Goal: Task Accomplishment & Management: Use online tool/utility

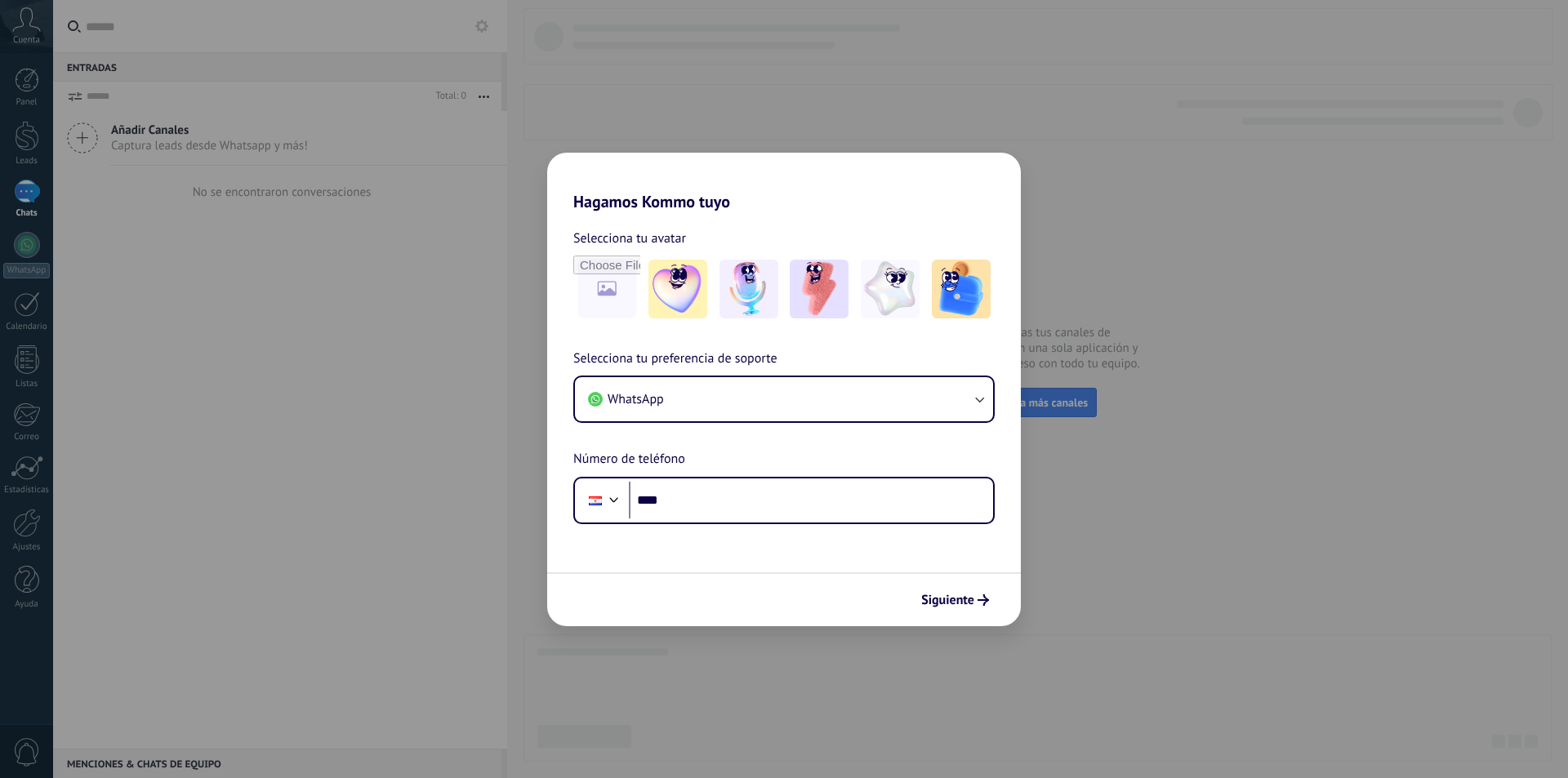
click at [718, 103] on div "Hagamos Kommo tuyo Selecciona tu avatar Selecciona tu preferencia de soporte Wh…" at bounding box center [784, 389] width 1568 height 778
click at [731, 474] on div "Selecciona tu preferencia de soporte WhatsApp Número de teléfono Phone ****" at bounding box center [783, 436] width 474 height 176
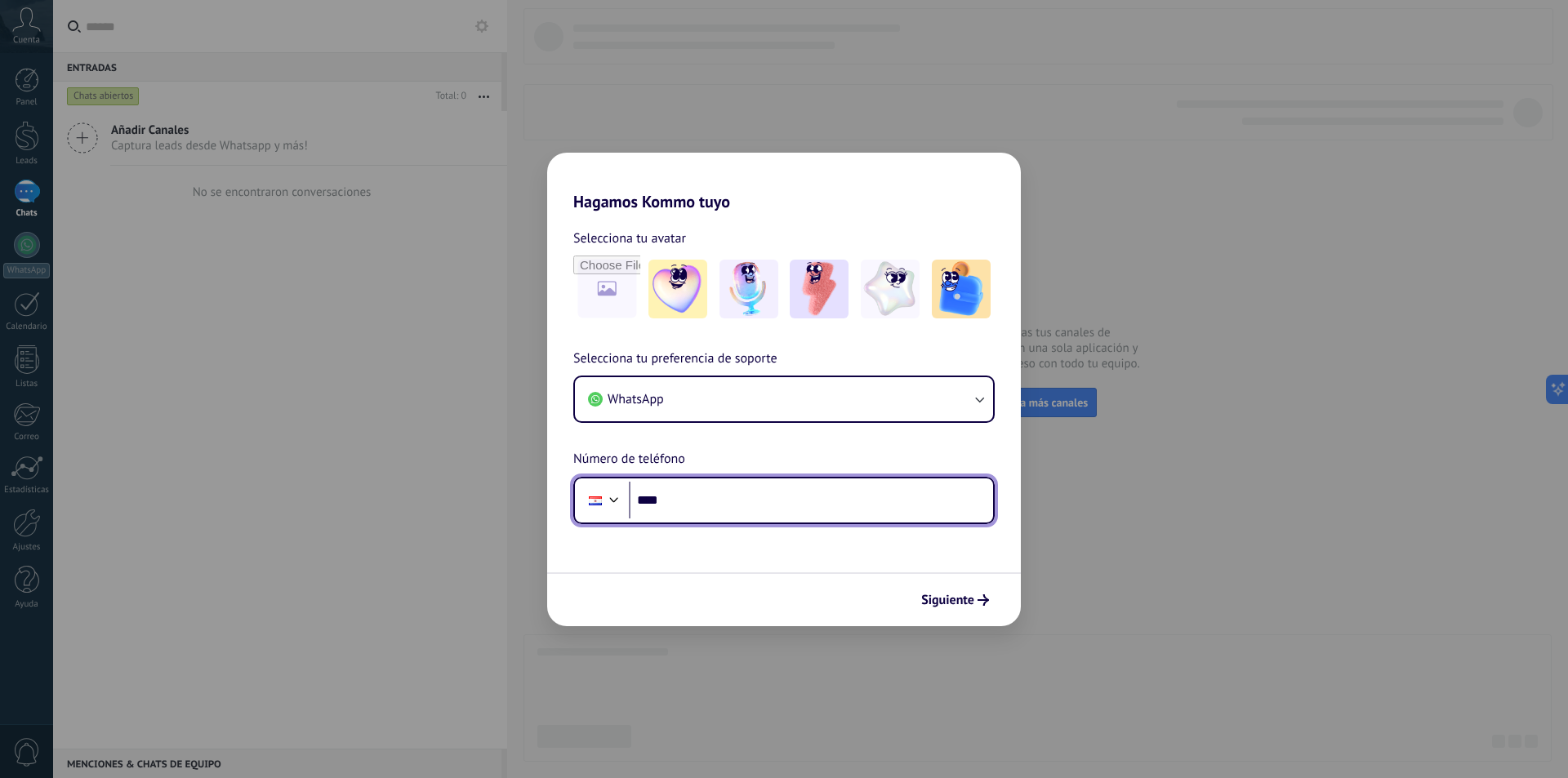
click at [729, 492] on input "****" at bounding box center [811, 501] width 364 height 38
type input "**"
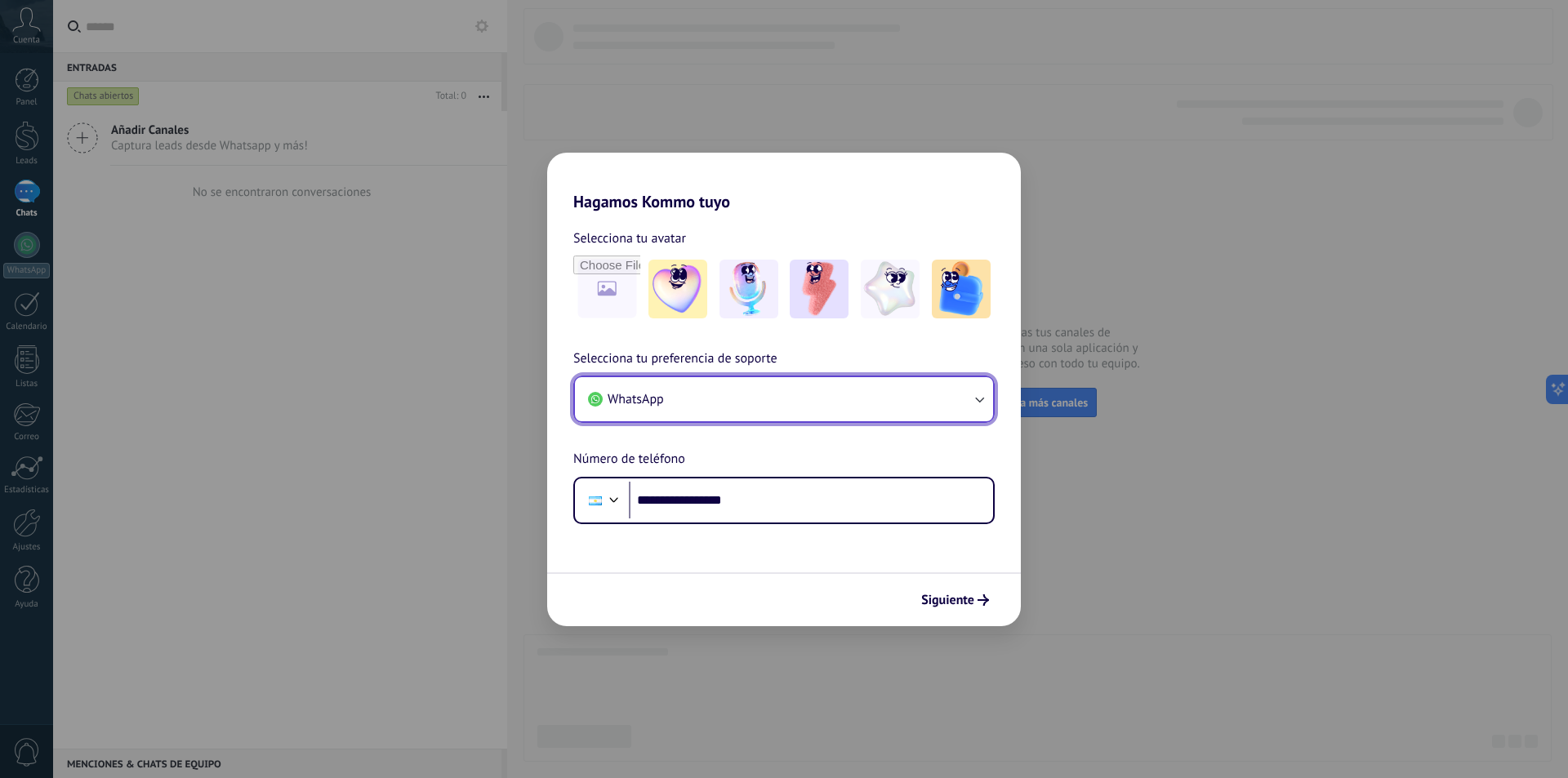
click at [780, 400] on button "WhatsApp" at bounding box center [784, 398] width 418 height 44
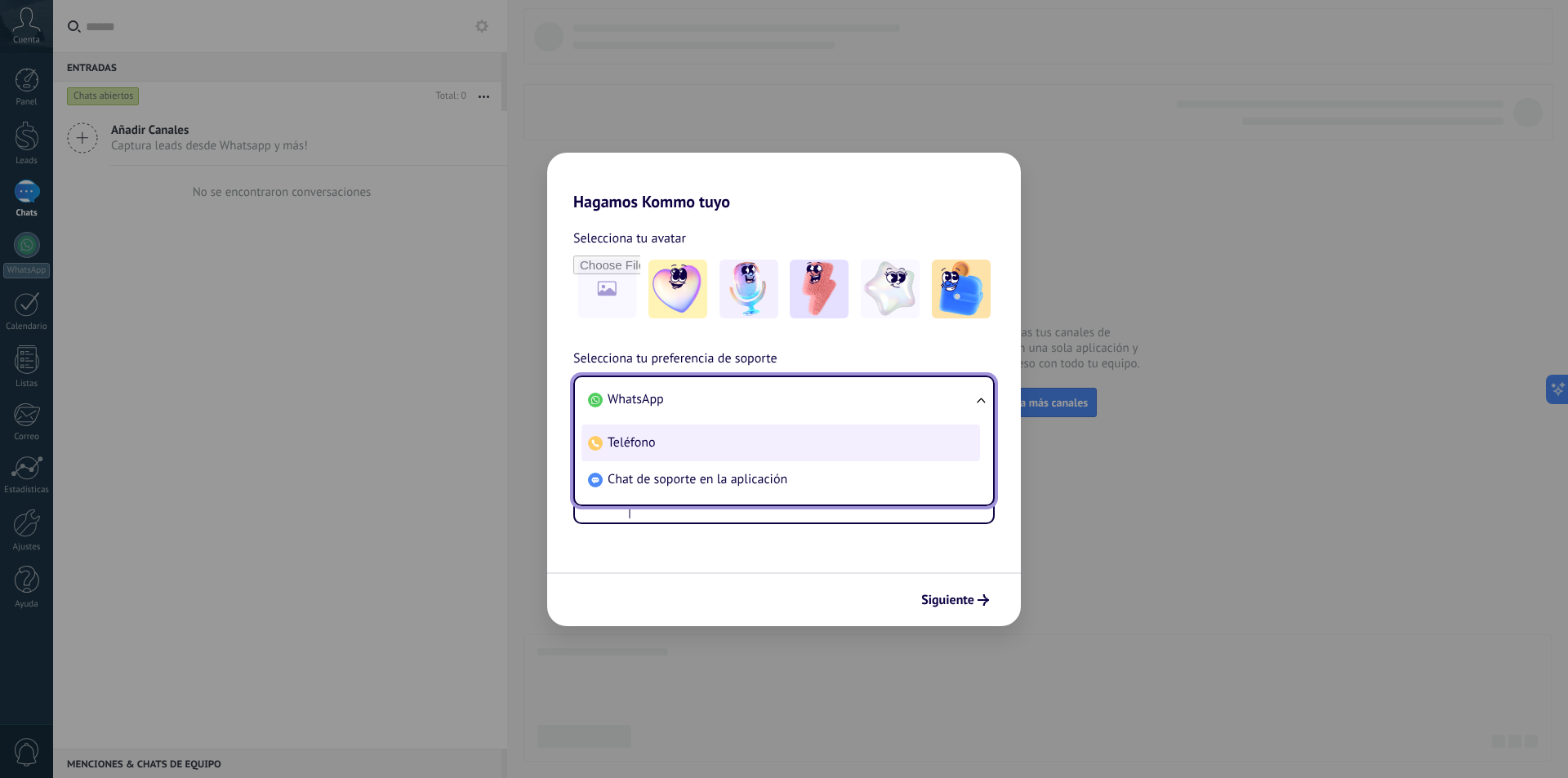
click at [772, 446] on li "Teléfono" at bounding box center [781, 442] width 398 height 37
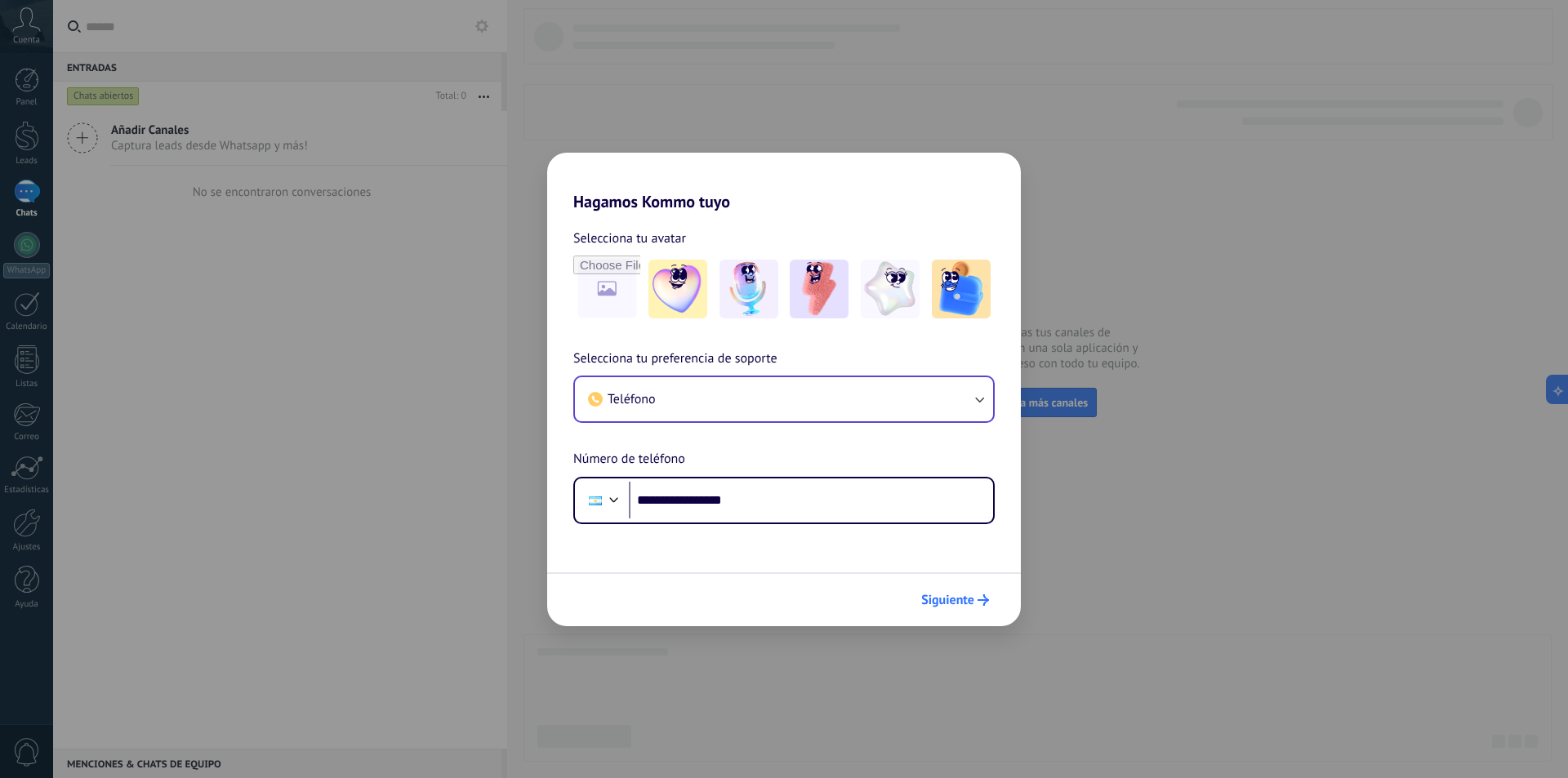
click at [966, 596] on span "Siguiente" at bounding box center [948, 599] width 53 height 11
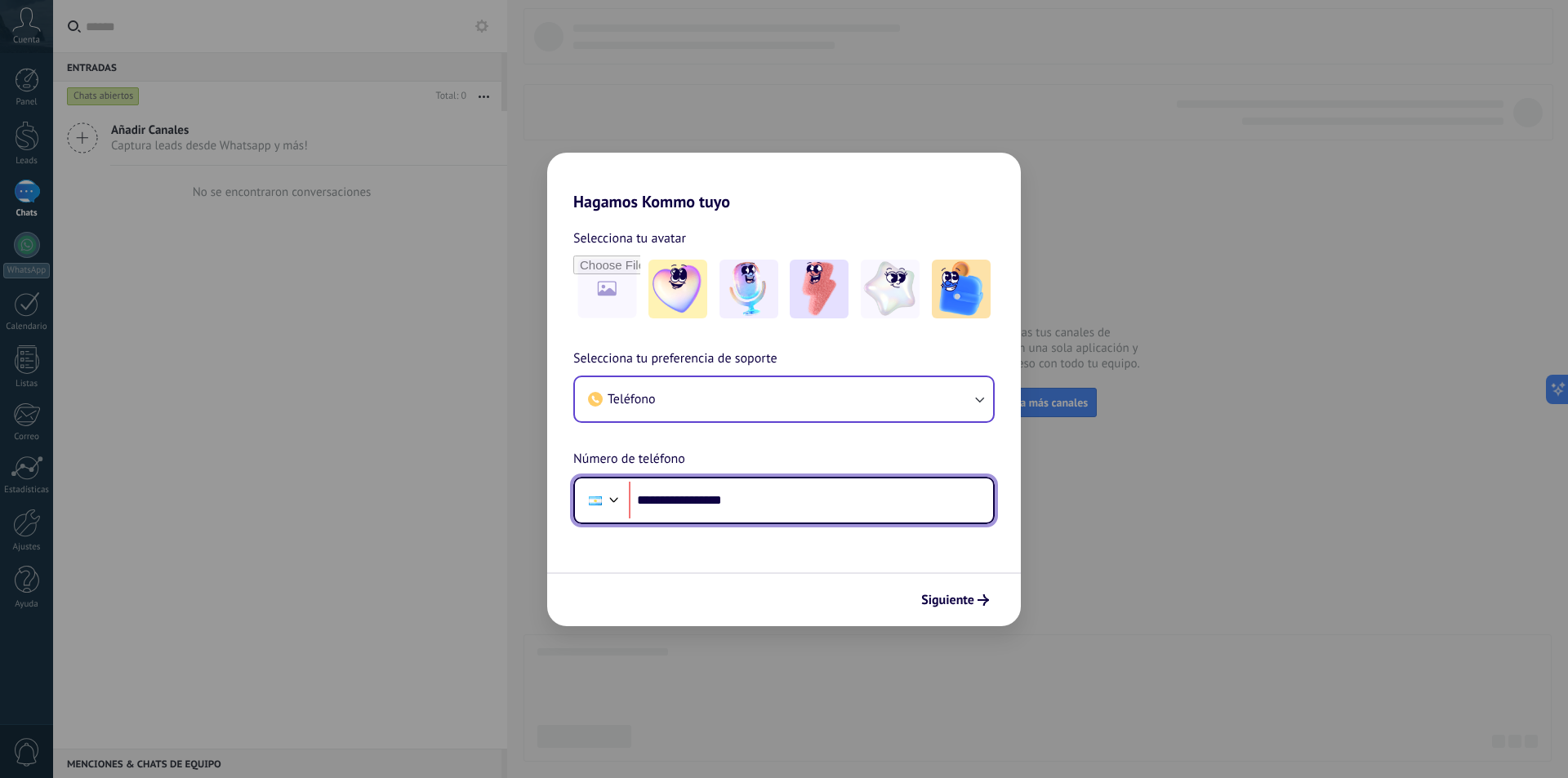
click at [746, 496] on input "**********" at bounding box center [811, 501] width 364 height 38
drag, startPoint x: 693, startPoint y: 500, endPoint x: 669, endPoint y: 506, distance: 24.7
click at [669, 506] on input "**********" at bounding box center [811, 501] width 364 height 38
click at [673, 505] on input "**********" at bounding box center [811, 501] width 364 height 38
click at [674, 499] on input "**********" at bounding box center [811, 501] width 364 height 38
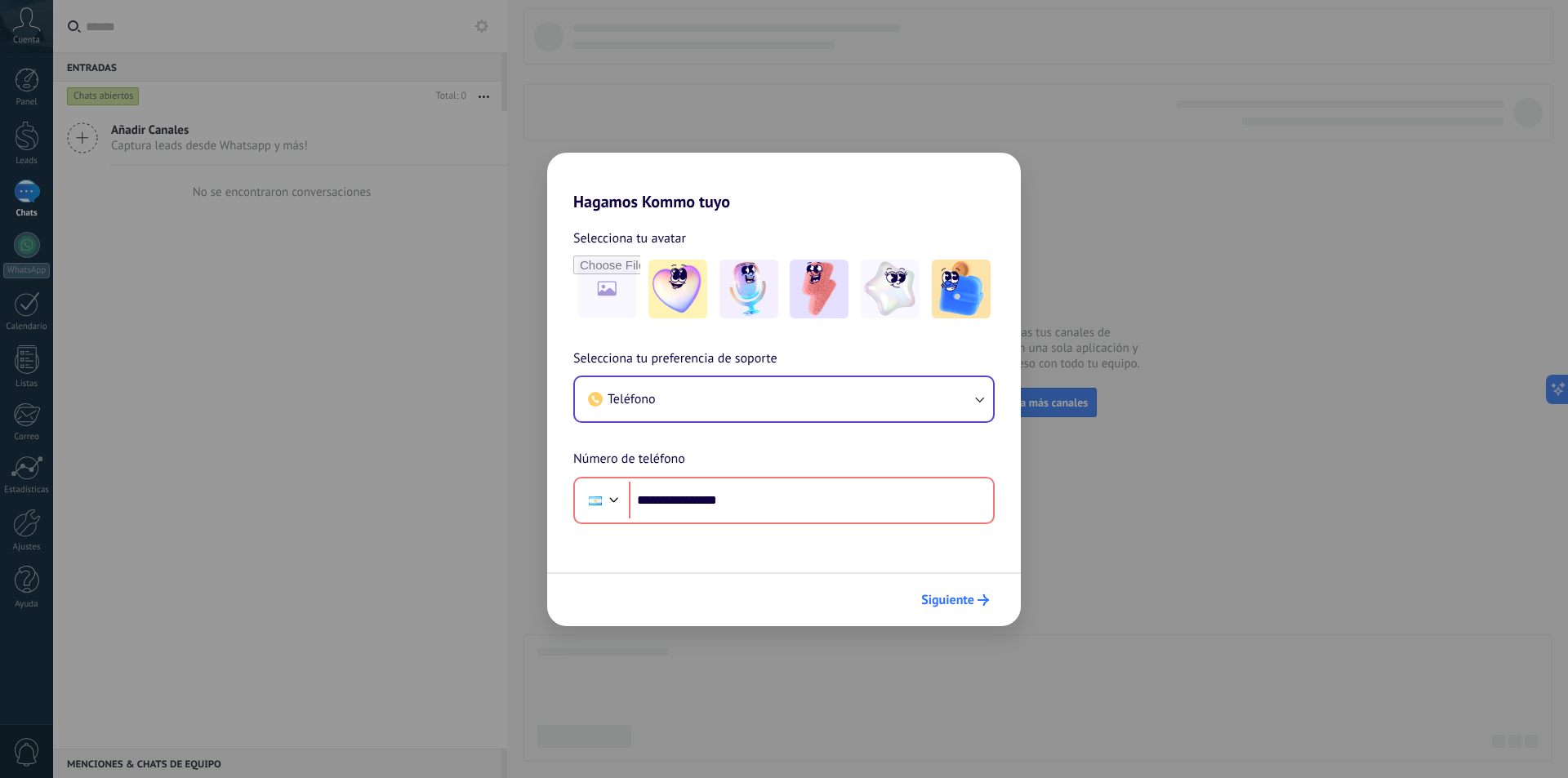
click at [980, 604] on icon "submit" at bounding box center [982, 599] width 11 height 11
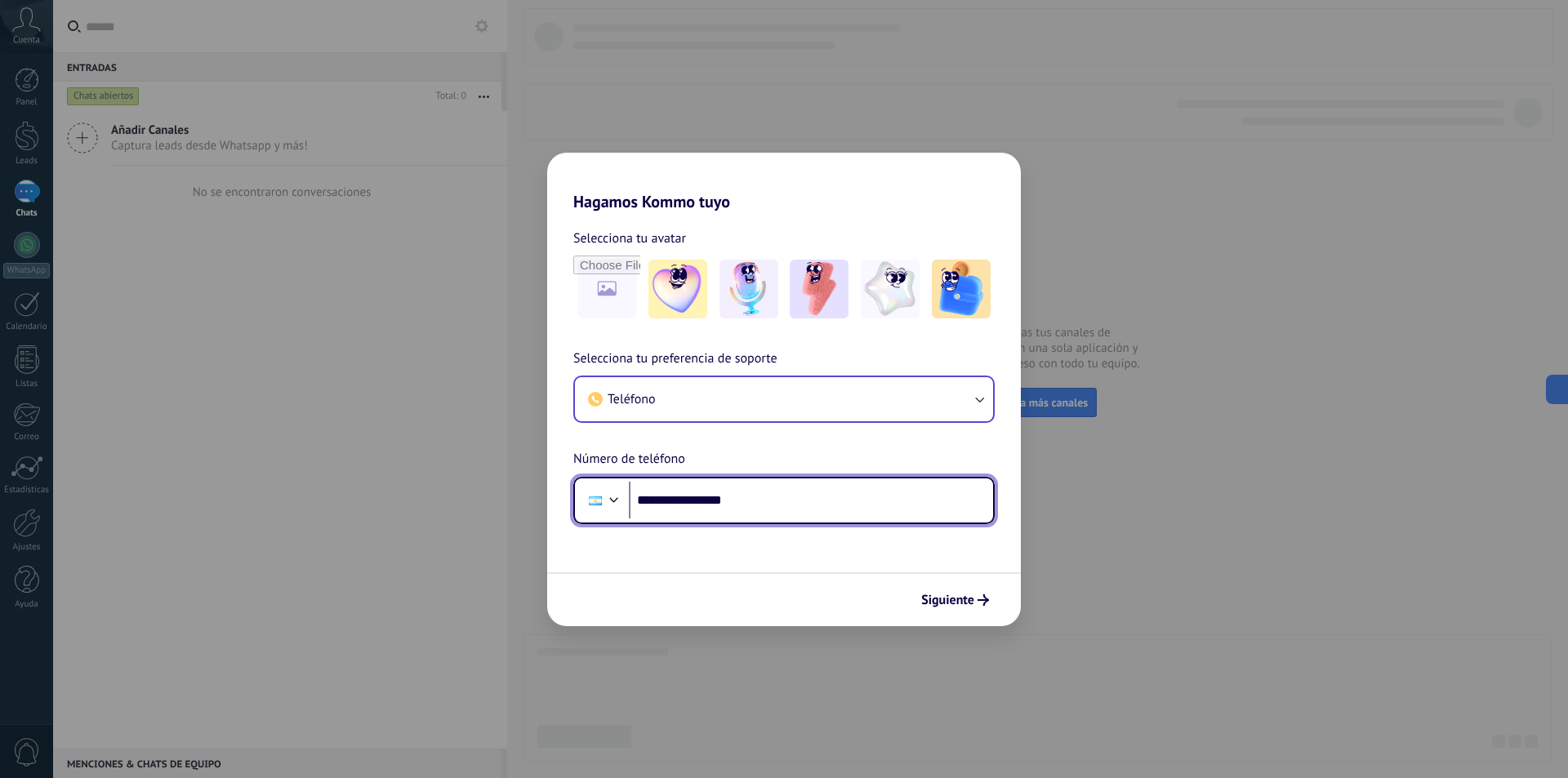
type input "**********"
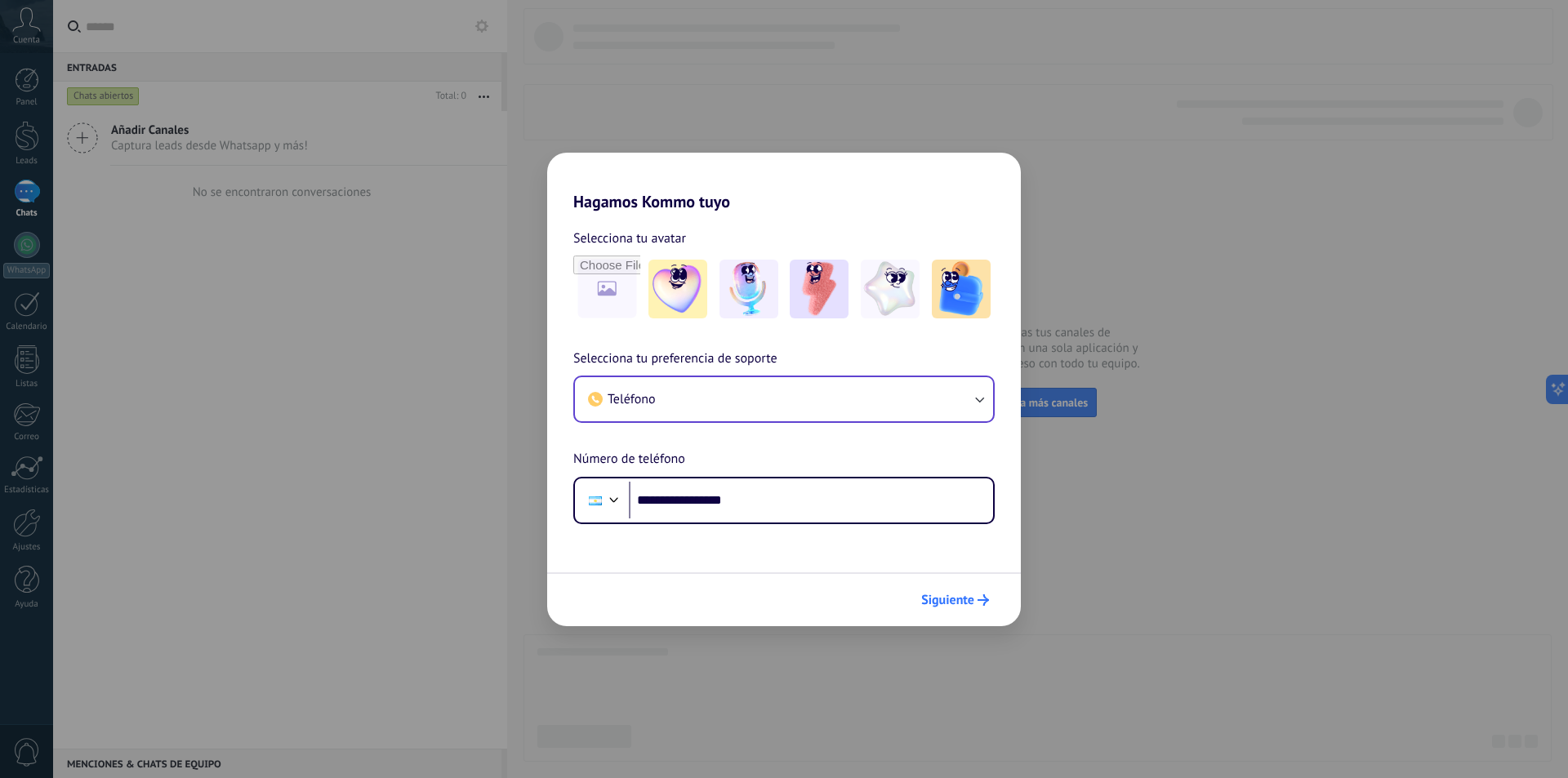
click at [984, 590] on button "Siguiente" at bounding box center [956, 600] width 83 height 28
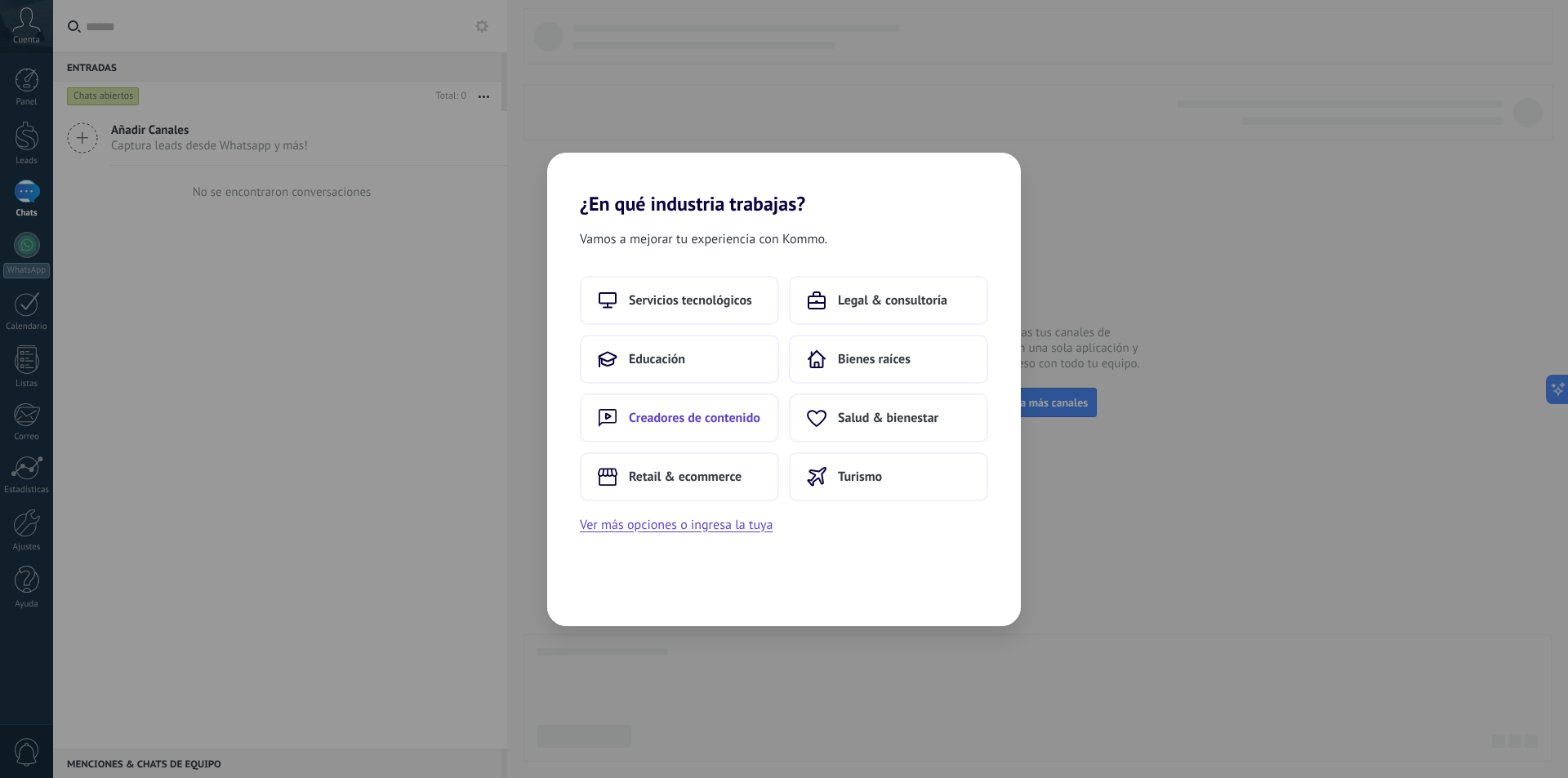
click at [699, 421] on span "Creadores de contenido" at bounding box center [694, 417] width 131 height 16
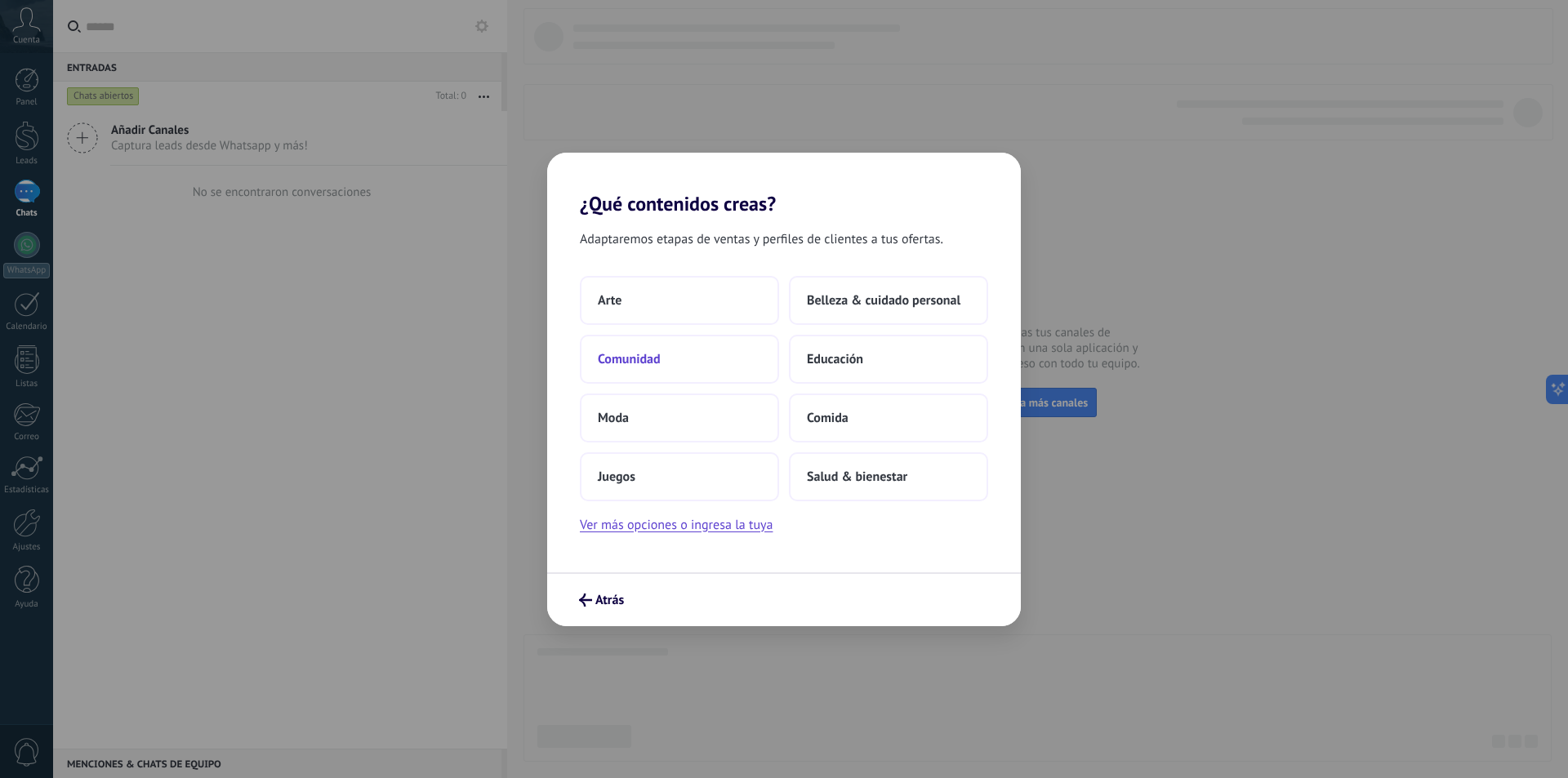
click at [719, 361] on button "Comunidad" at bounding box center [679, 359] width 199 height 49
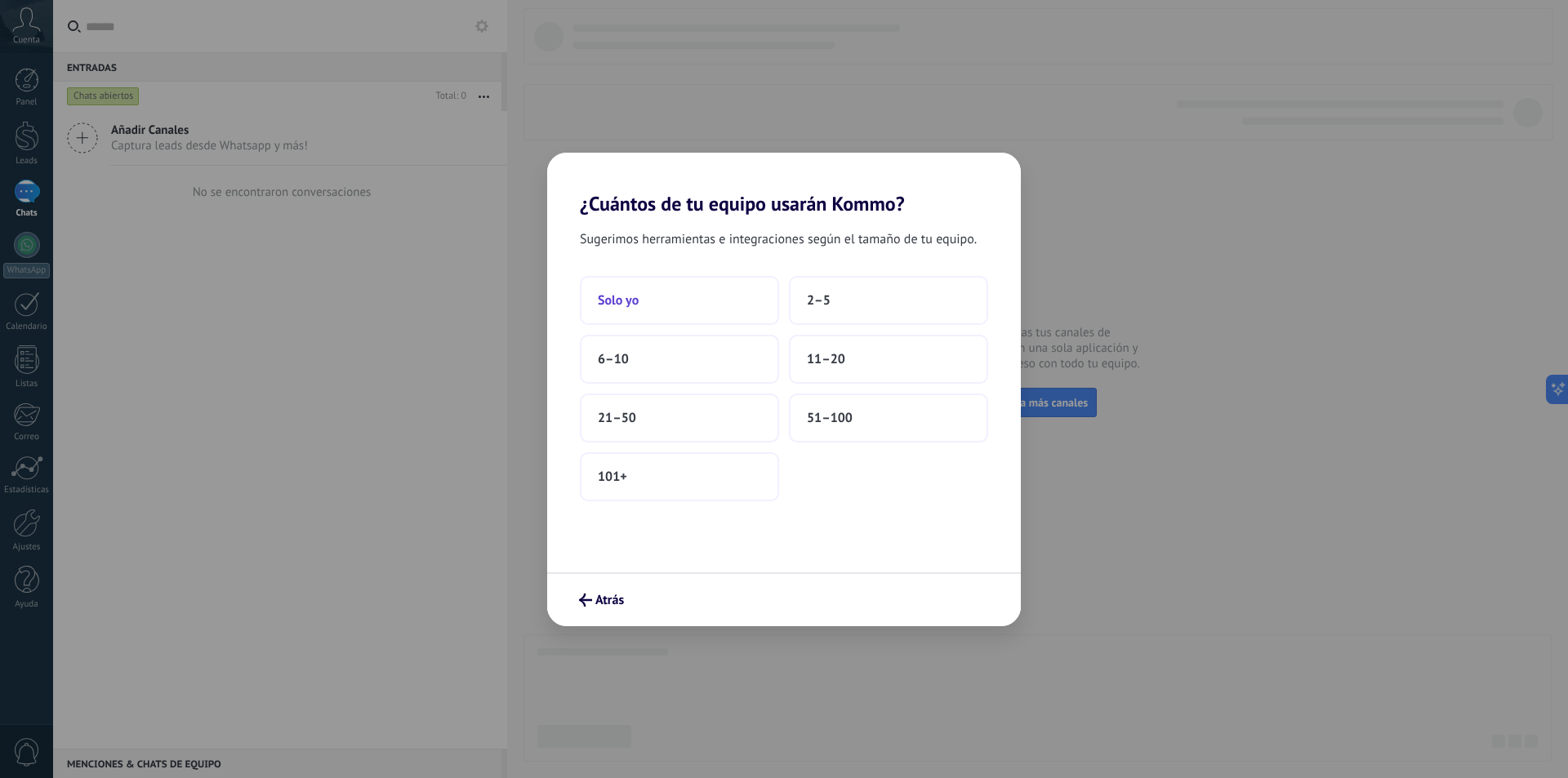
click at [736, 305] on button "Solo yo" at bounding box center [679, 300] width 199 height 49
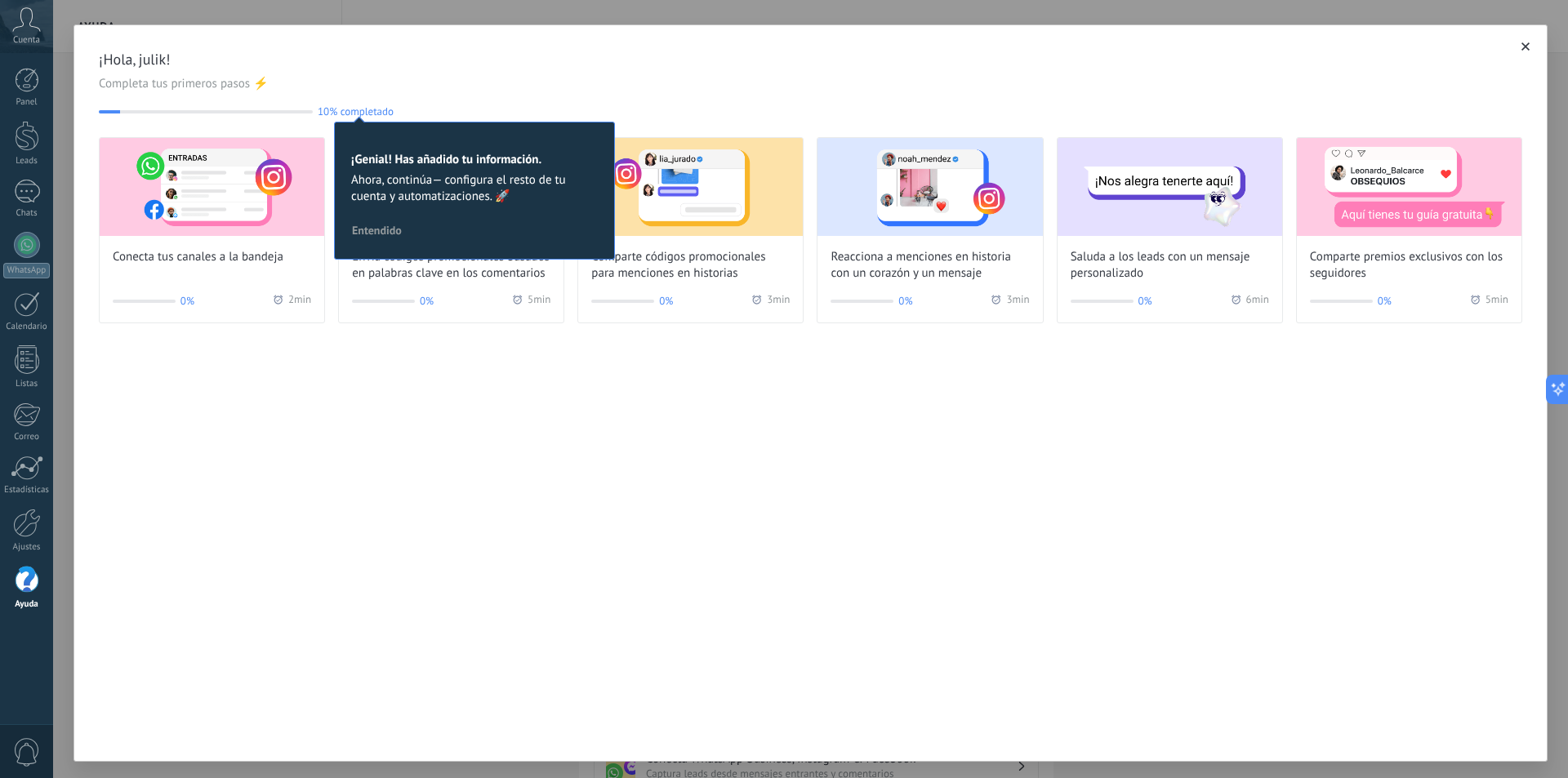
click at [805, 77] on span "Completa tus primeros pasos ⚡" at bounding box center [811, 84] width 1423 height 16
click at [1506, 39] on div "¡Hola, julik! Completa tus primeros pasos ⚡ 10% completado 10 ¡Genial! Has añad…" at bounding box center [810, 186] width 1472 height 323
click at [1526, 47] on button "button" at bounding box center [1525, 47] width 16 height 16
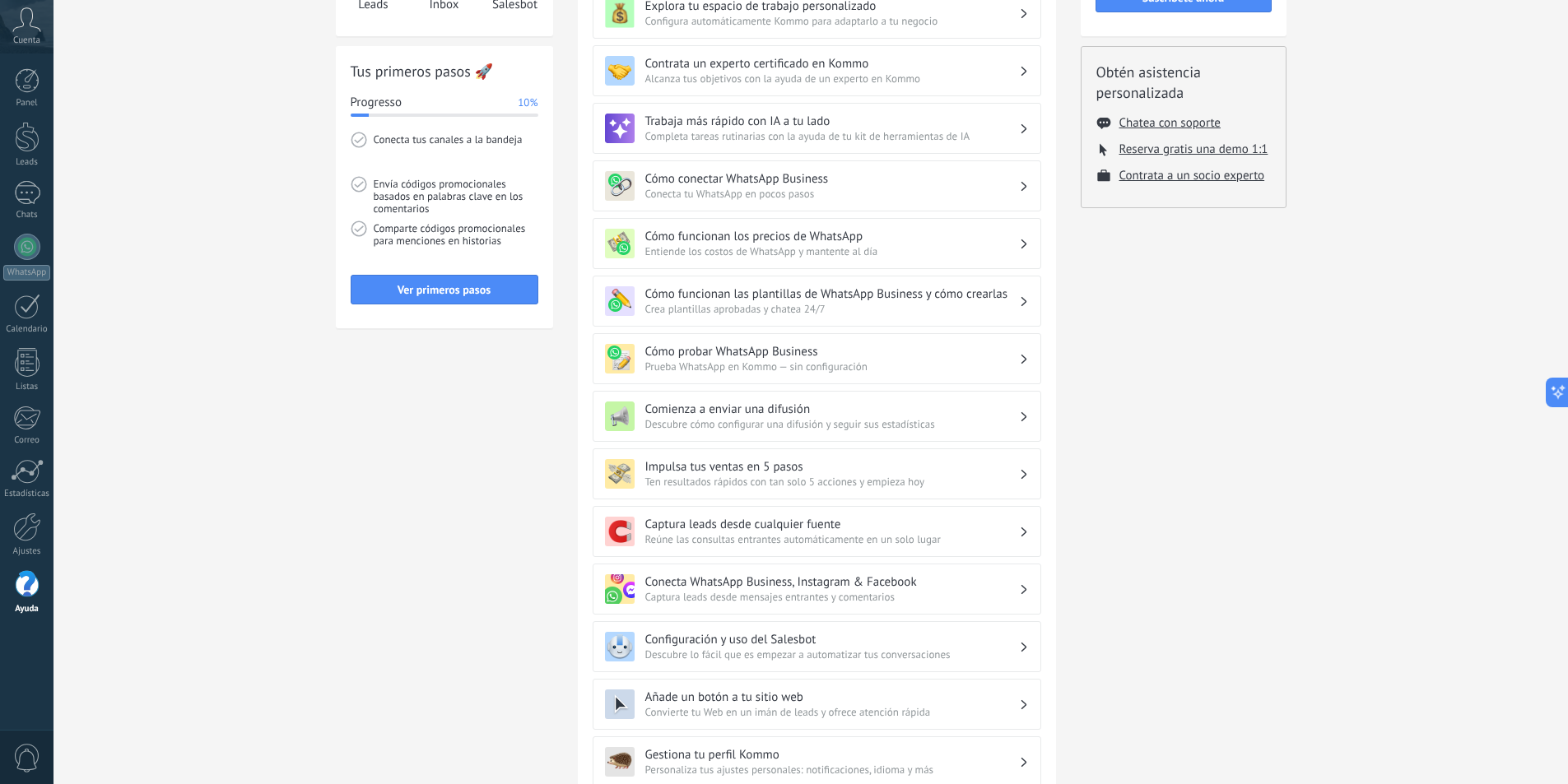
scroll to position [247, 0]
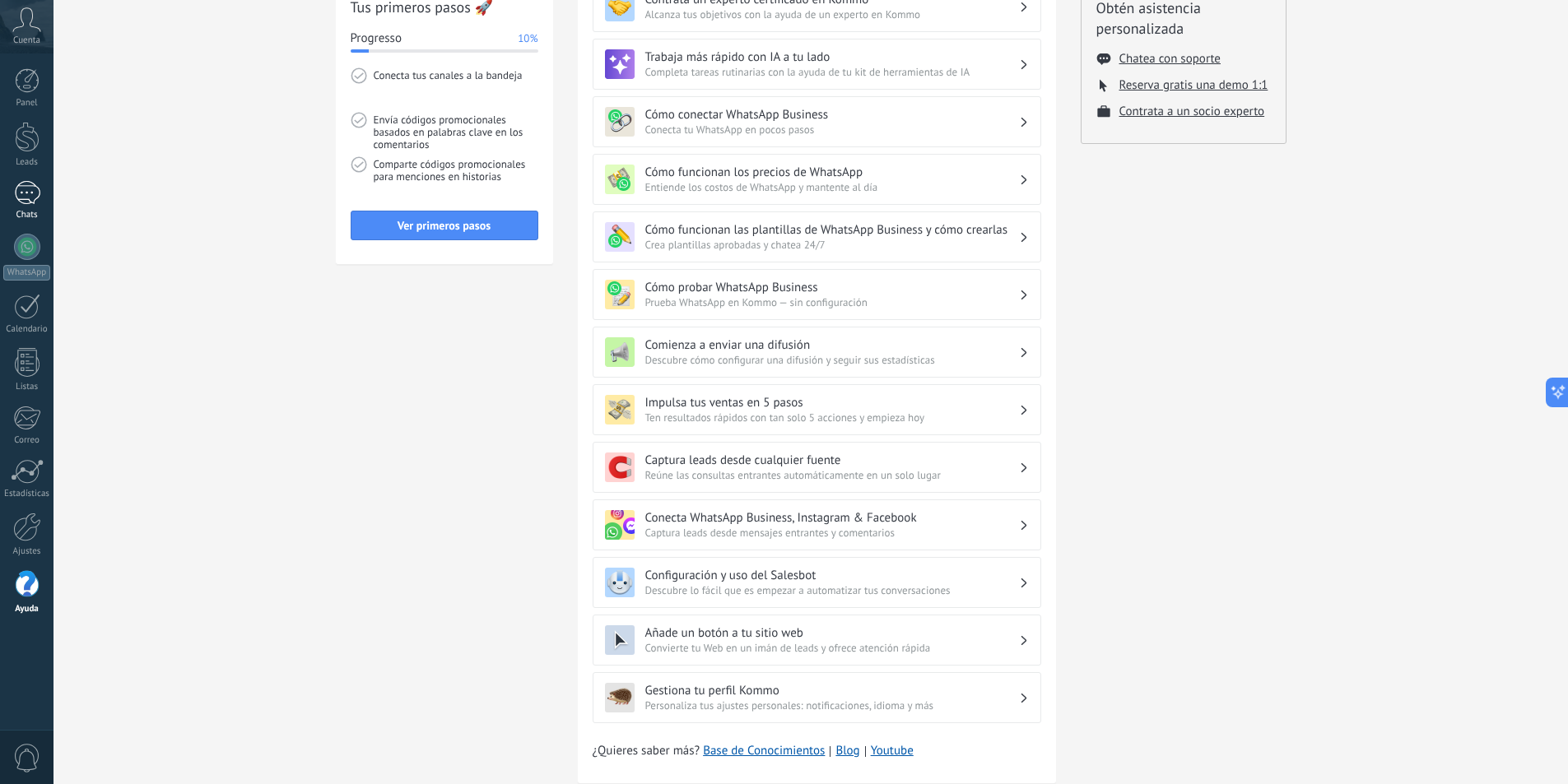
click at [33, 209] on link "Chats" at bounding box center [27, 200] width 54 height 39
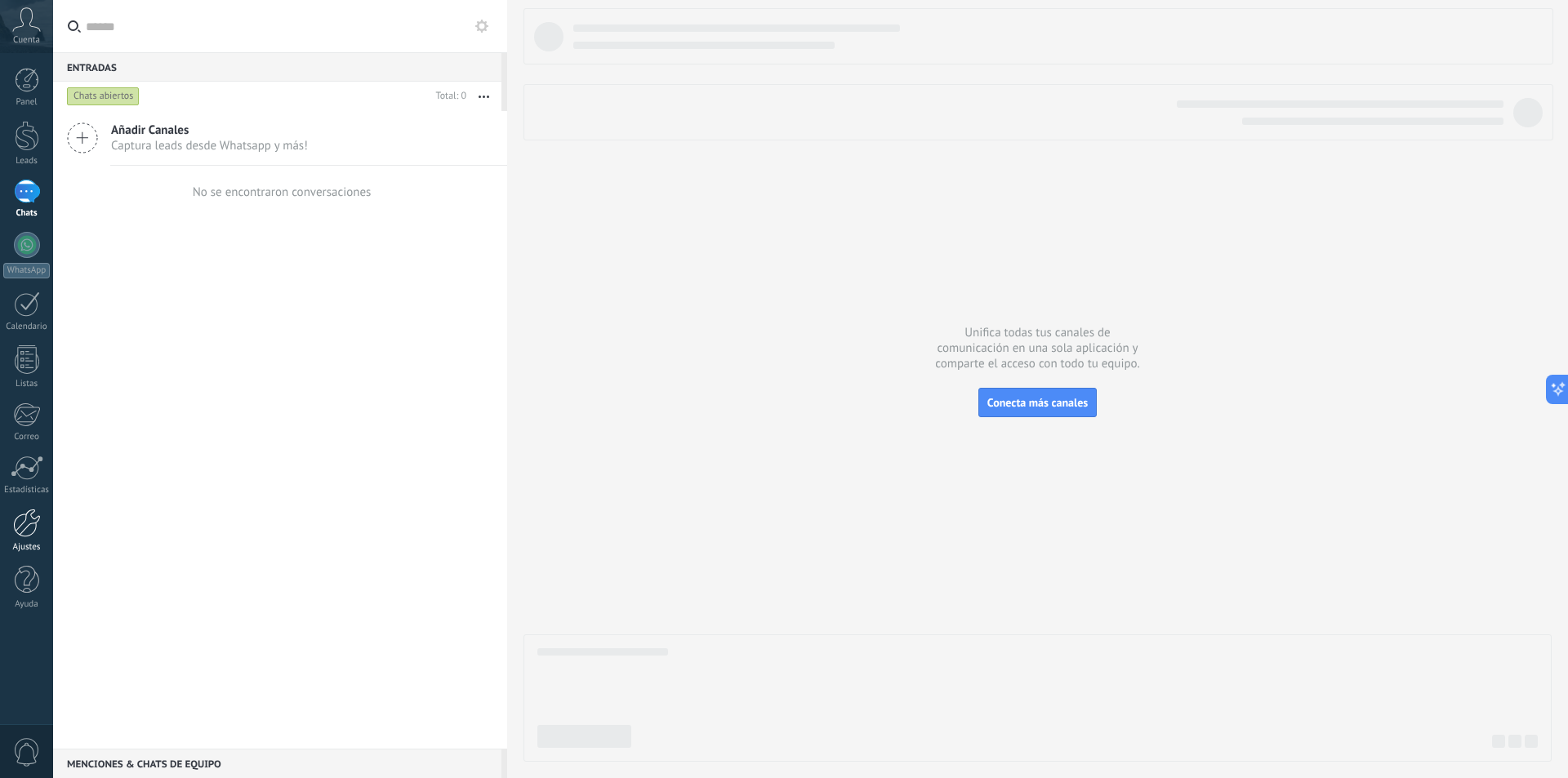
click at [43, 518] on link "Ajustes" at bounding box center [27, 530] width 53 height 44
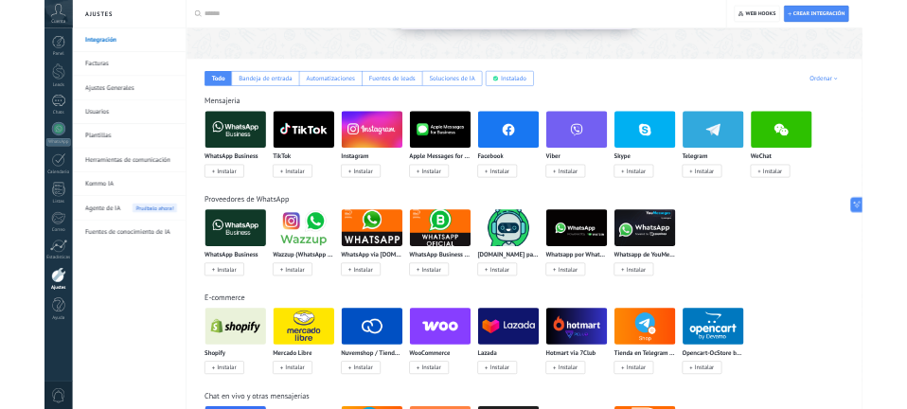
scroll to position [284, 0]
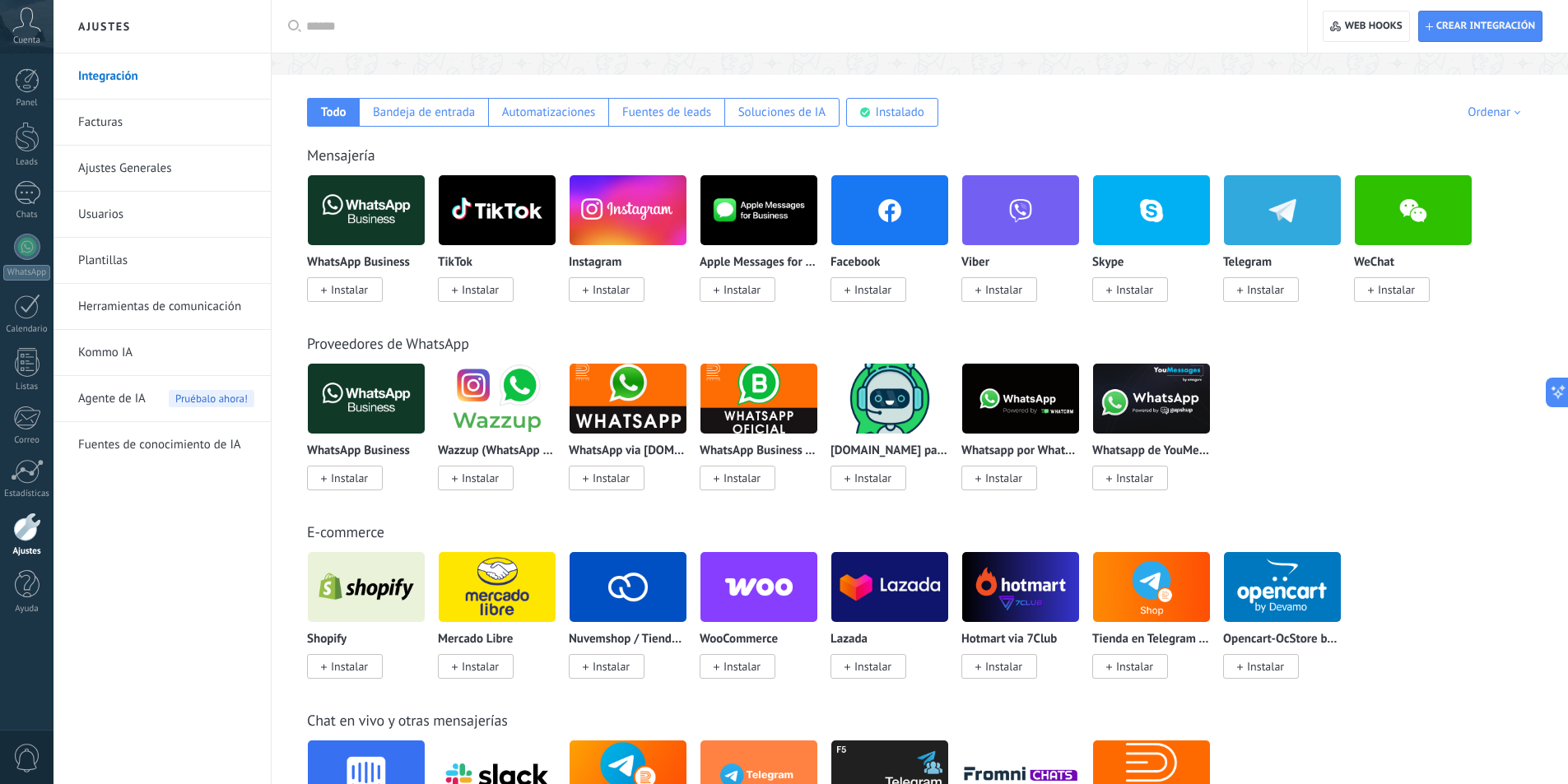
click at [1229, 293] on span "Instalar" at bounding box center [1260, 289] width 76 height 24
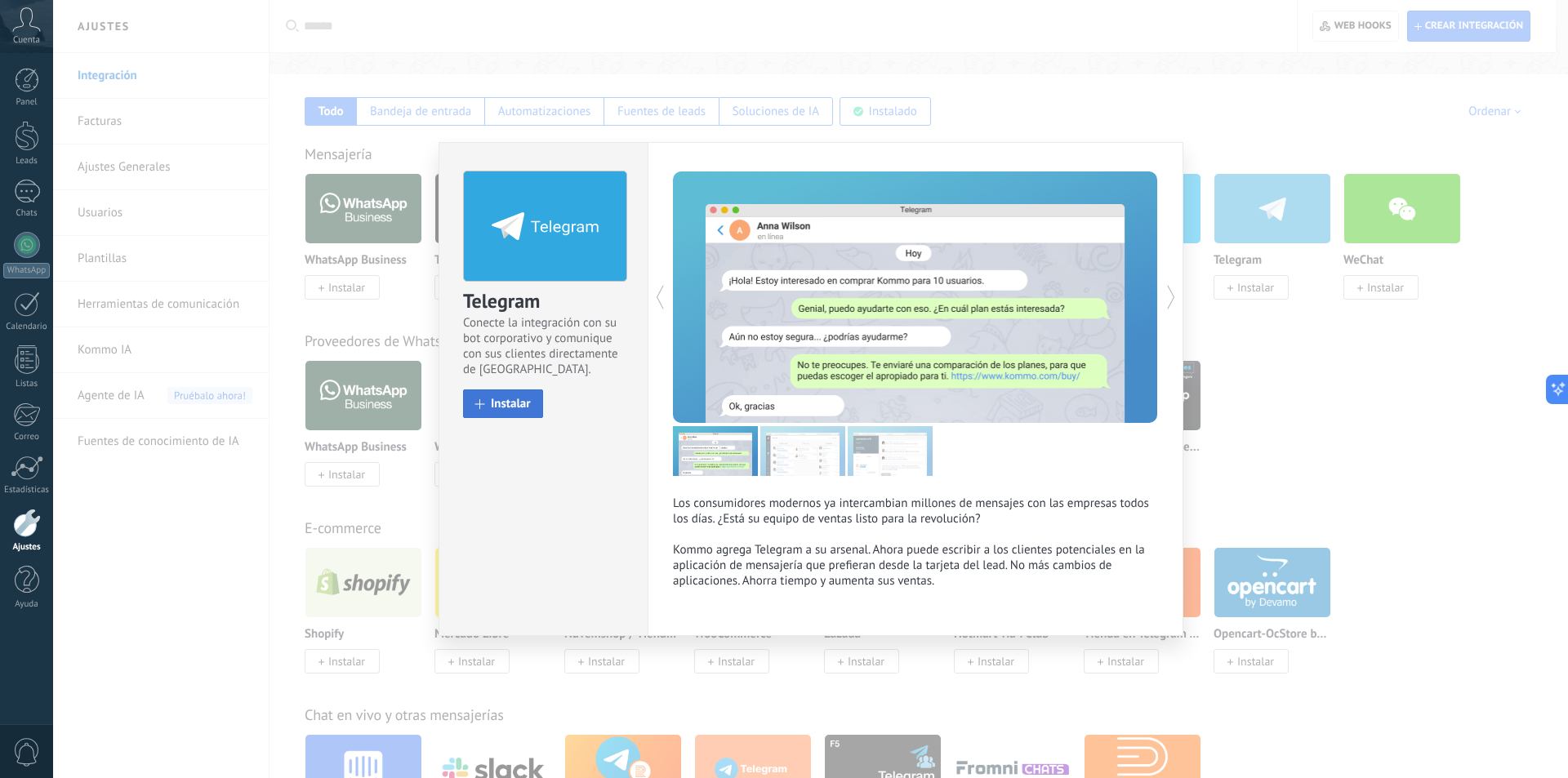
click at [520, 407] on span "Instalar" at bounding box center [511, 404] width 40 height 12
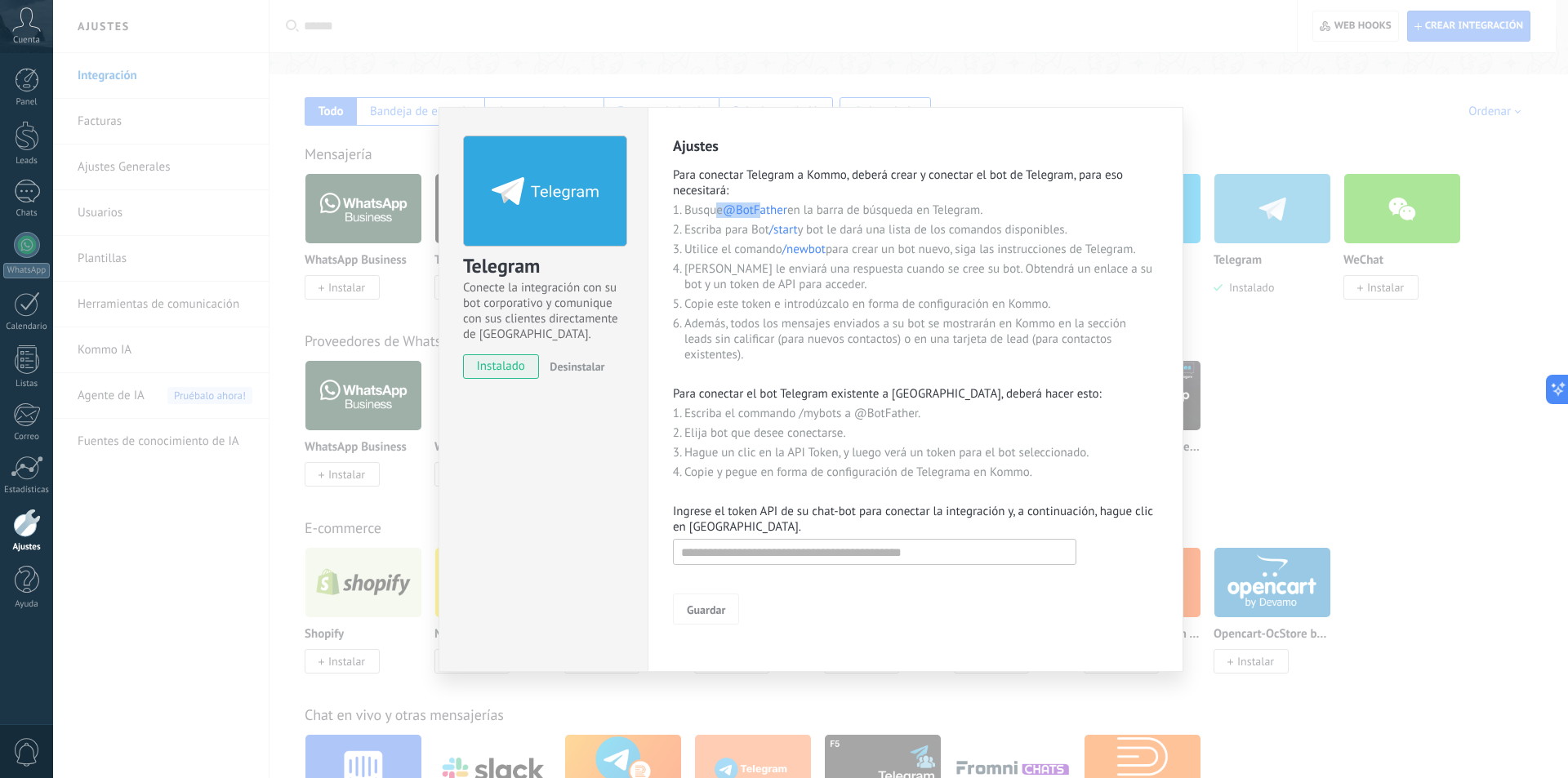
drag, startPoint x: 719, startPoint y: 214, endPoint x: 767, endPoint y: 214, distance: 48.0
click at [767, 214] on li "Busque @BotFather en la barra de búsqueda en Telegram." at bounding box center [921, 210] width 474 height 16
drag, startPoint x: 787, startPoint y: 214, endPoint x: 731, endPoint y: 214, distance: 56.0
click at [731, 214] on span "@BotFather" at bounding box center [755, 210] width 65 height 16
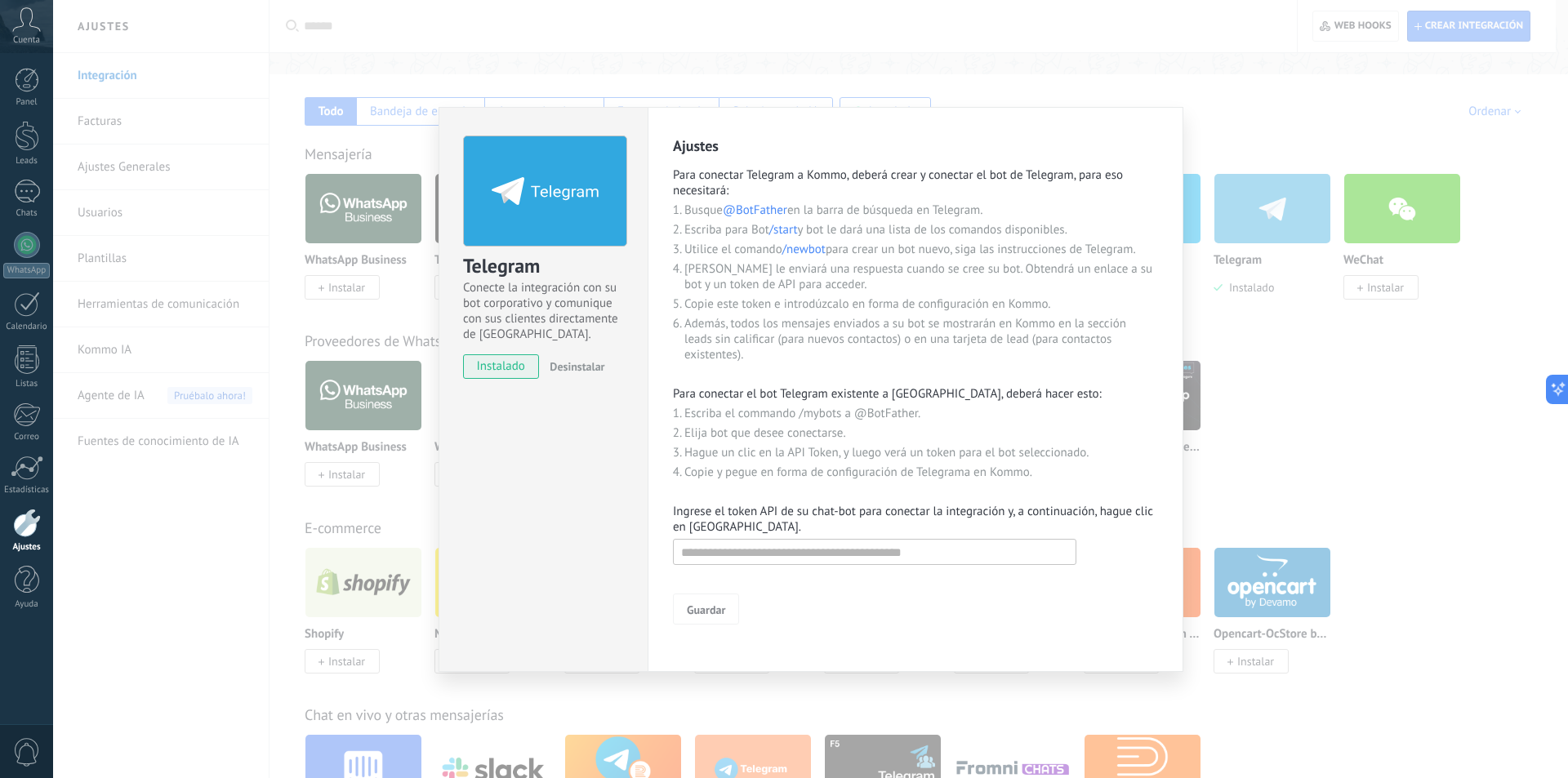
click at [731, 214] on span "@BotFather" at bounding box center [755, 210] width 65 height 16
drag, startPoint x: 731, startPoint y: 214, endPoint x: 791, endPoint y: 204, distance: 60.8
click at [791, 204] on li "Busque @BotFather en la barra de búsqueda en Telegram." at bounding box center [921, 210] width 474 height 16
copy span "@BotFather"
click at [887, 348] on li "Además, todos los mensajes enviados a su bot se mostrarán en Kommo en la secció…" at bounding box center [921, 339] width 474 height 47
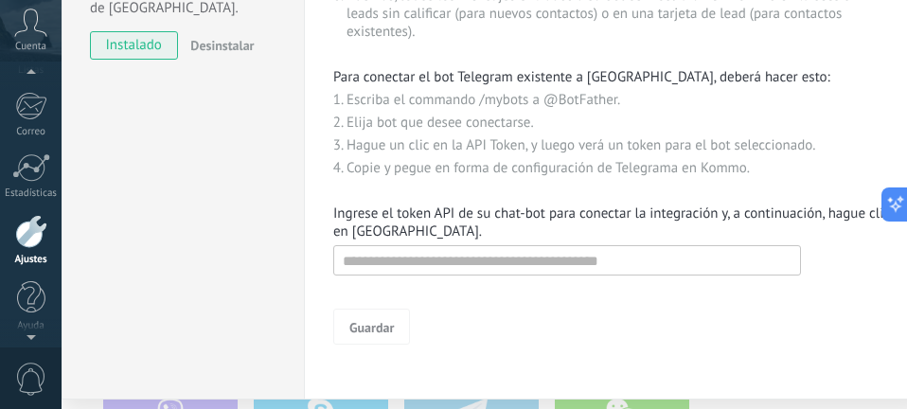
click at [472, 106] on li "Escriba el commando /mybots a @BotFather." at bounding box center [621, 100] width 549 height 18
click at [521, 262] on input "text" at bounding box center [567, 260] width 468 height 30
paste input "**********"
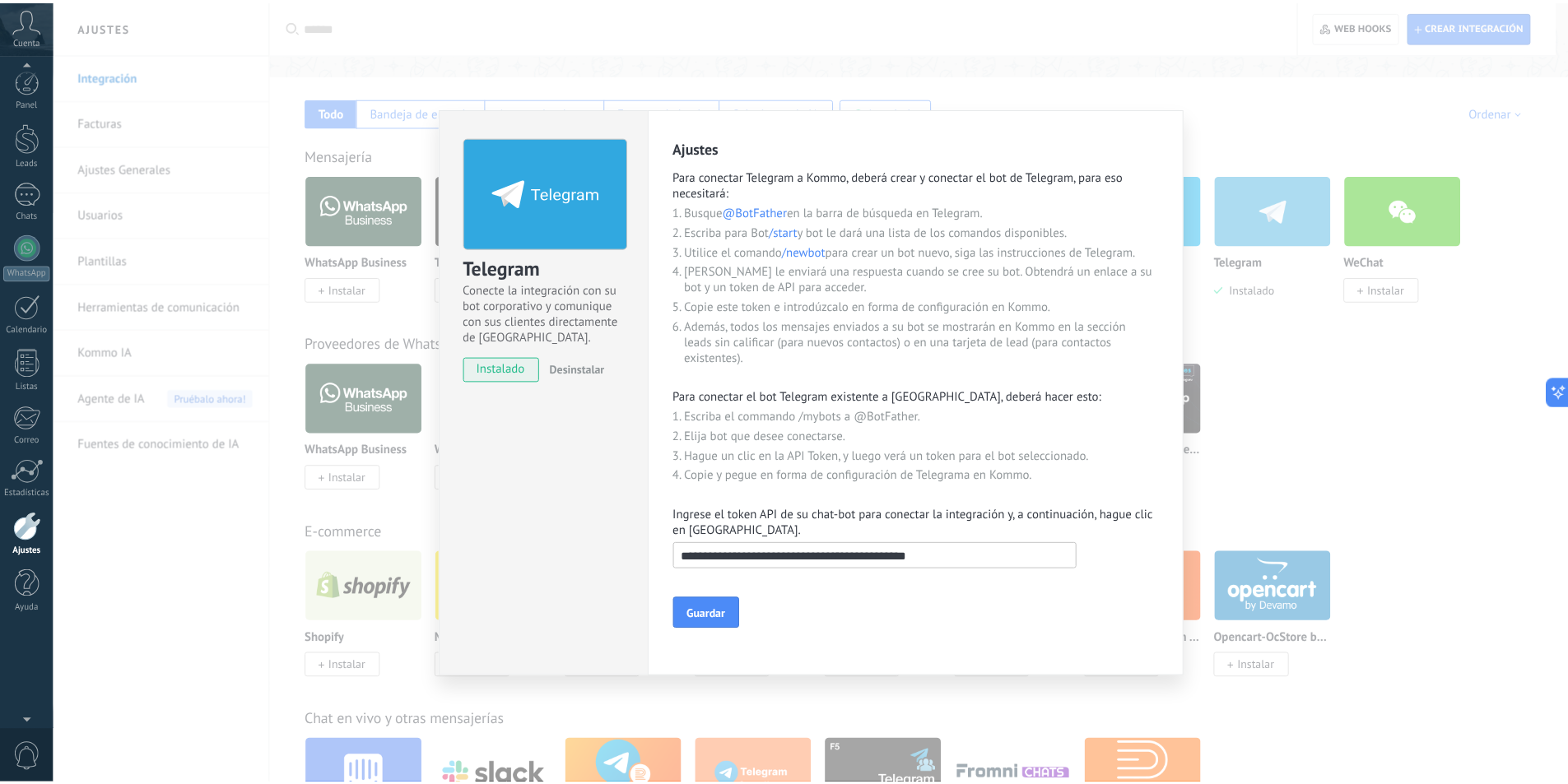
scroll to position [0, 0]
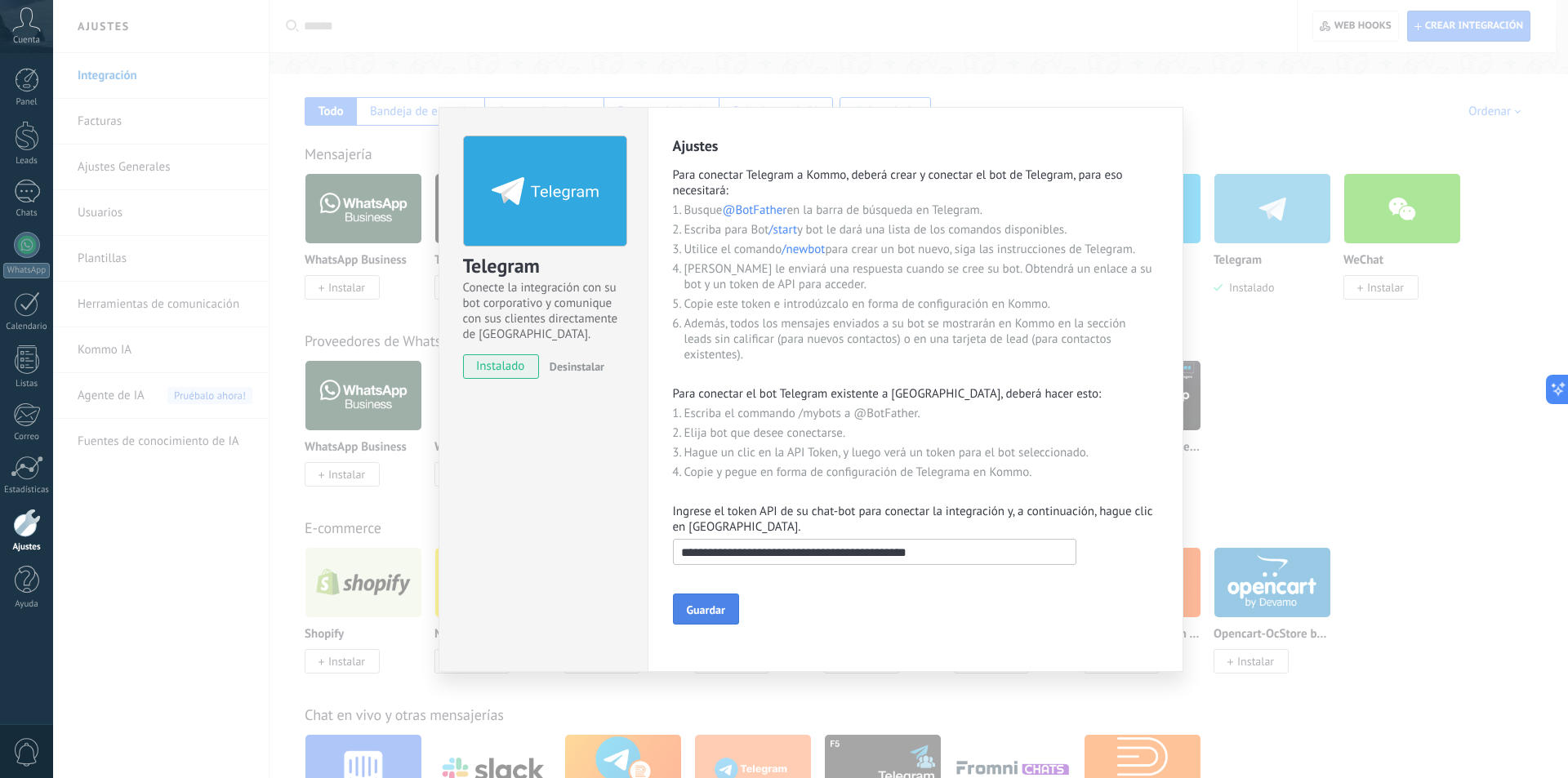
type input "**********"
click at [714, 618] on button "Guardar" at bounding box center [706, 609] width 66 height 31
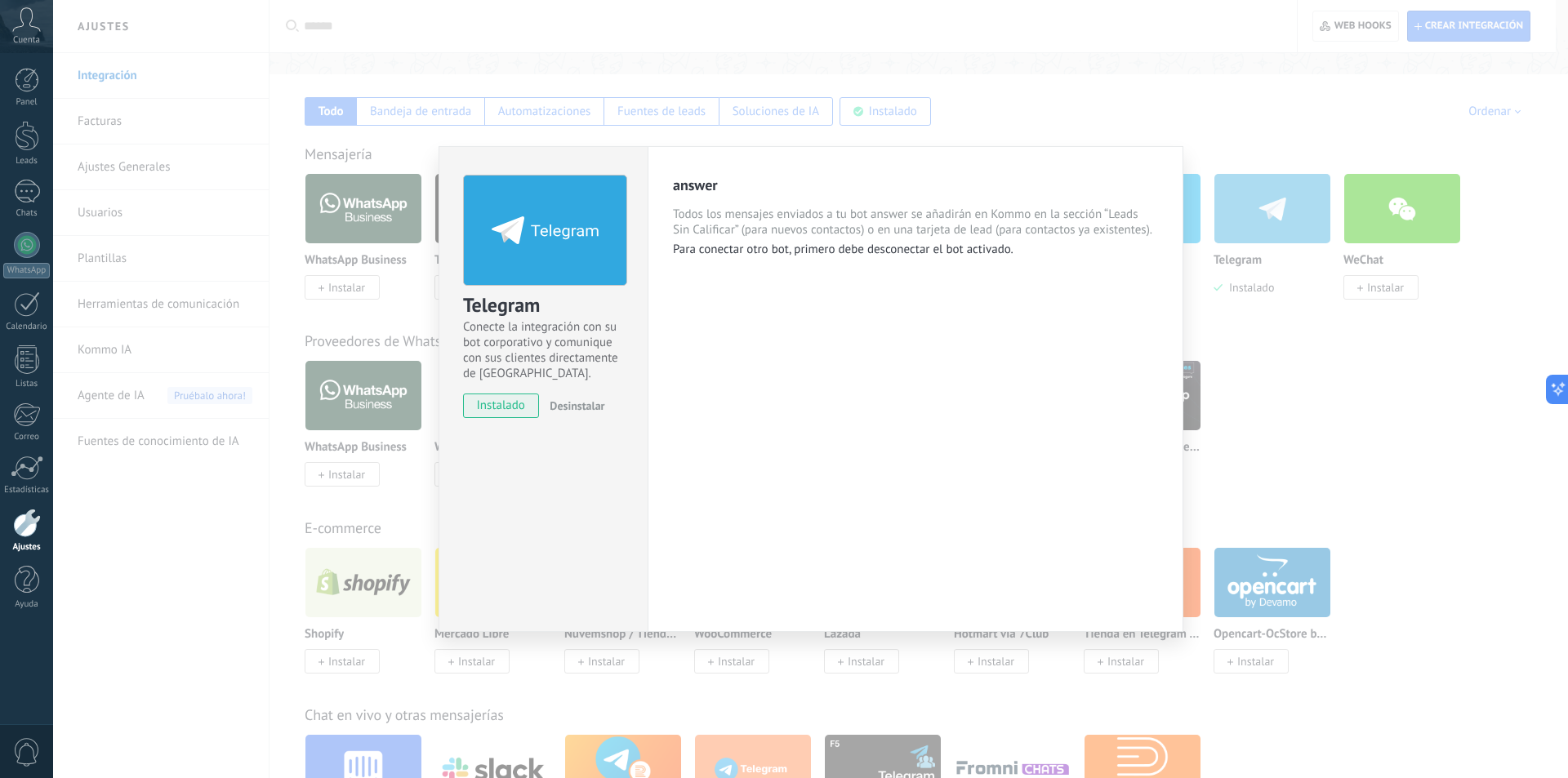
click at [1196, 81] on div "Telegram Conecte la integración con su bot corporativo y comunique con sus clie…" at bounding box center [811, 389] width 1515 height 778
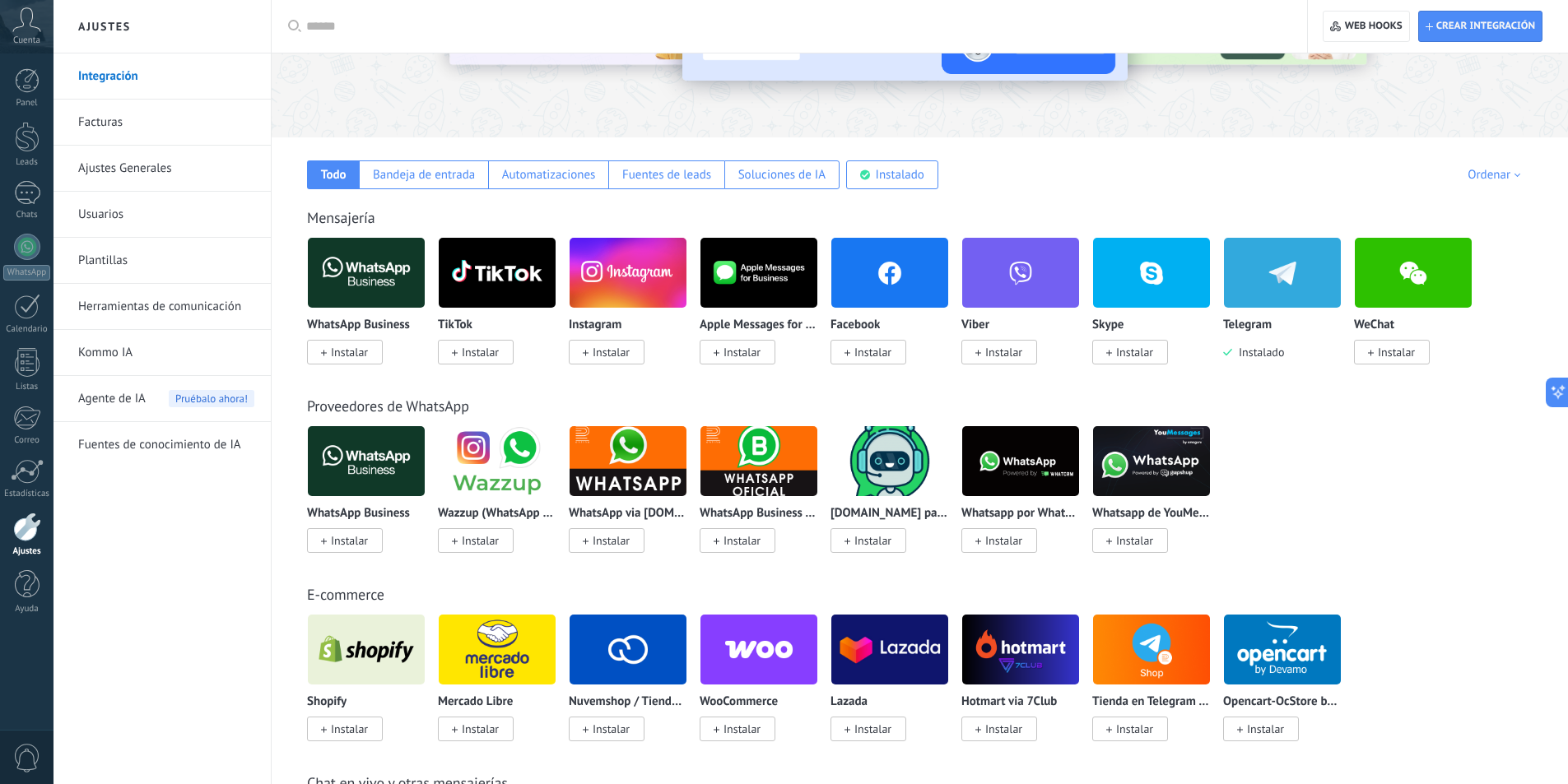
scroll to position [114, 0]
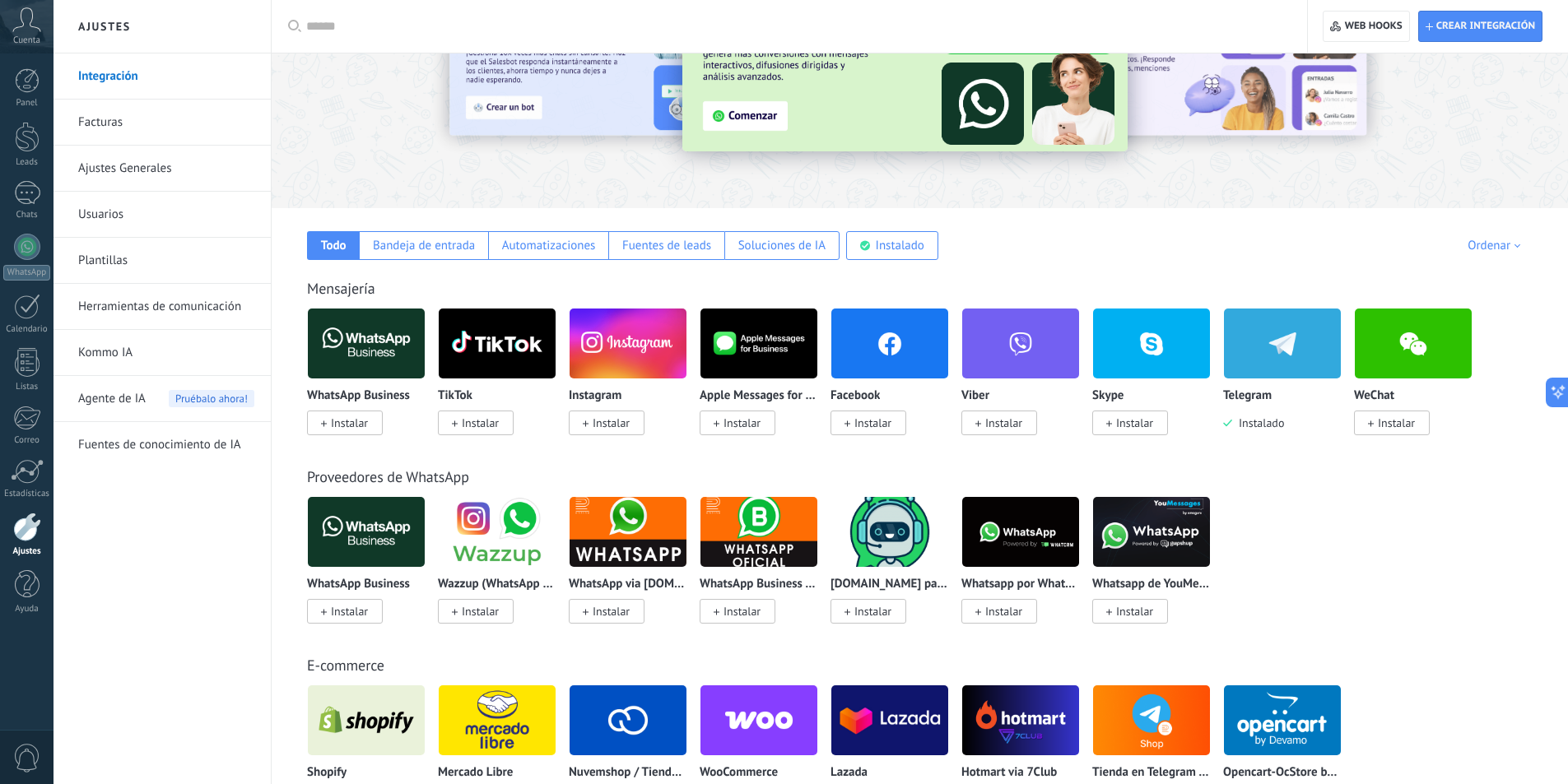
drag, startPoint x: 562, startPoint y: 417, endPoint x: 589, endPoint y: 422, distance: 27.5
click at [570, 419] on div "WhatsApp Business Instalar TikTok Instalar Instagram Instalar Apple Messages fo…" at bounding box center [928, 382] width 1243 height 148
click at [590, 422] on span "Instalar" at bounding box center [606, 423] width 76 height 24
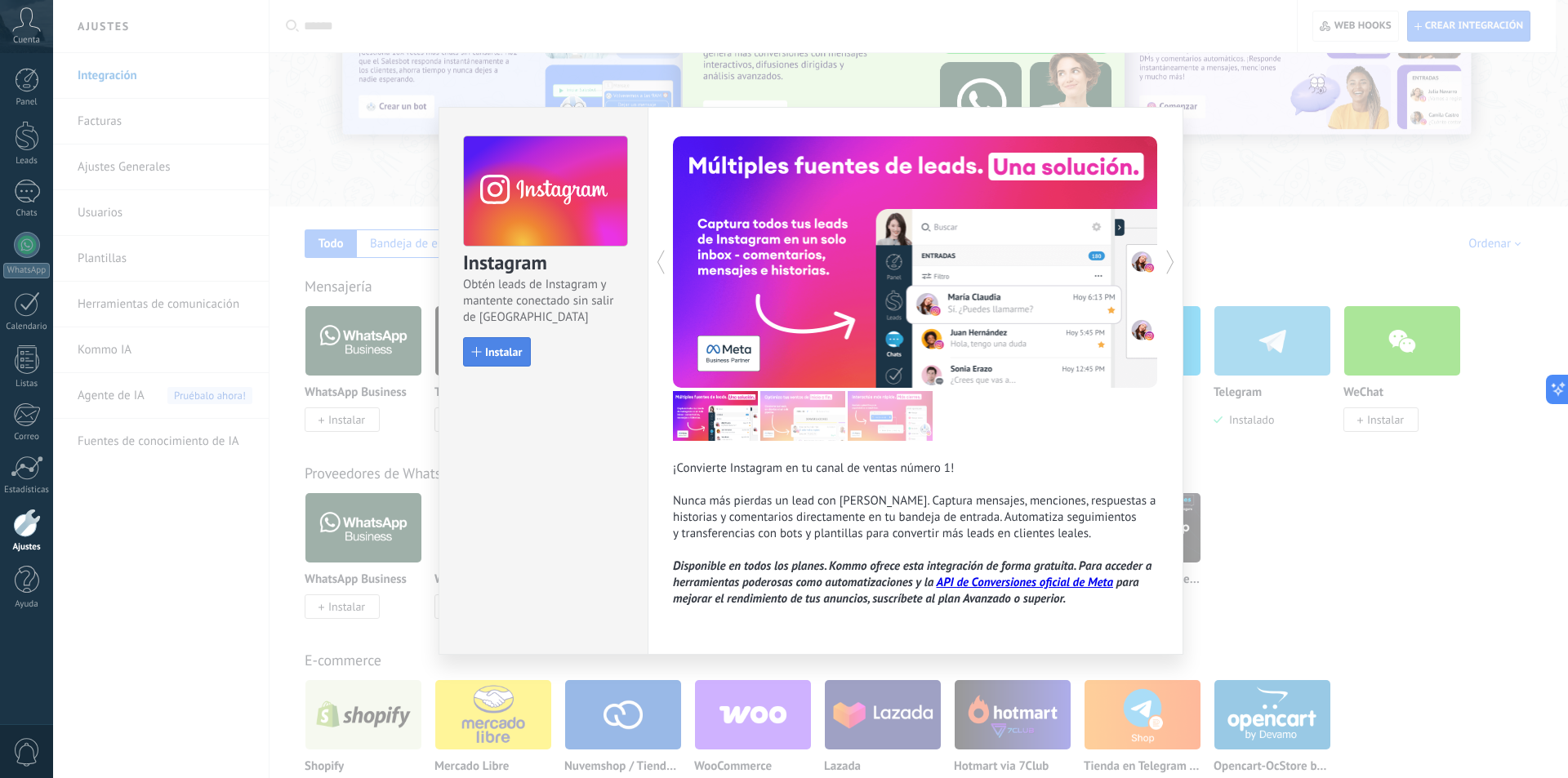
click at [500, 346] on span "Instalar" at bounding box center [503, 351] width 37 height 11
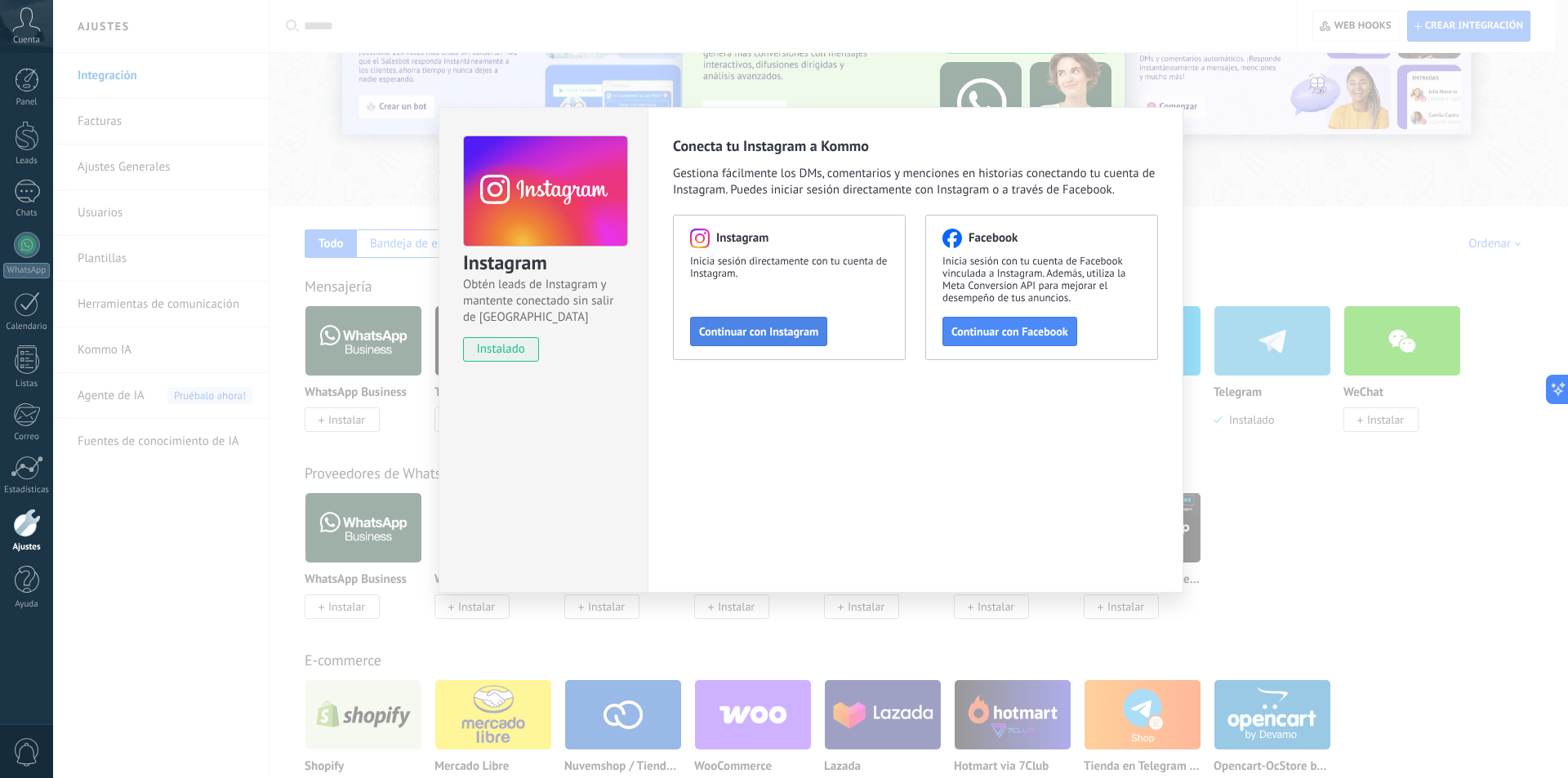
click at [762, 341] on button "Continuar con Instagram" at bounding box center [758, 331] width 137 height 29
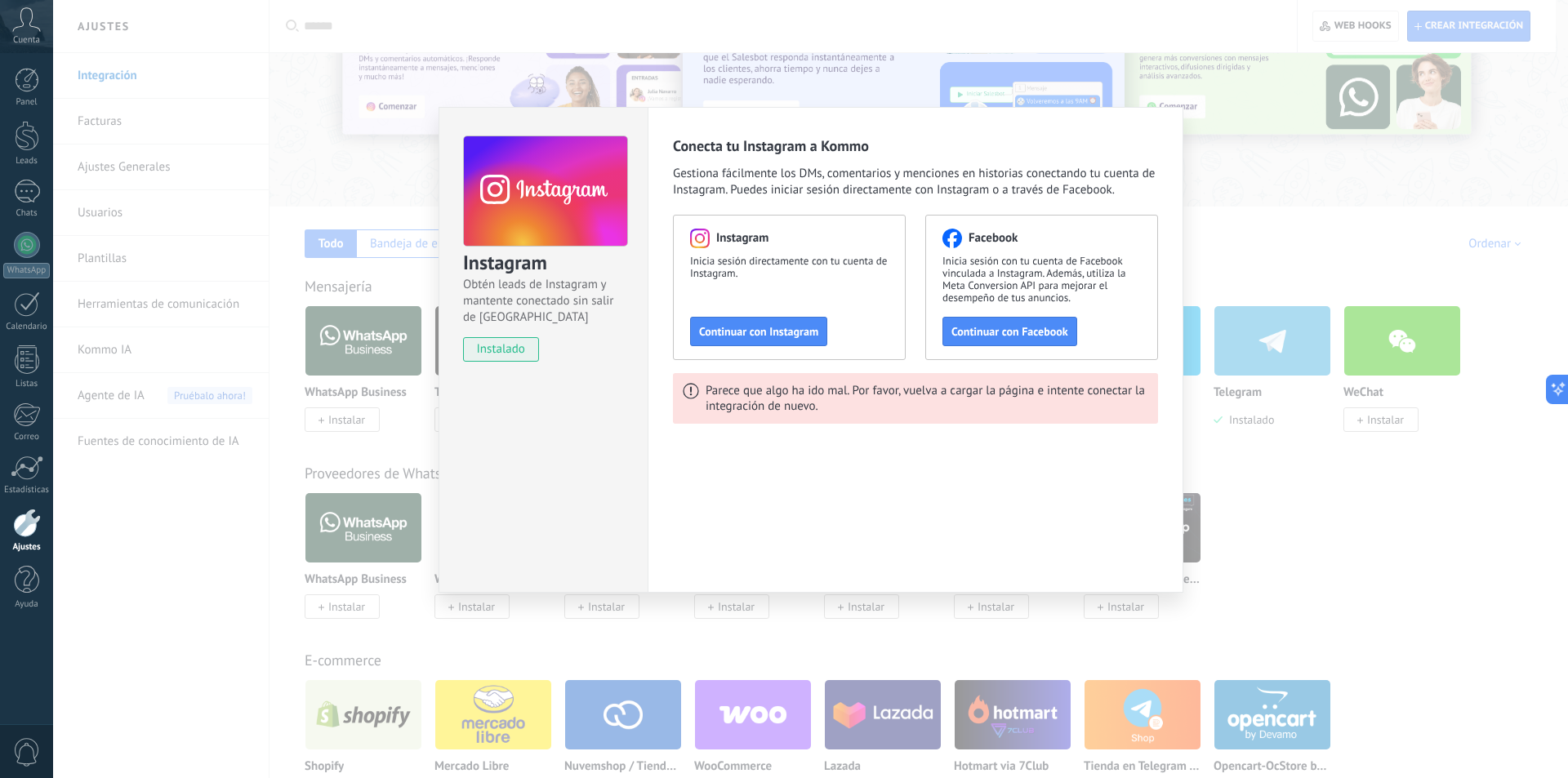
click at [827, 49] on div "Instagram Obtén leads de Instagram y mantente conectado sin salir de Kommo inst…" at bounding box center [811, 389] width 1515 height 778
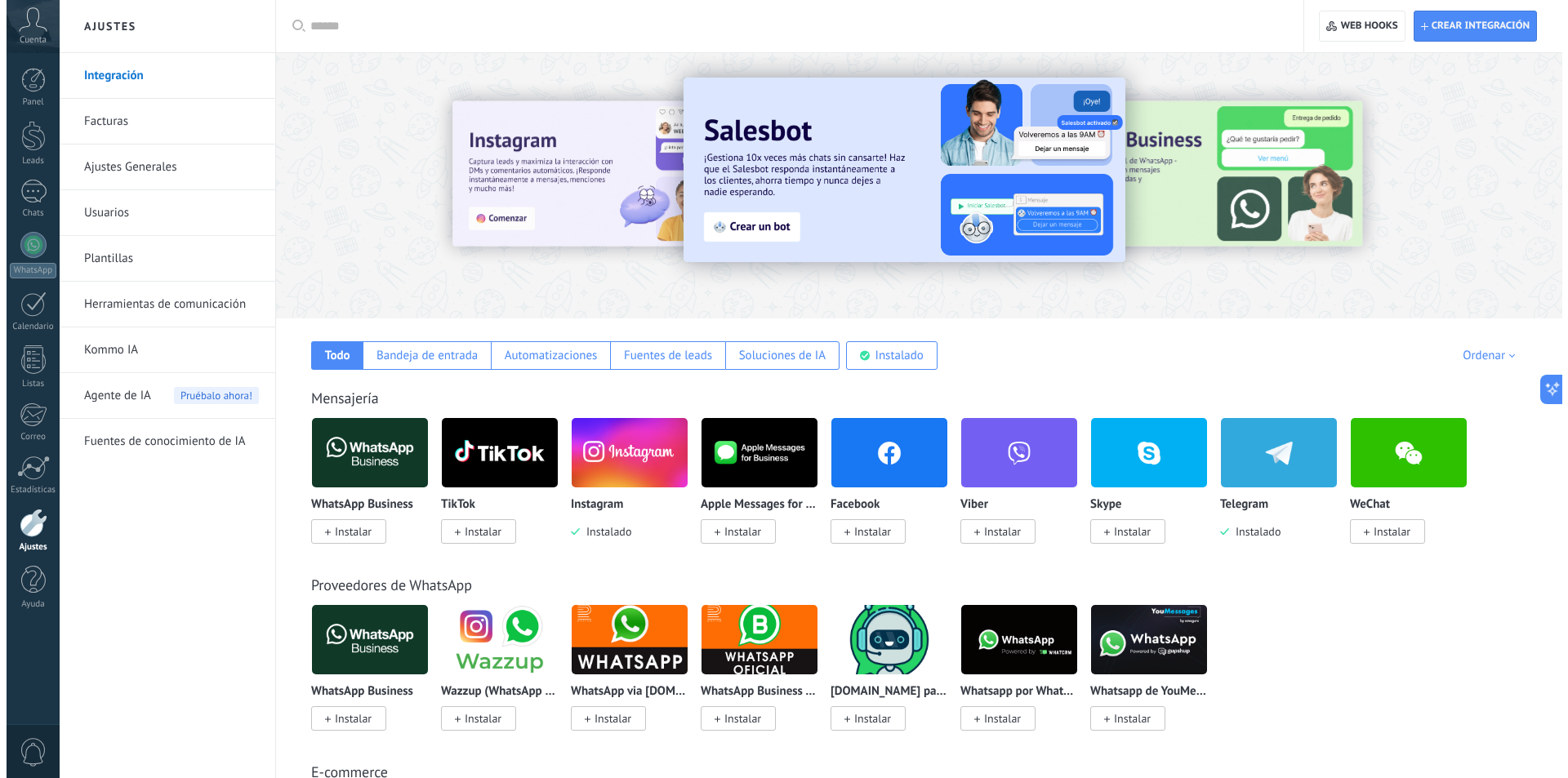
scroll to position [0, 0]
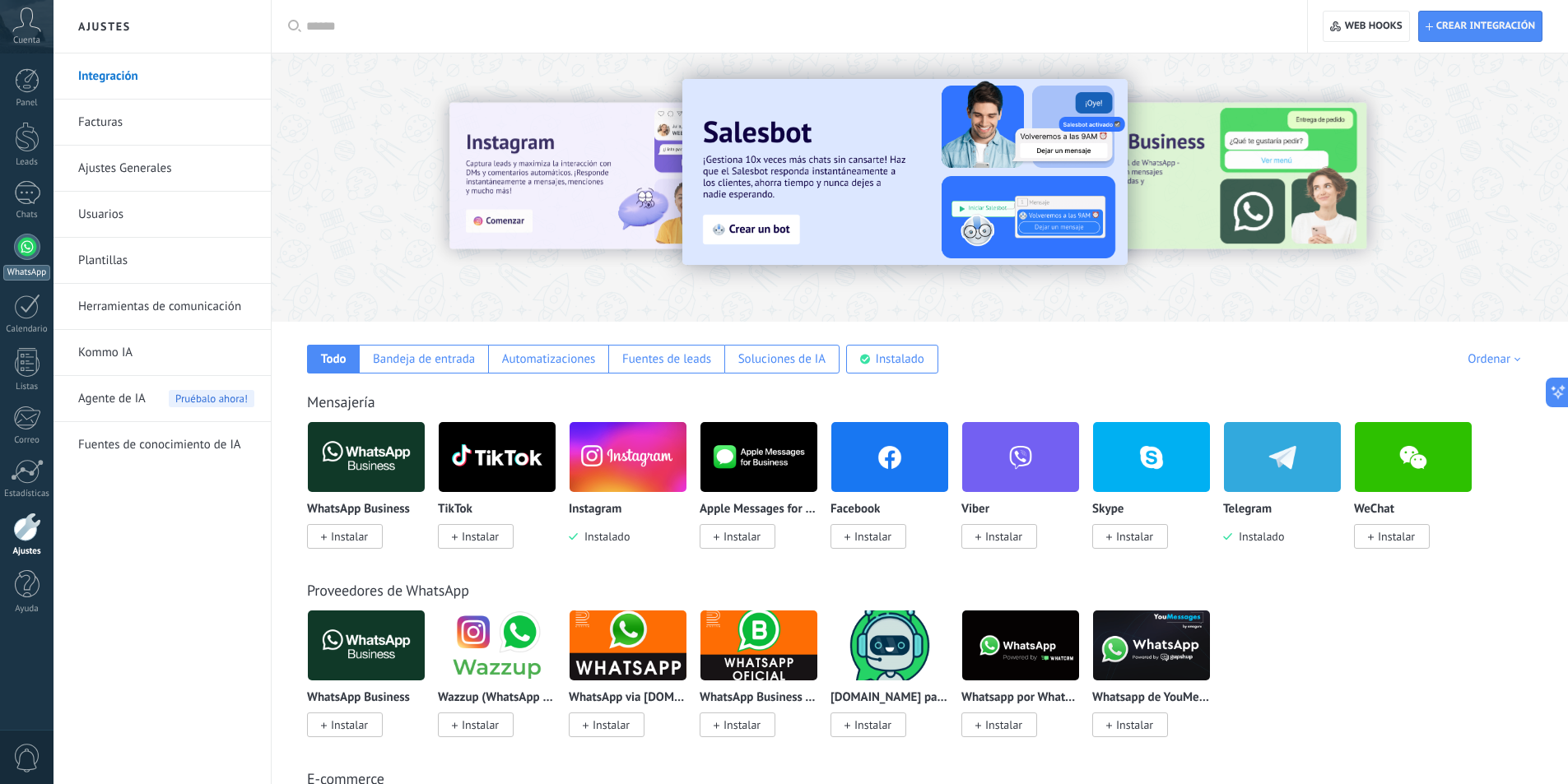
click at [28, 249] on div at bounding box center [27, 247] width 26 height 26
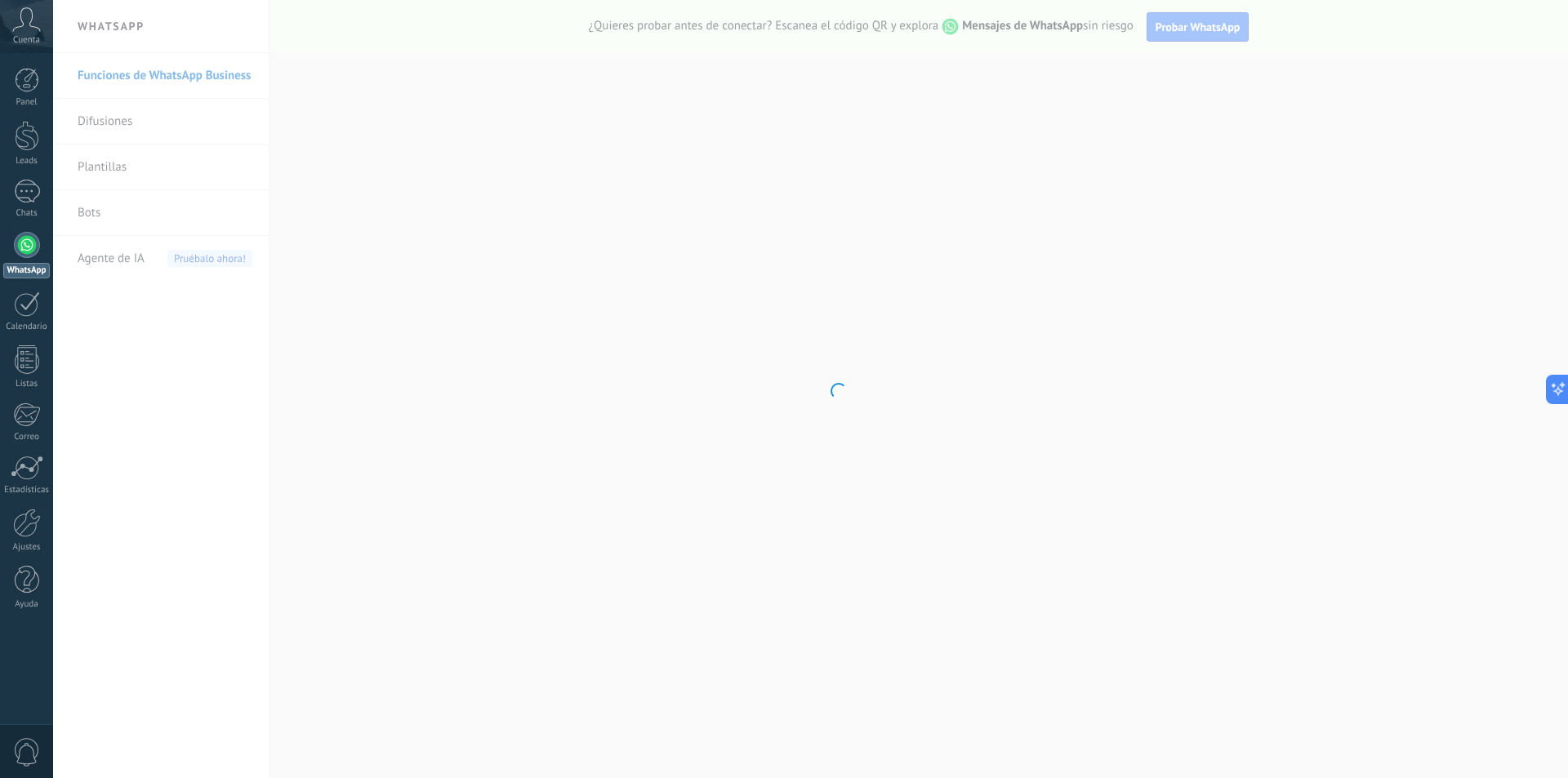
click at [149, 166] on body ".abccls-1,.abccls-2{fill-rule:evenodd}.abccls-2{fill:#fff} .abfcls-1{fill:none}…" at bounding box center [784, 389] width 1568 height 778
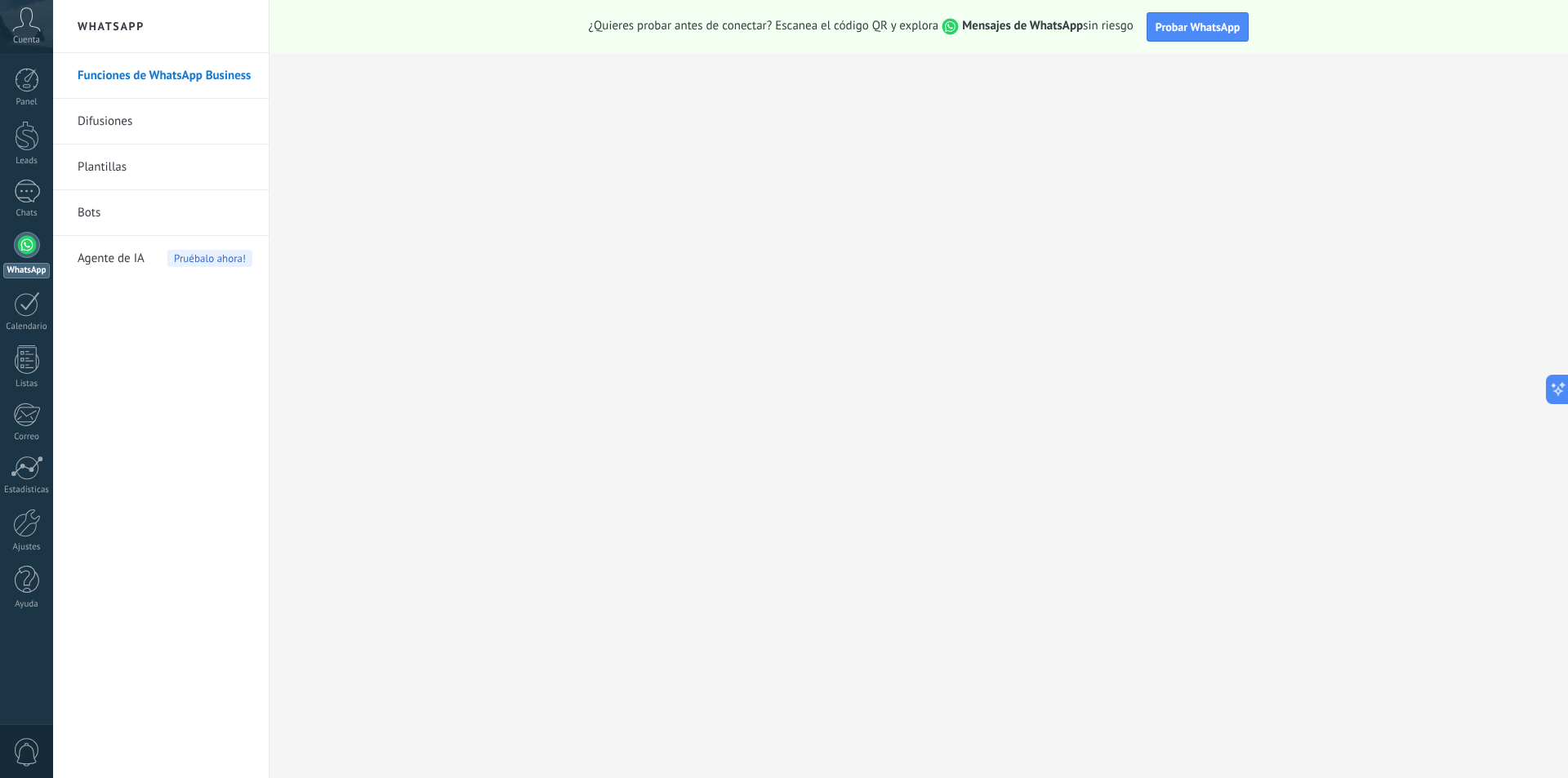
click at [149, 166] on link "Plantillas" at bounding box center [165, 167] width 175 height 46
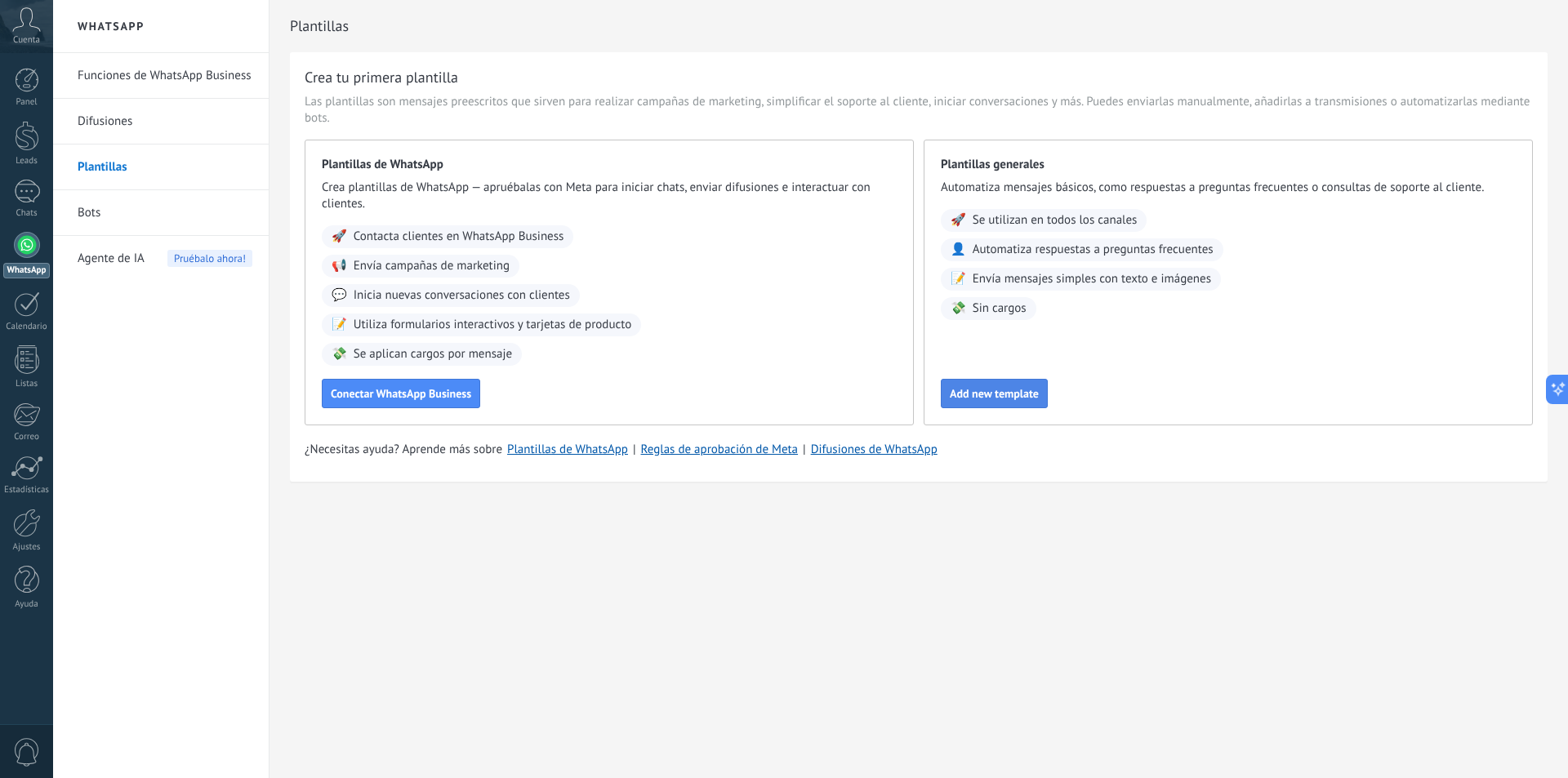
click at [1020, 388] on span "Add new template" at bounding box center [994, 393] width 89 height 11
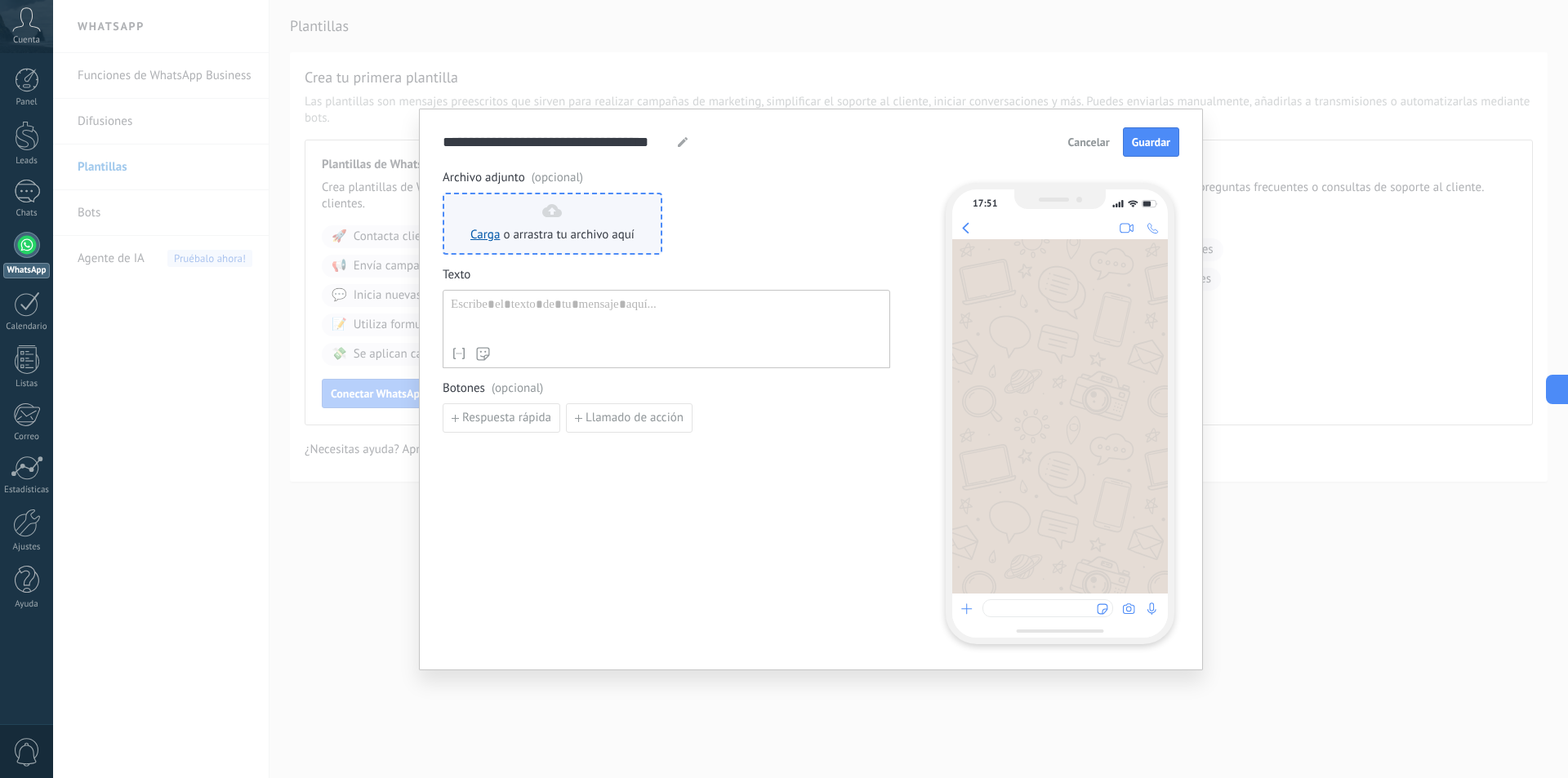
click at [592, 228] on span "o arrastra tu archivo aquí" at bounding box center [568, 235] width 131 height 16
click at [1239, 165] on div "**********" at bounding box center [811, 389] width 1515 height 778
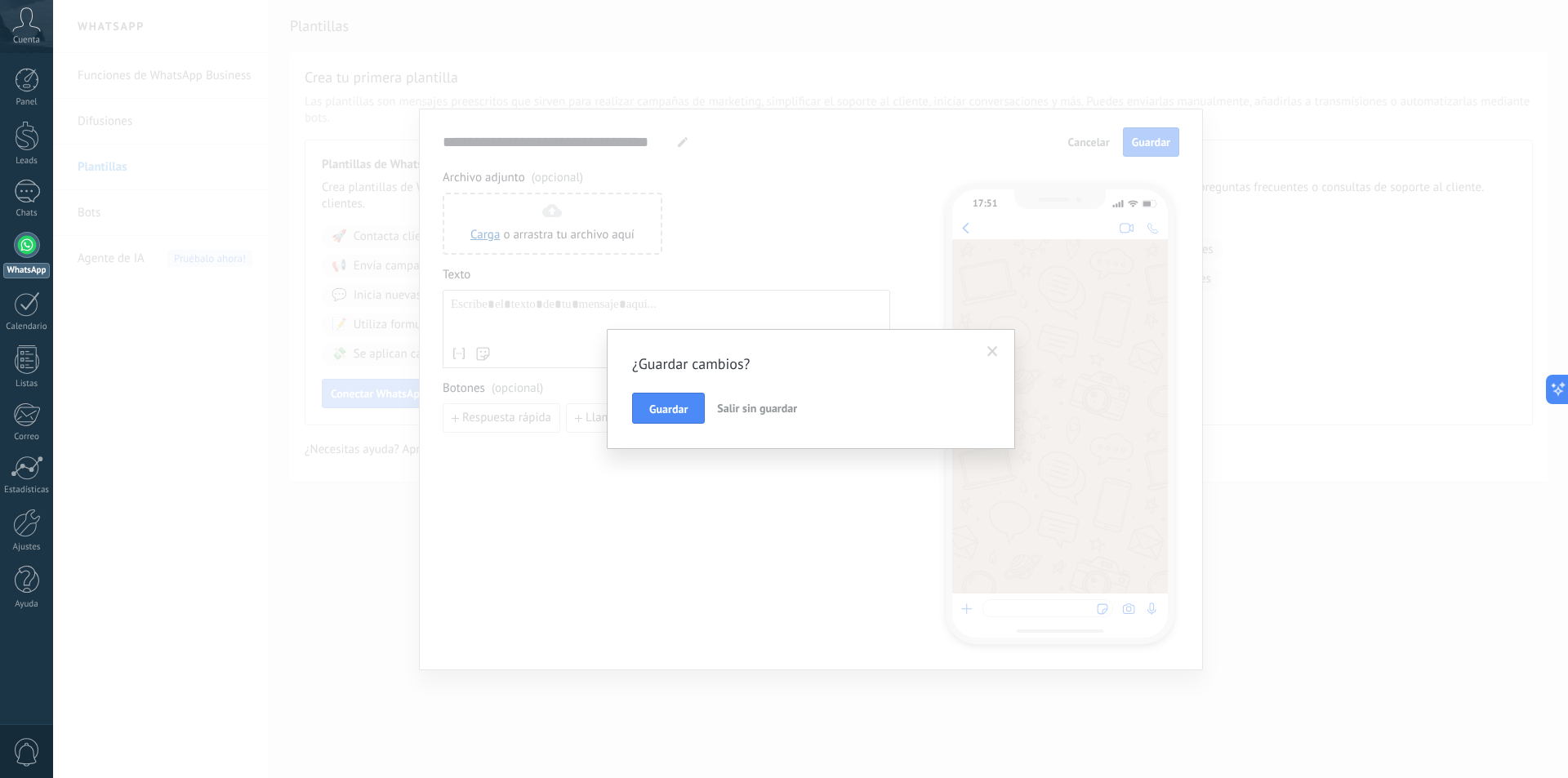
click at [725, 423] on button "Salir sin guardar" at bounding box center [757, 408] width 93 height 31
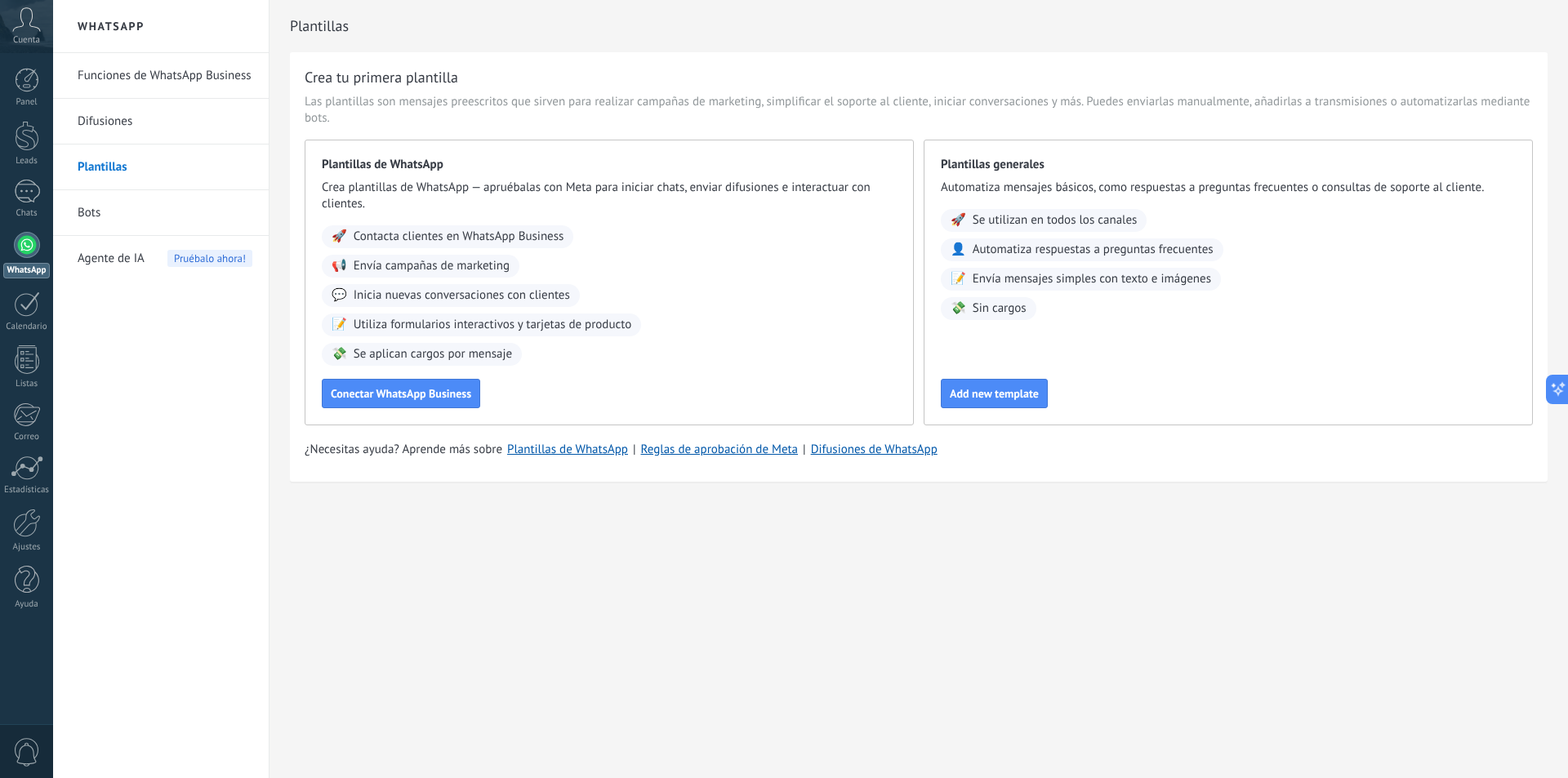
click at [744, 418] on div "Plantillas de WhatsApp Crea plantillas de WhatsApp — apruébalas con Meta para i…" at bounding box center [609, 282] width 609 height 285
click at [405, 401] on button "Conectar WhatsApp Business" at bounding box center [401, 393] width 159 height 29
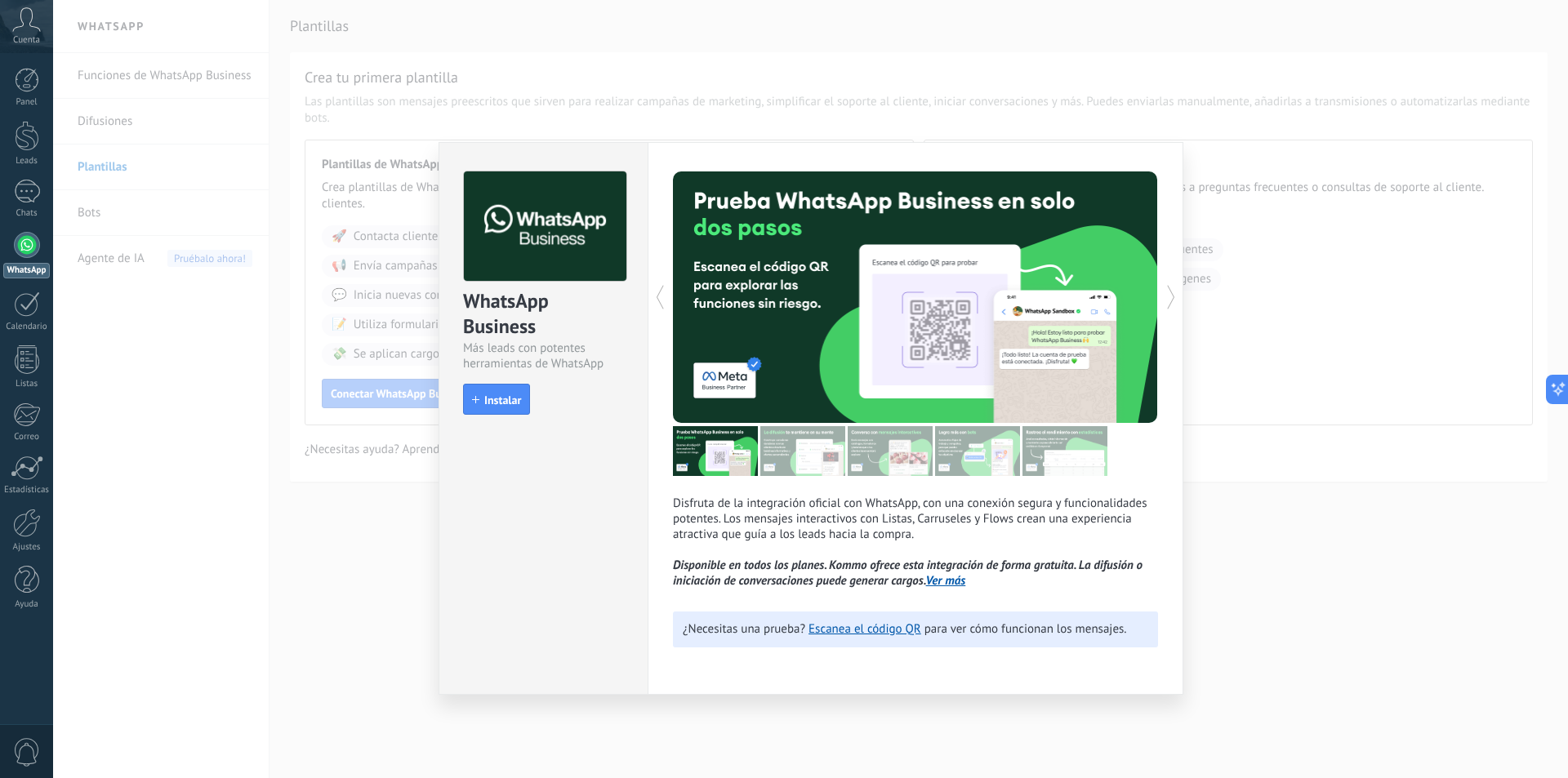
click at [427, 223] on div "WhatsApp Business Más leads con potentes herramientas de WhatsApp install Insta…" at bounding box center [811, 389] width 1515 height 778
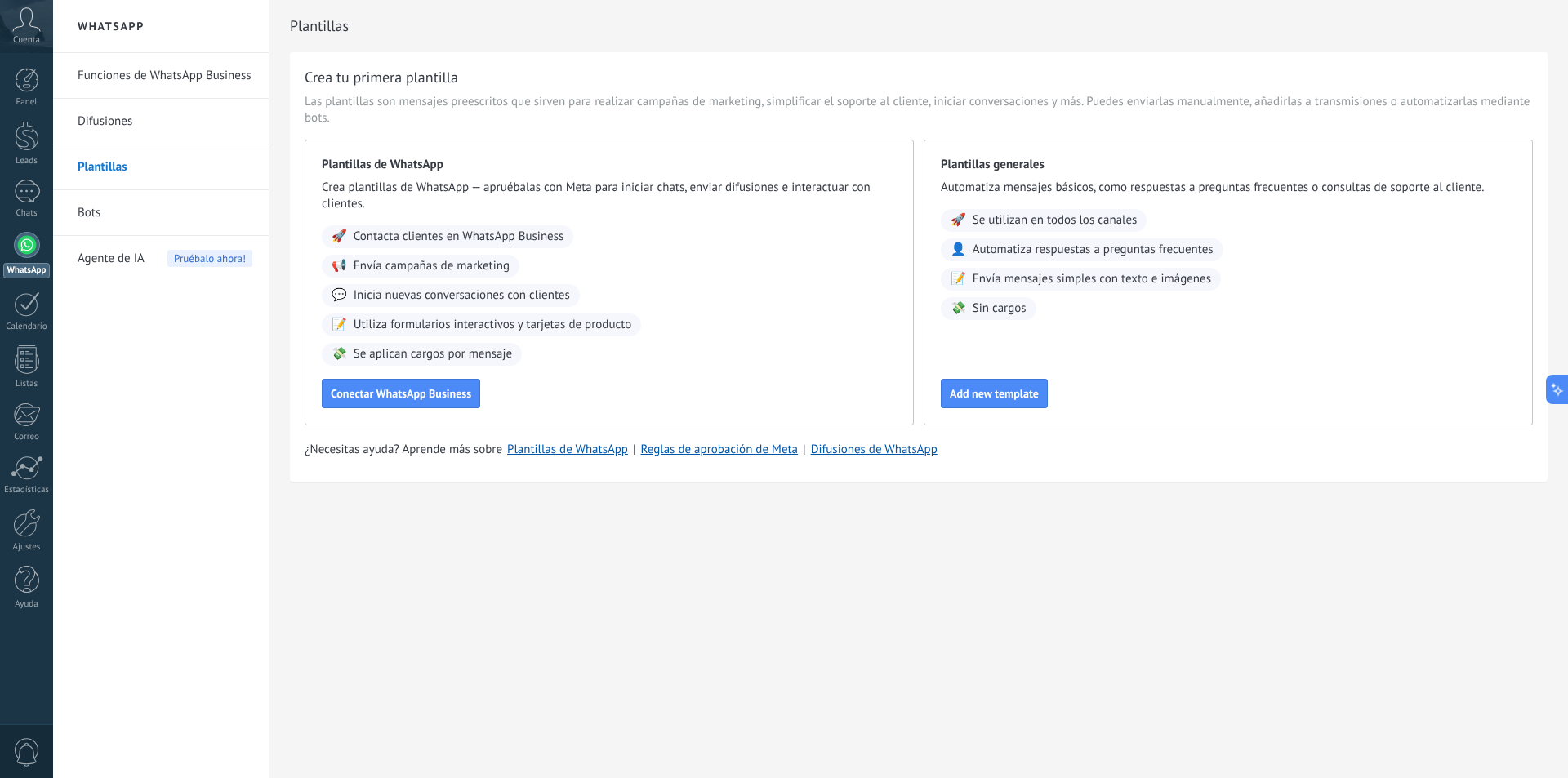
click at [147, 236] on div "Agente de IA Pruébalo ahora!" at bounding box center [165, 259] width 175 height 46
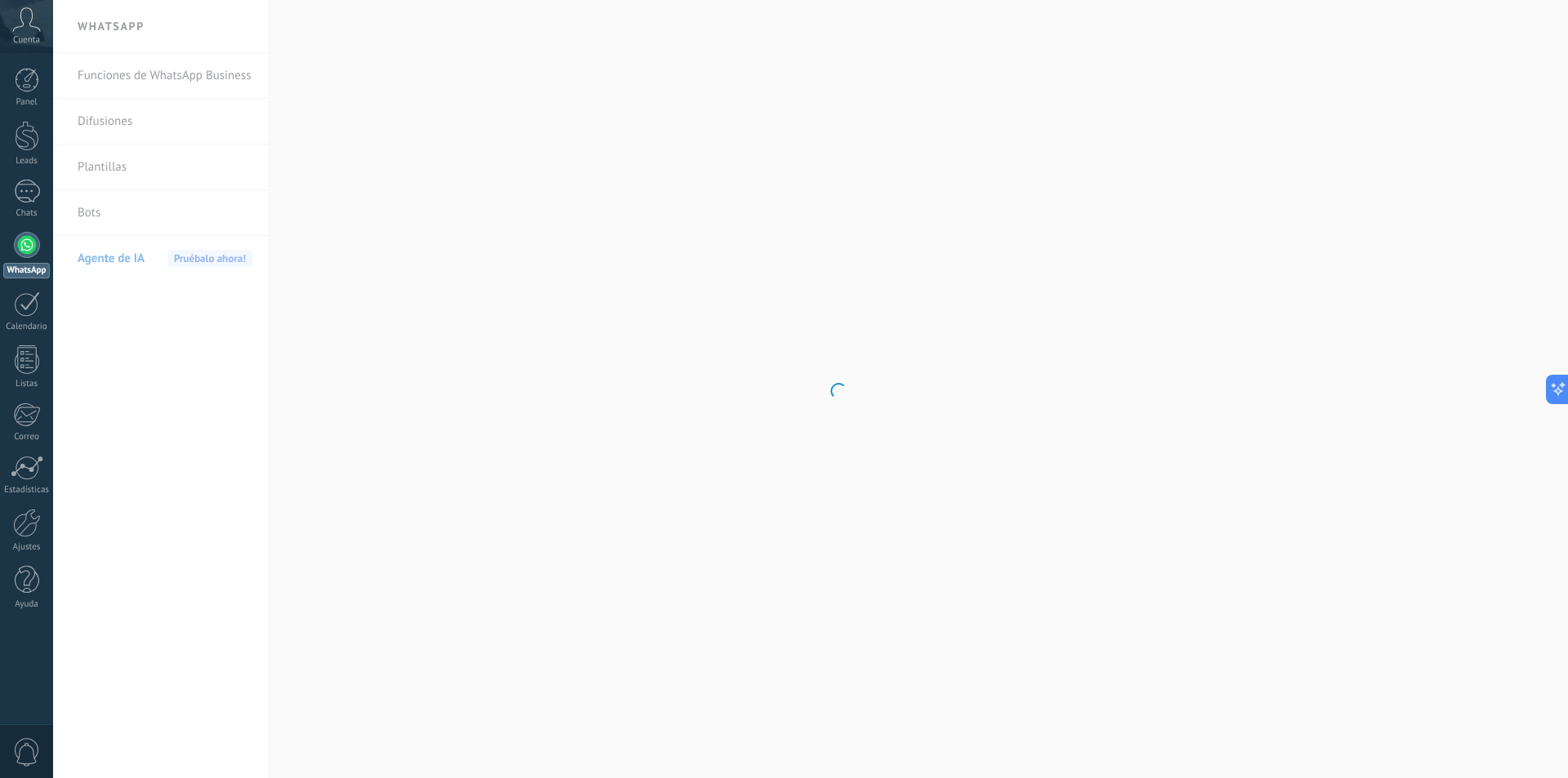
click at [176, 143] on body ".abccls-1,.abccls-2{fill-rule:evenodd}.abccls-2{fill:#fff} .abfcls-1{fill:none}…" at bounding box center [784, 389] width 1568 height 778
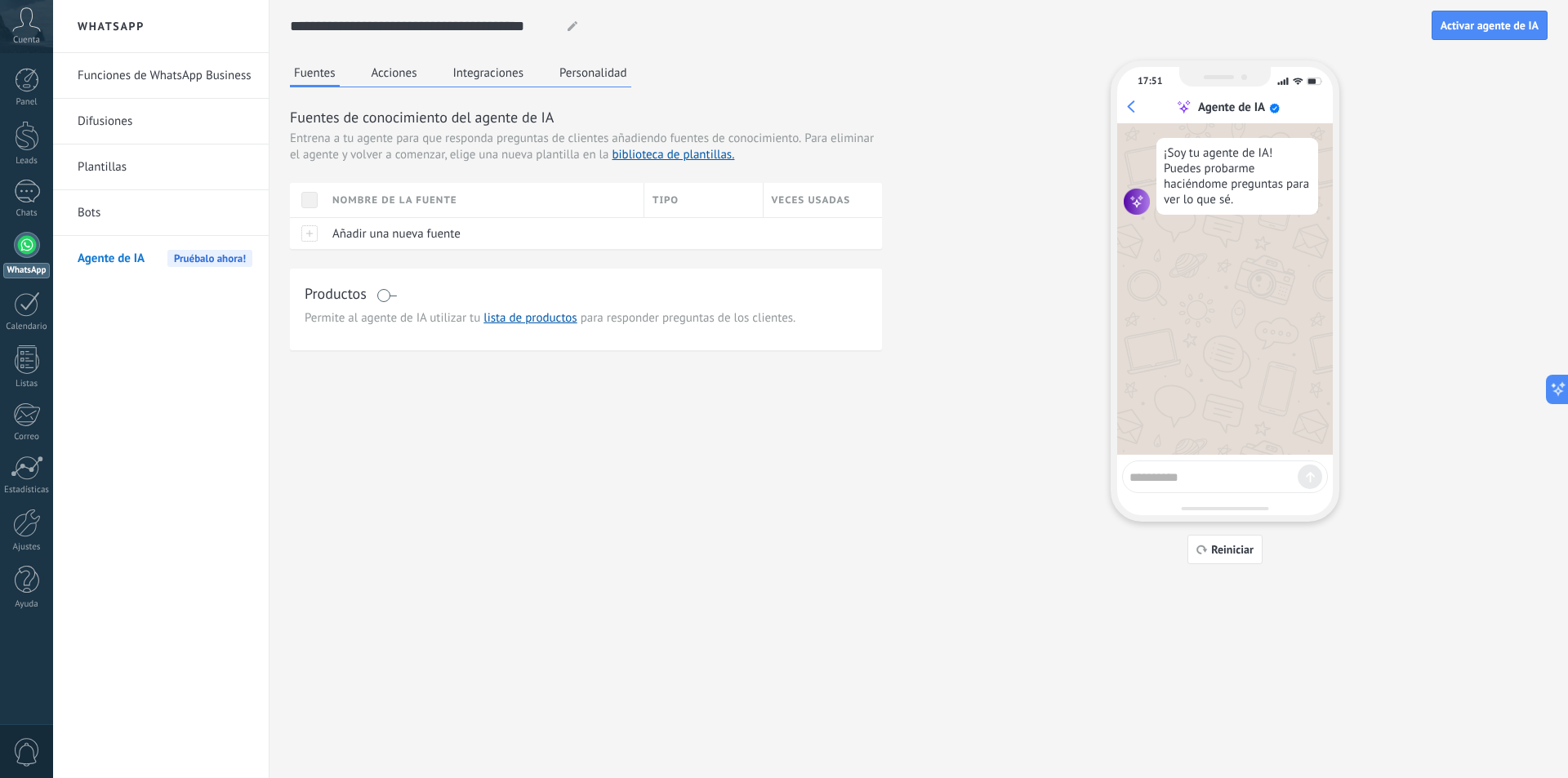
click at [180, 120] on link "Difusiones" at bounding box center [165, 122] width 175 height 46
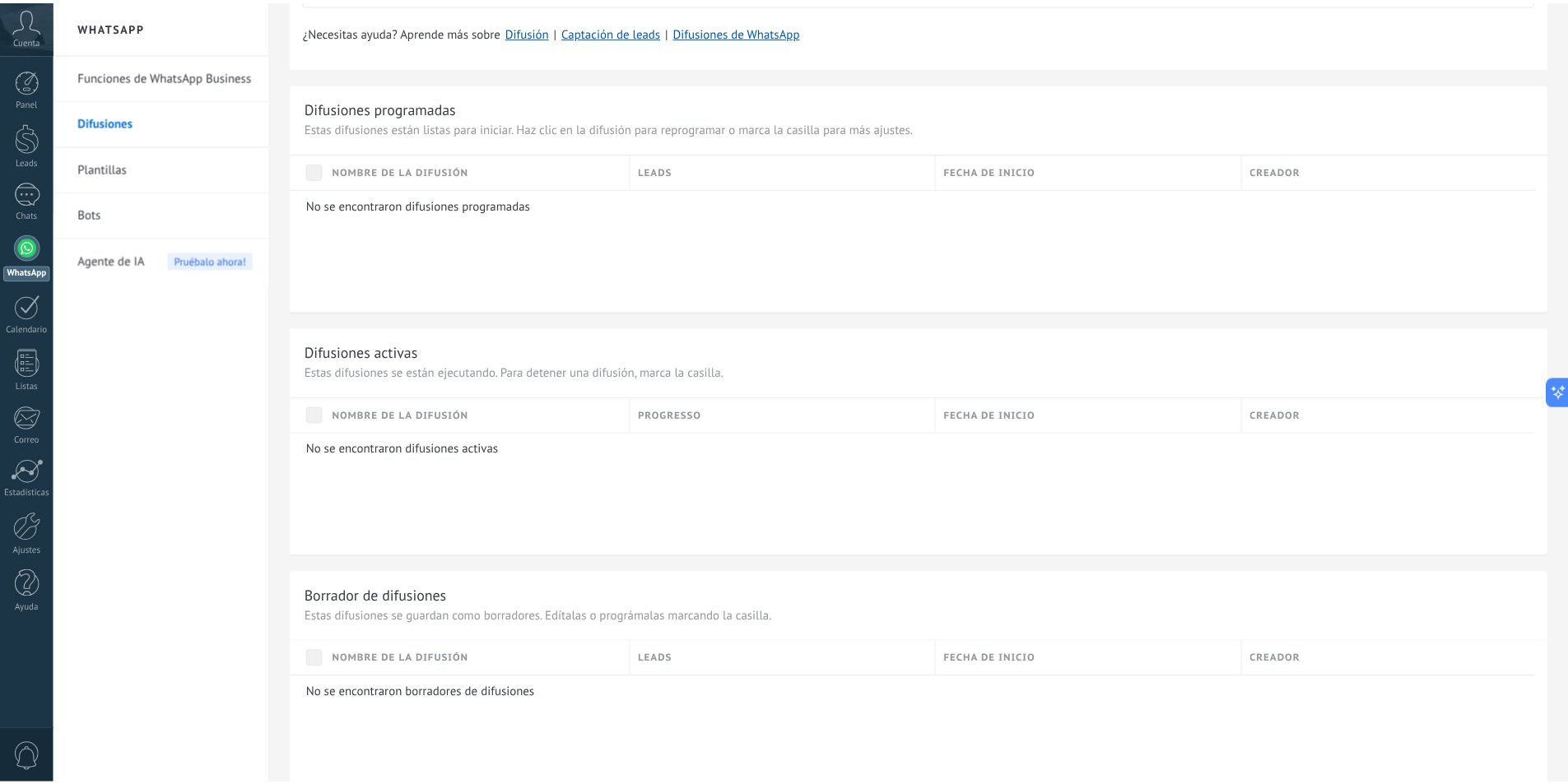
scroll to position [164, 0]
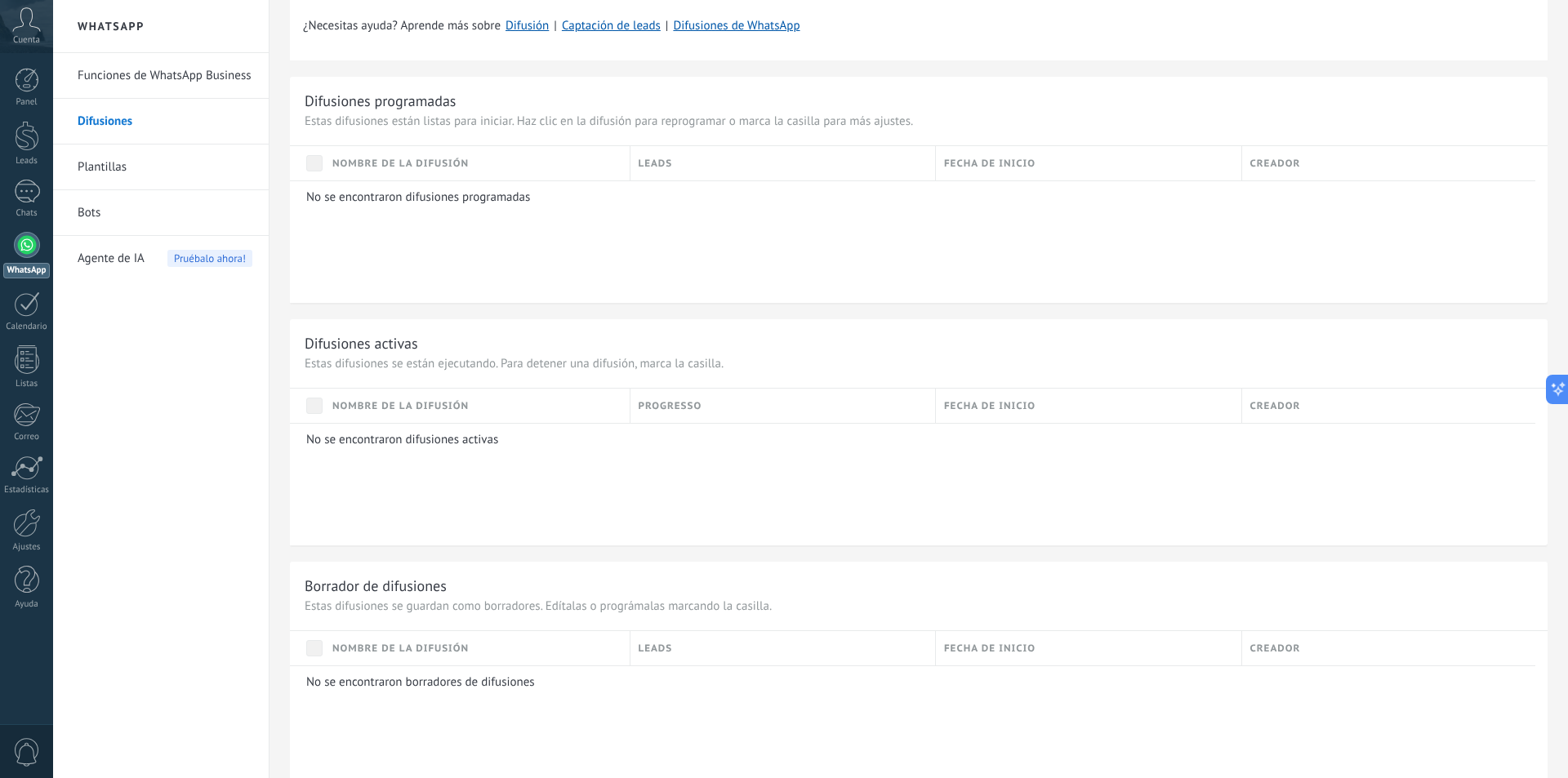
click at [156, 32] on h2 "WhatsApp" at bounding box center [160, 27] width 175 height 53
click at [177, 85] on link "Funciones de WhatsApp Business" at bounding box center [165, 76] width 175 height 46
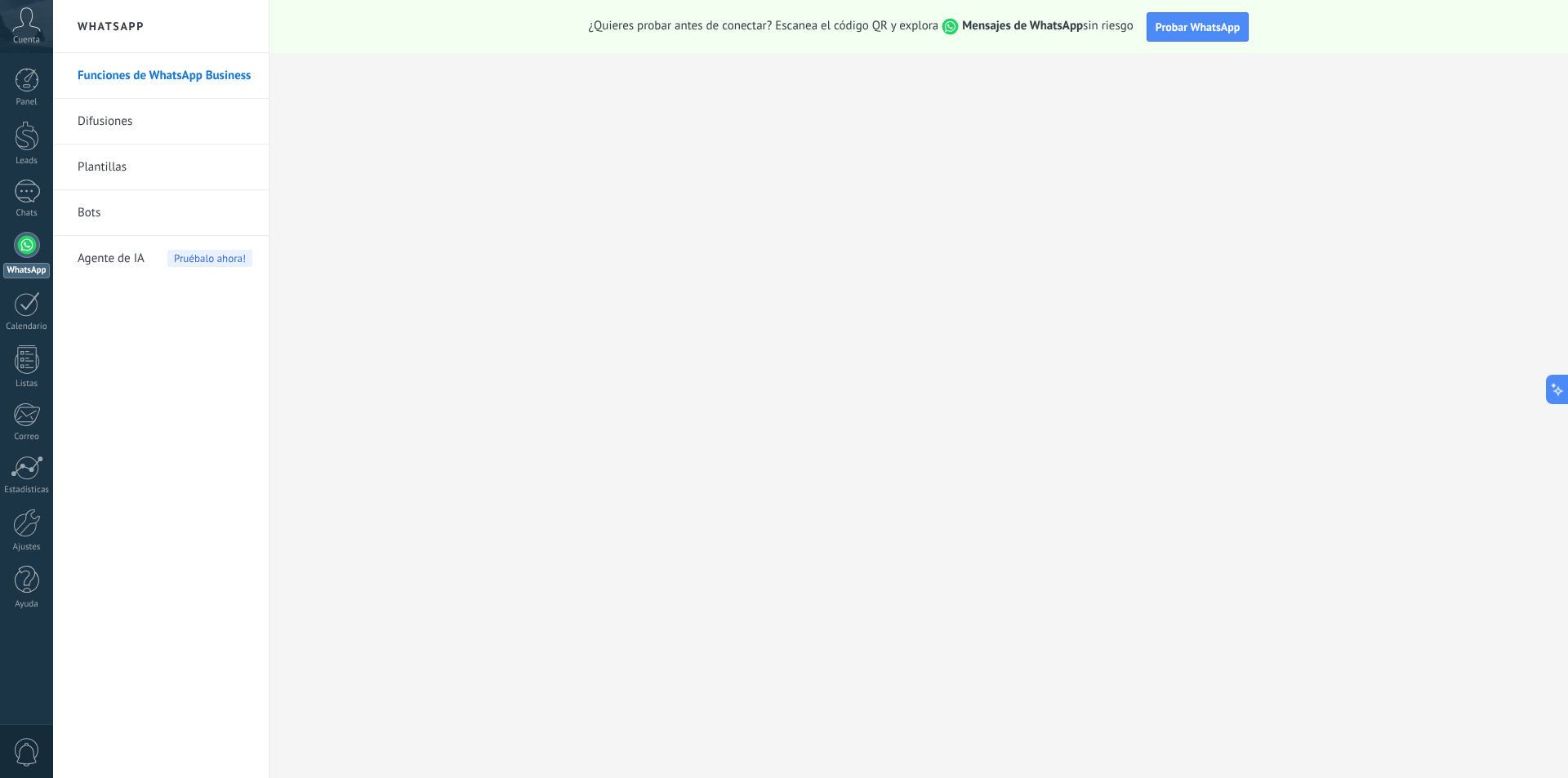
click at [117, 264] on span "Agente de IA" at bounding box center [111, 259] width 67 height 46
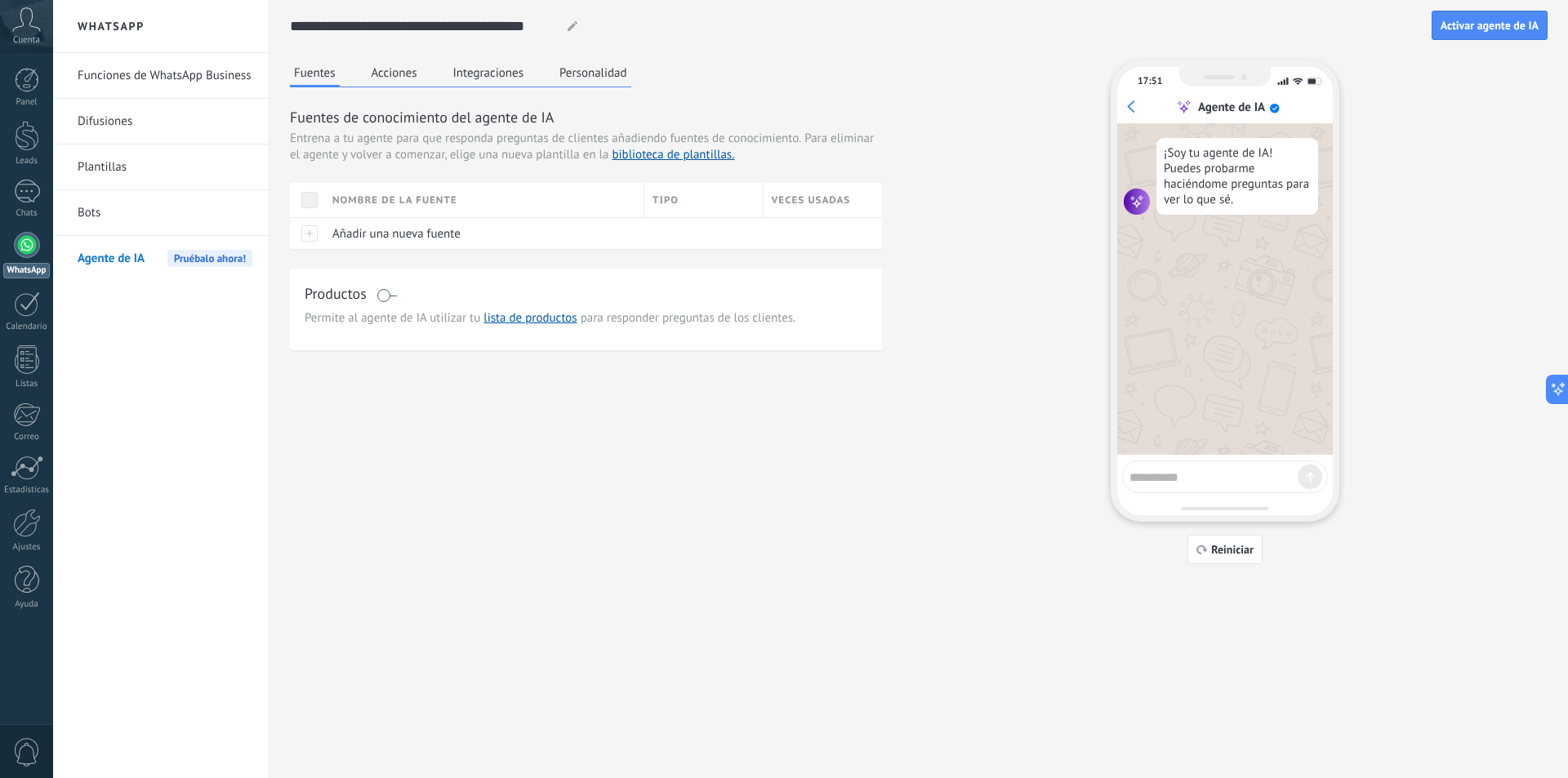
click at [475, 82] on button "Integraciones" at bounding box center [489, 72] width 79 height 24
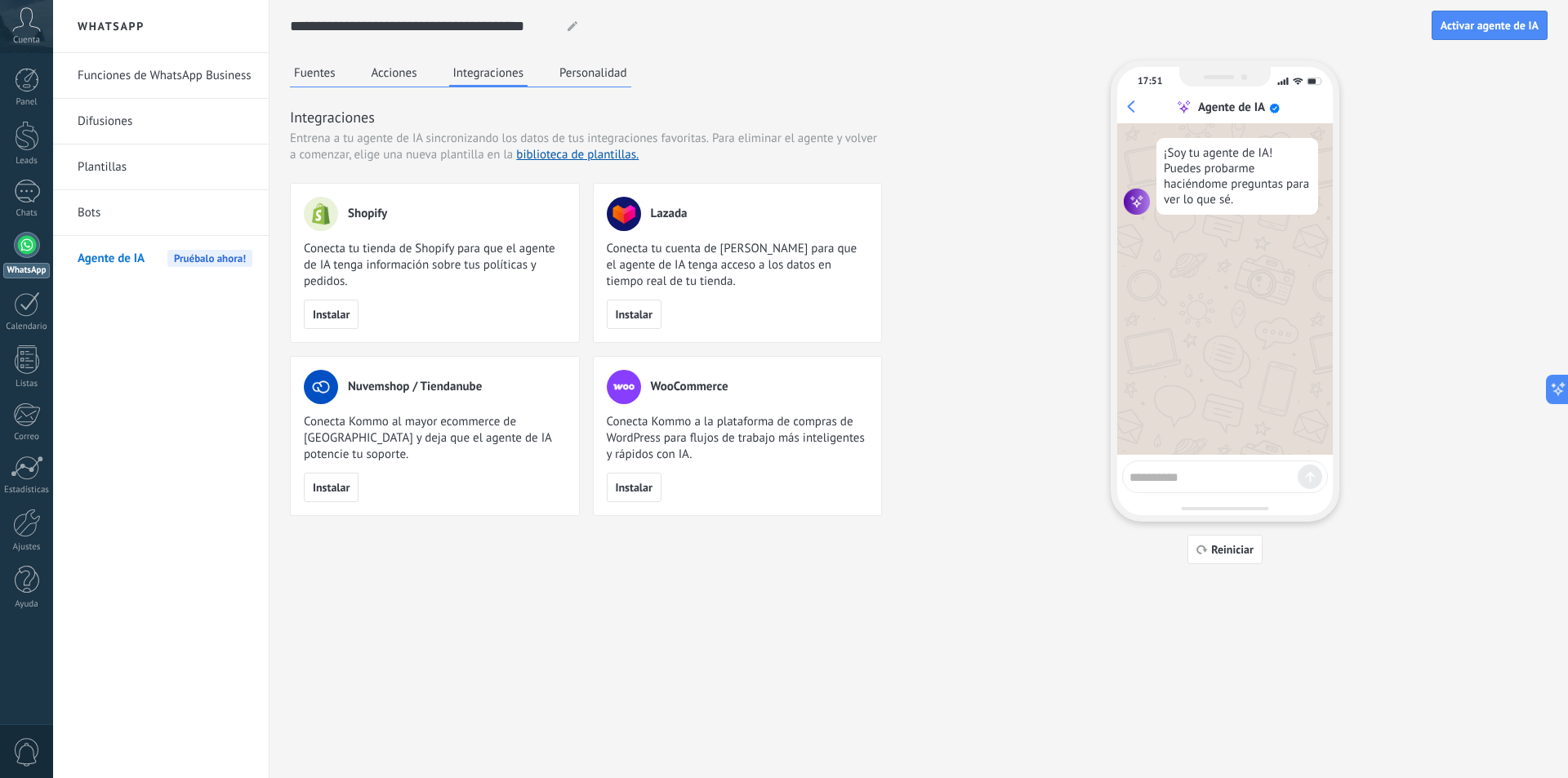
click at [396, 85] on button "Acciones" at bounding box center [394, 72] width 53 height 24
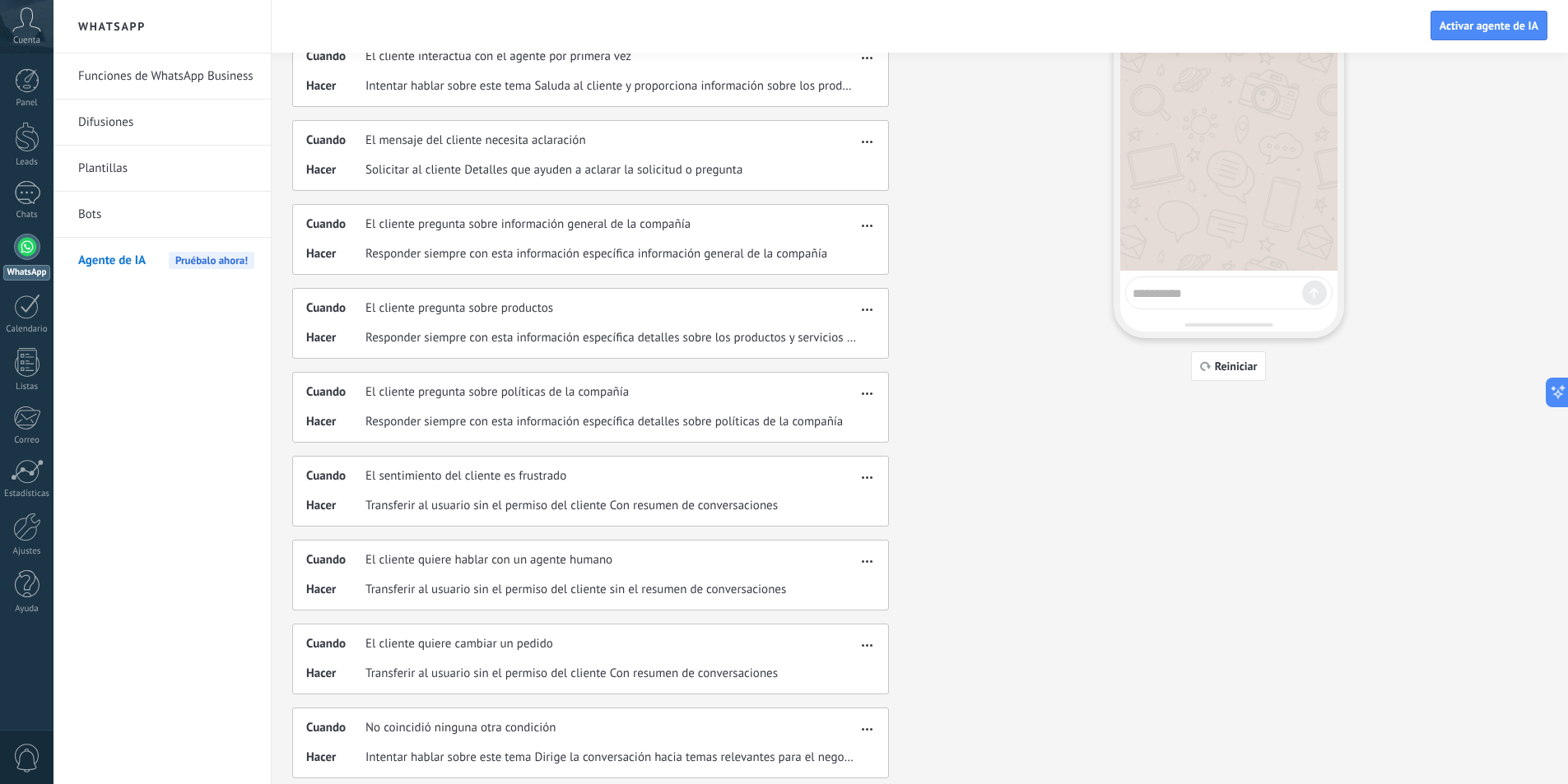
scroll to position [201, 0]
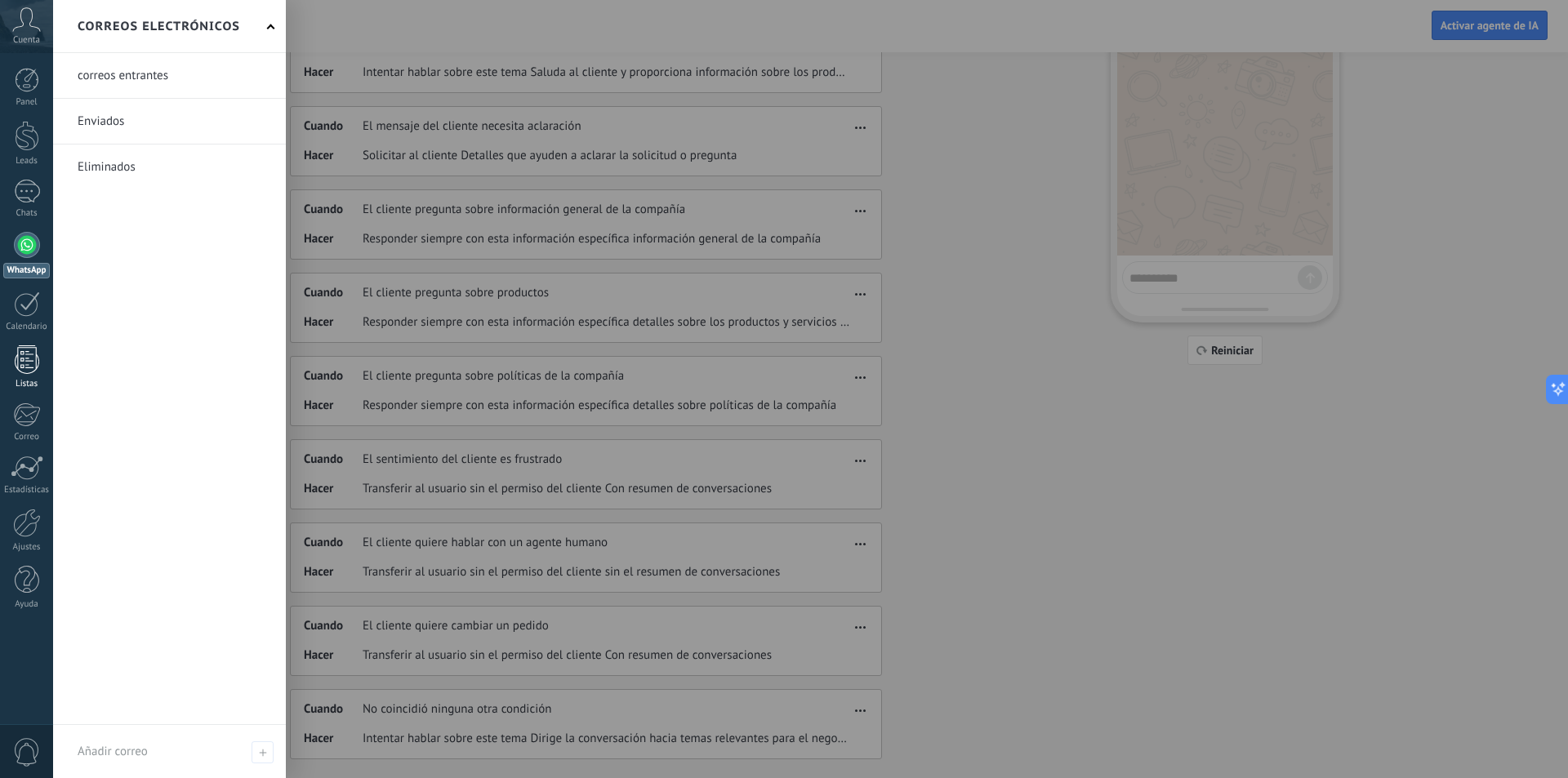
click at [34, 375] on link "Listas" at bounding box center [27, 367] width 53 height 44
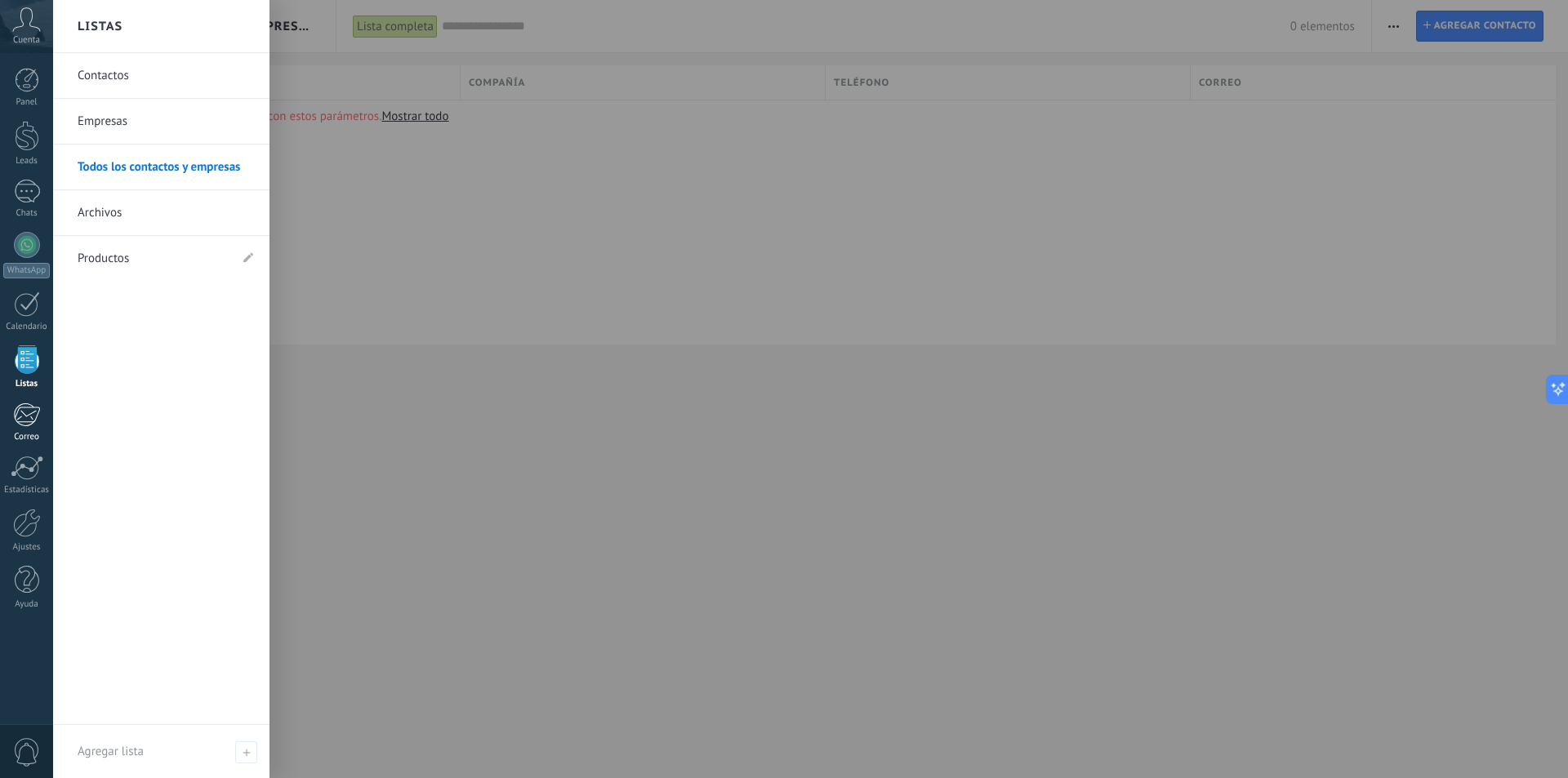
click at [28, 407] on div at bounding box center [26, 415] width 27 height 24
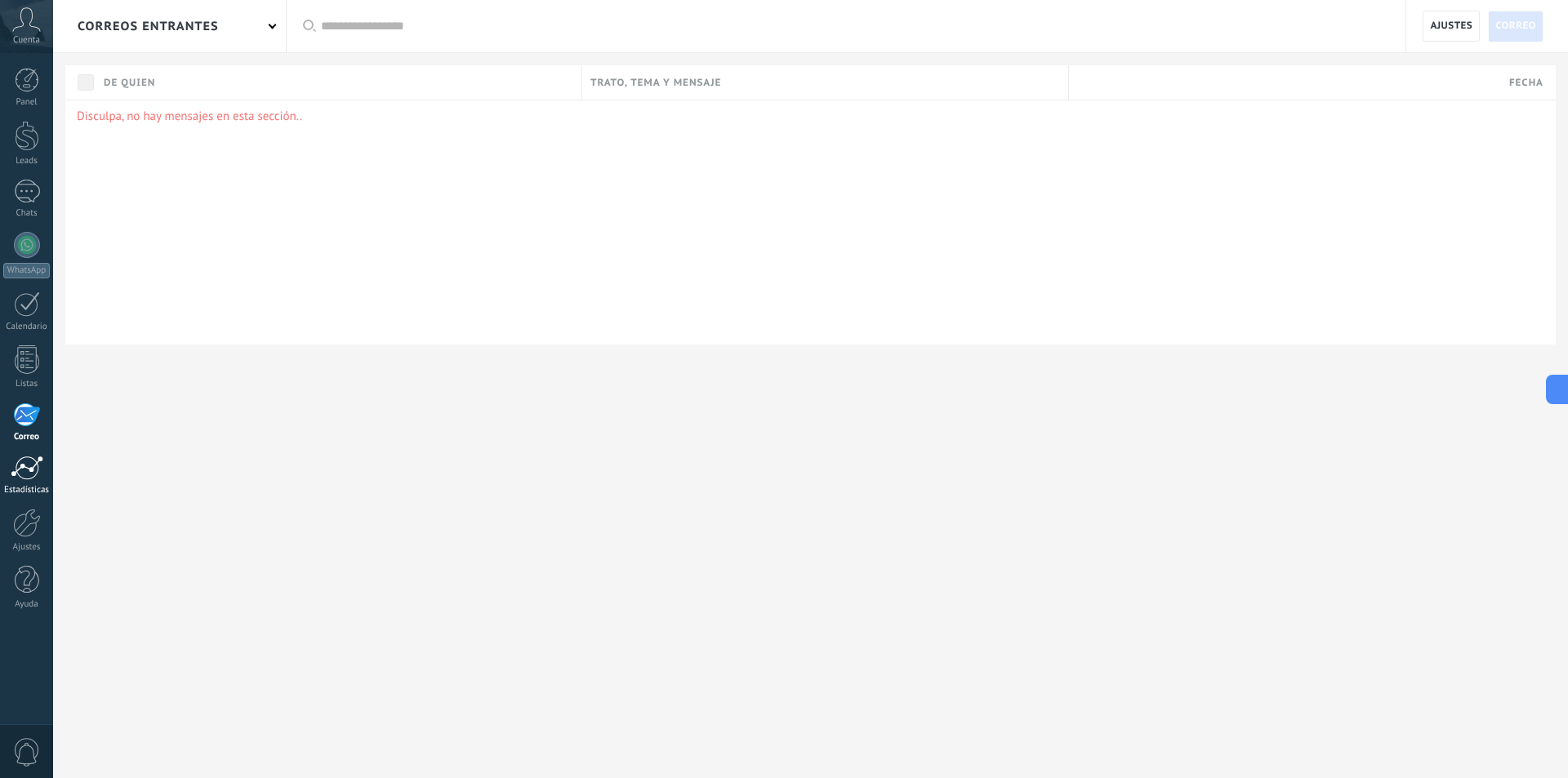
click at [39, 479] on div at bounding box center [27, 467] width 33 height 24
click at [27, 539] on link "Ajustes" at bounding box center [27, 530] width 53 height 44
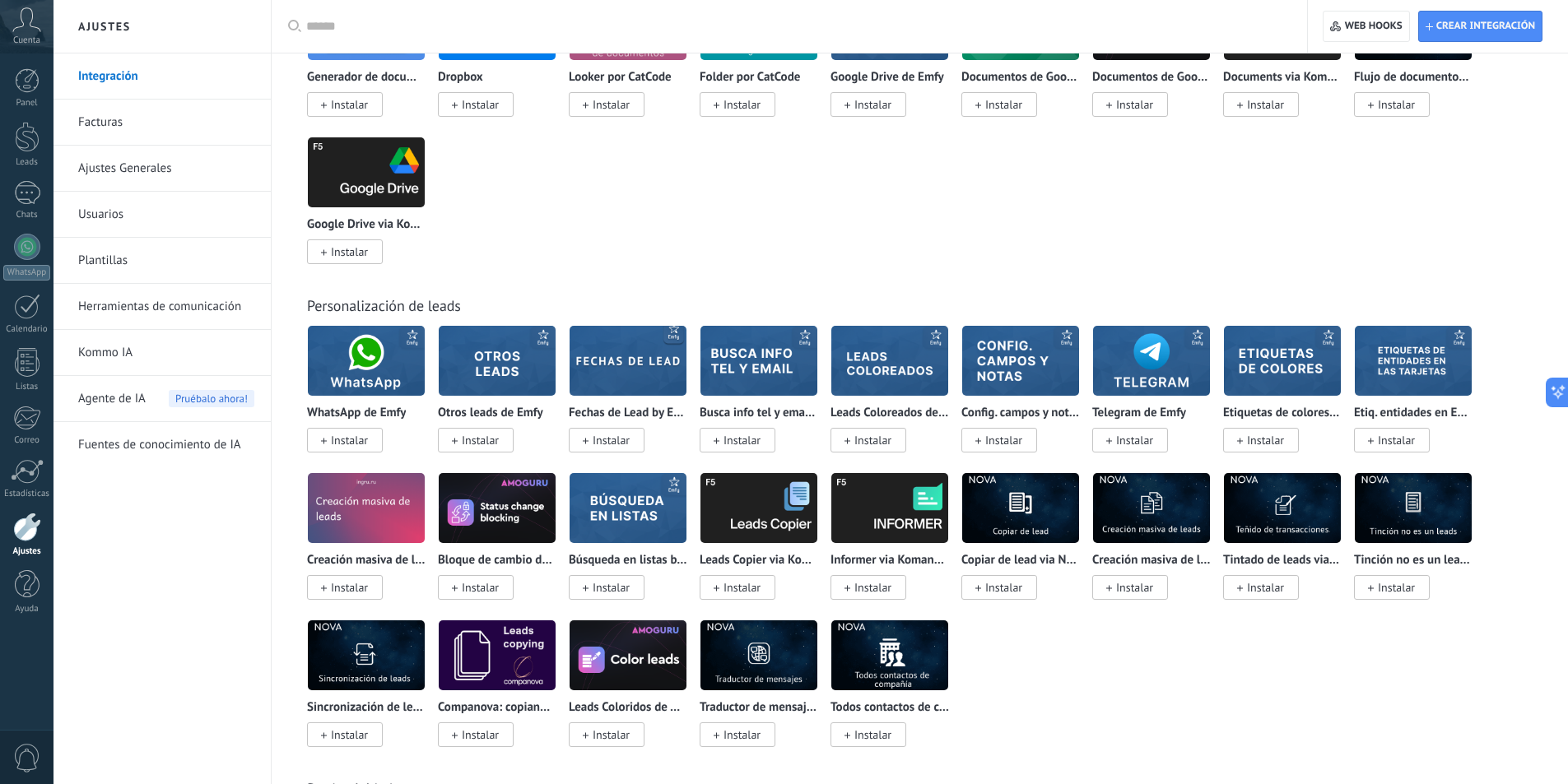
scroll to position [4116, 0]
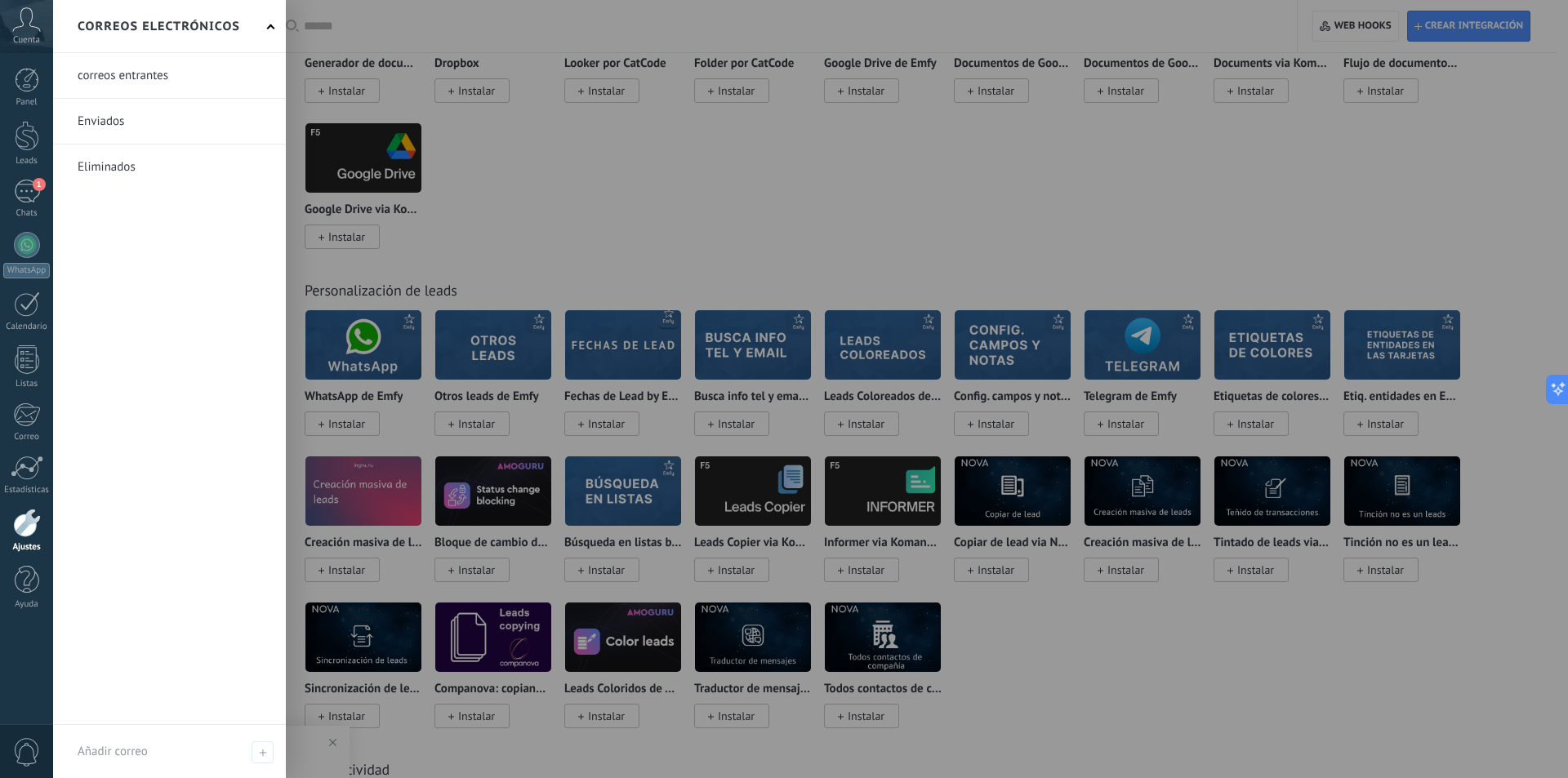
click at [1076, 620] on div at bounding box center [837, 389] width 1568 height 778
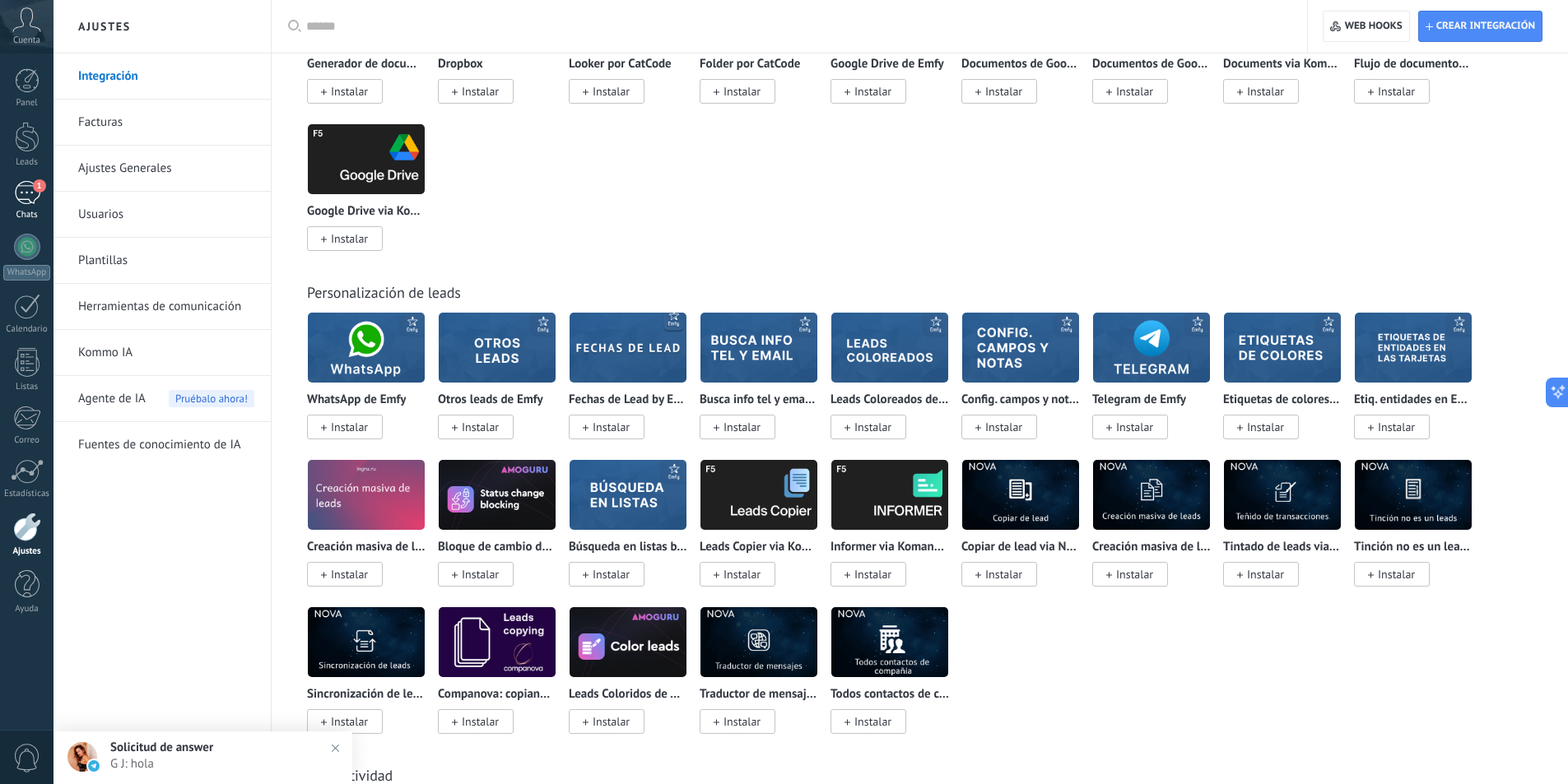
click at [23, 194] on div "1" at bounding box center [27, 192] width 26 height 23
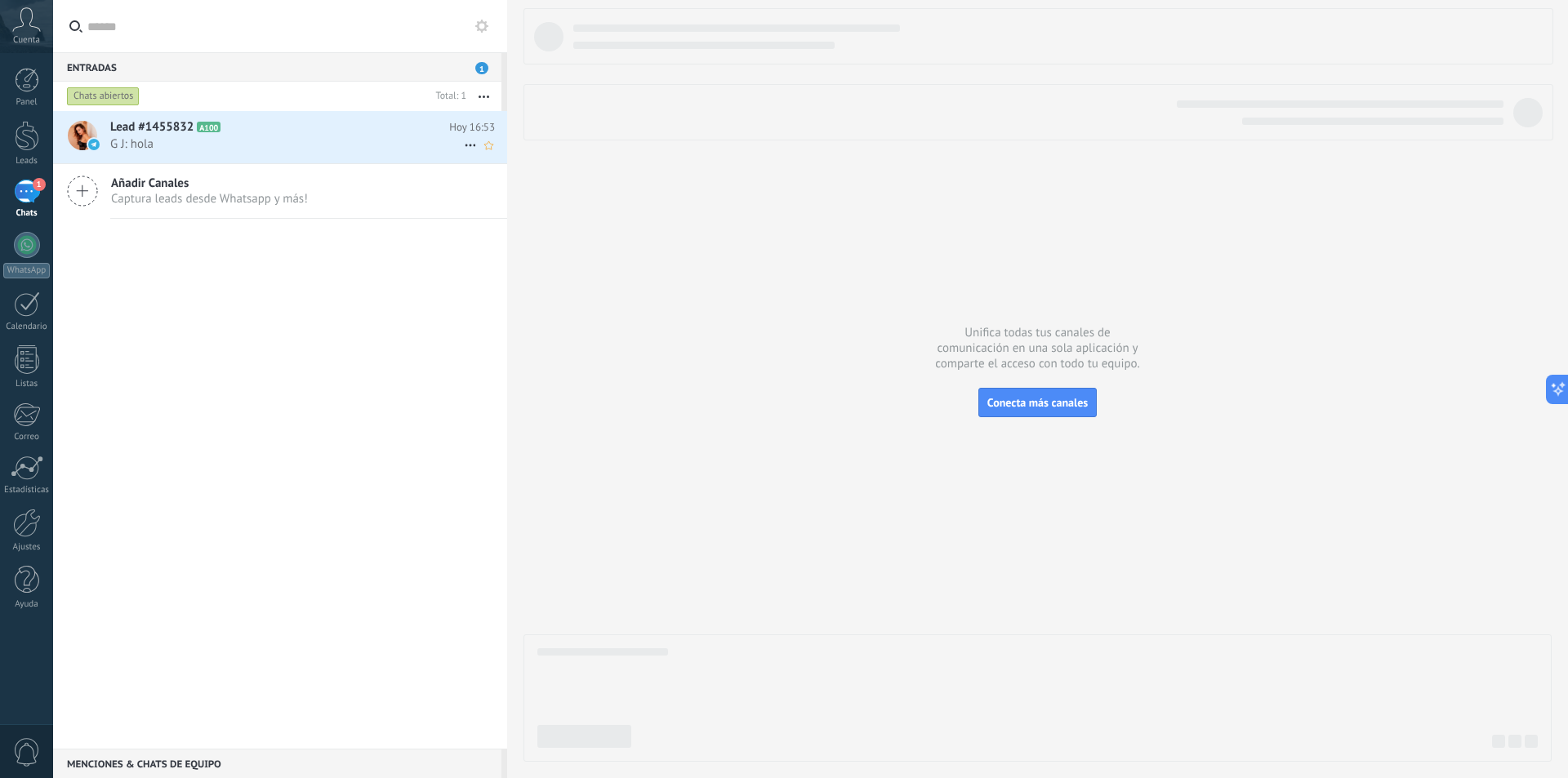
click at [142, 122] on span "Lead #1455832" at bounding box center [152, 127] width 84 height 16
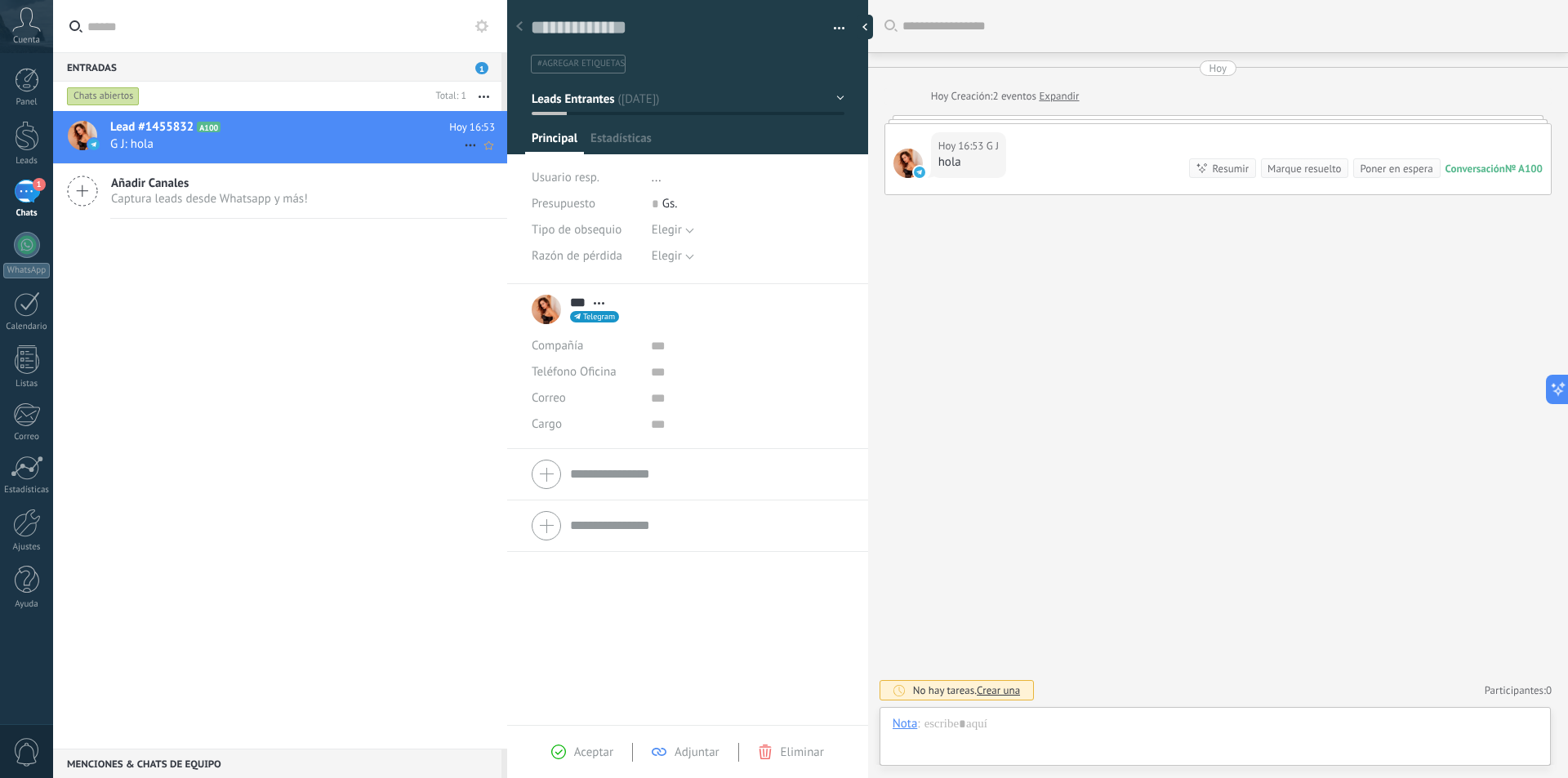
scroll to position [24, 0]
click at [1024, 725] on div at bounding box center [1215, 740] width 645 height 49
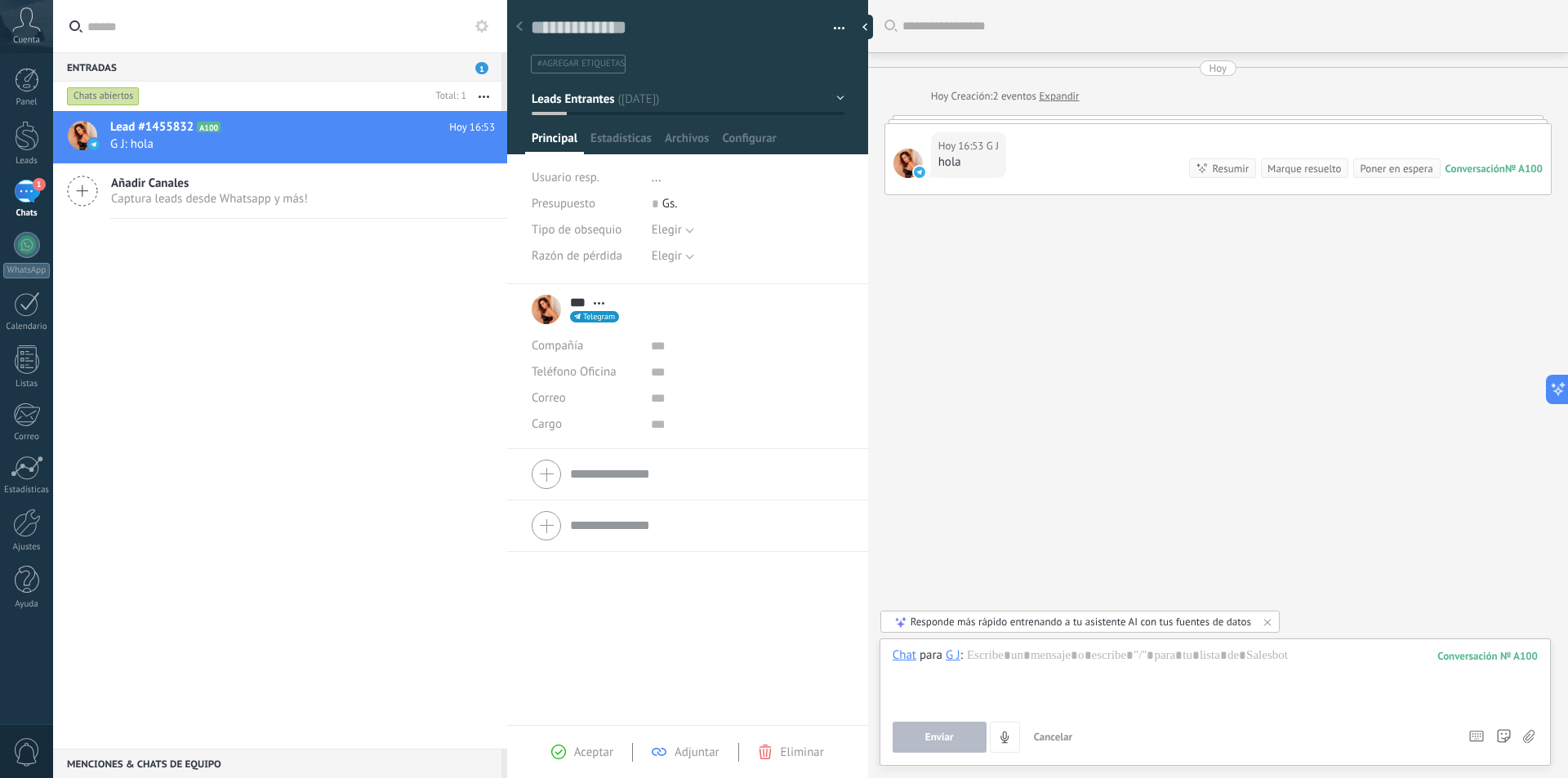
drag, startPoint x: 1212, startPoint y: 411, endPoint x: 1207, endPoint y: 403, distance: 9.4
click at [1208, 408] on div "Buscar Carga más [DATE] [DATE] Creación: 2 eventos Expandir [DATE] 16:53 G J ho…" at bounding box center [1219, 389] width 700 height 778
drag, startPoint x: 960, startPoint y: 466, endPoint x: 986, endPoint y: 455, distance: 28.2
click at [967, 467] on div "Buscar Carga más [DATE] [DATE] Creación: 2 eventos Expandir [DATE] 16:53 G J ho…" at bounding box center [1219, 389] width 700 height 778
click at [986, 417] on div "Buscar Carga más [DATE] [DATE] Creación: 2 eventos Expandir [DATE] 16:53 G J ho…" at bounding box center [1219, 389] width 700 height 778
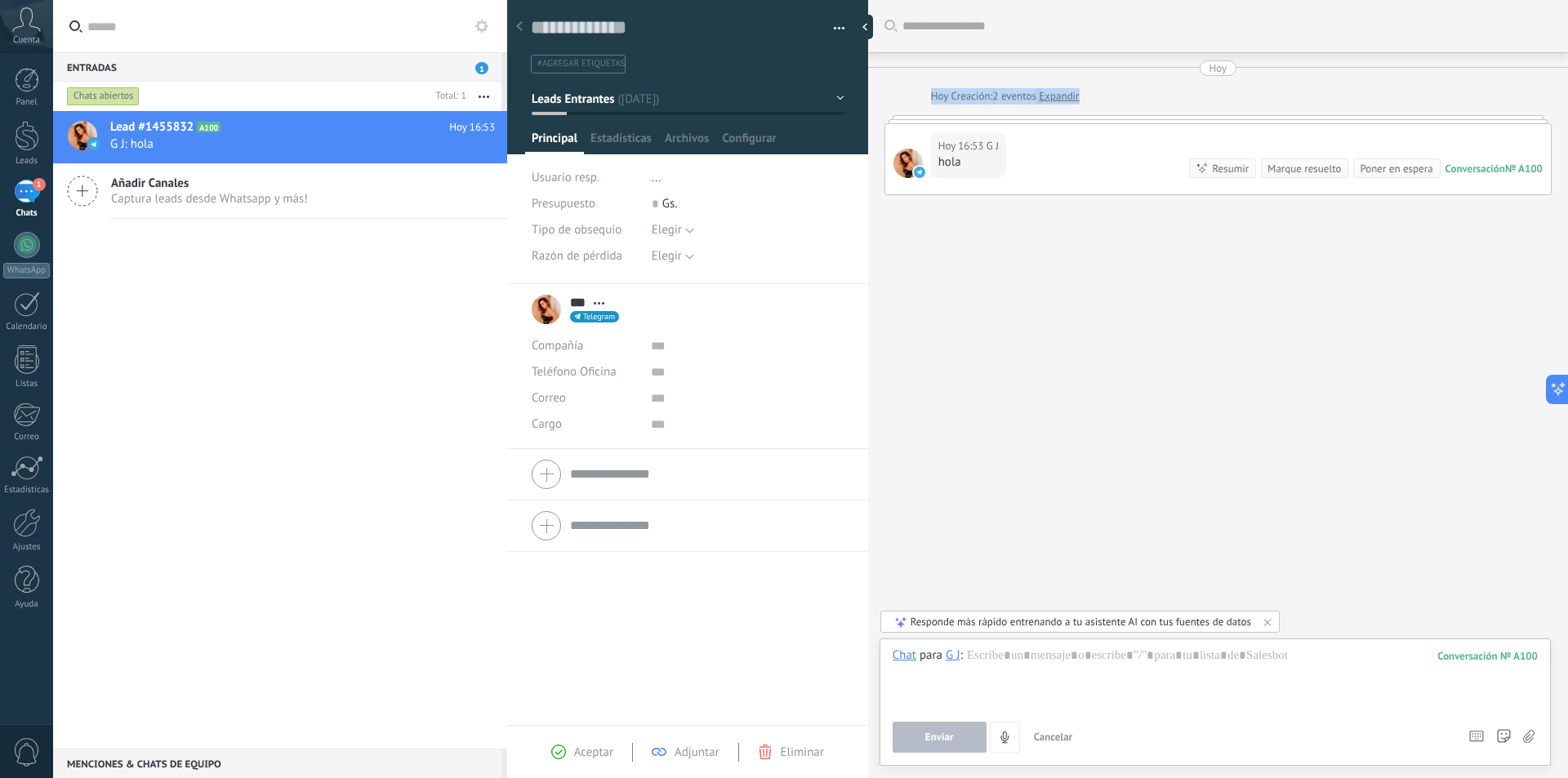
drag, startPoint x: 885, startPoint y: 116, endPoint x: 1040, endPoint y: 218, distance: 185.6
click at [974, 338] on div "Buscar Carga más [DATE] [DATE] Creación: 2 eventos Expandir [DATE] 16:53 G J ho…" at bounding box center [1219, 389] width 700 height 778
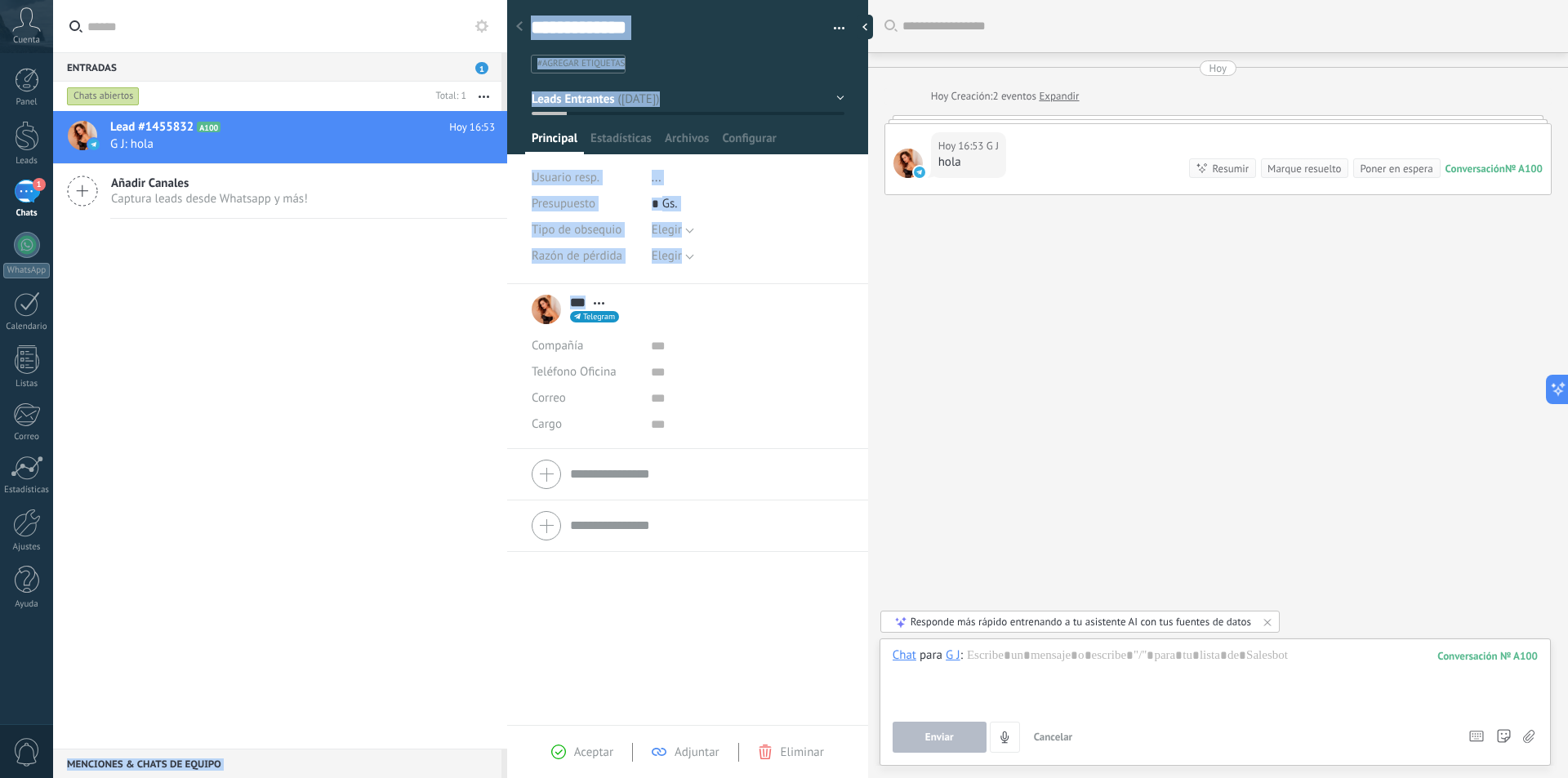
drag, startPoint x: 572, startPoint y: 434, endPoint x: 717, endPoint y: 47, distance: 413.3
click at [793, 143] on div "Entradas 1 Chats abiertos Total: 1 Silenciar Acciones múltiples Ordenar Más rec…" at bounding box center [784, 389] width 1568 height 778
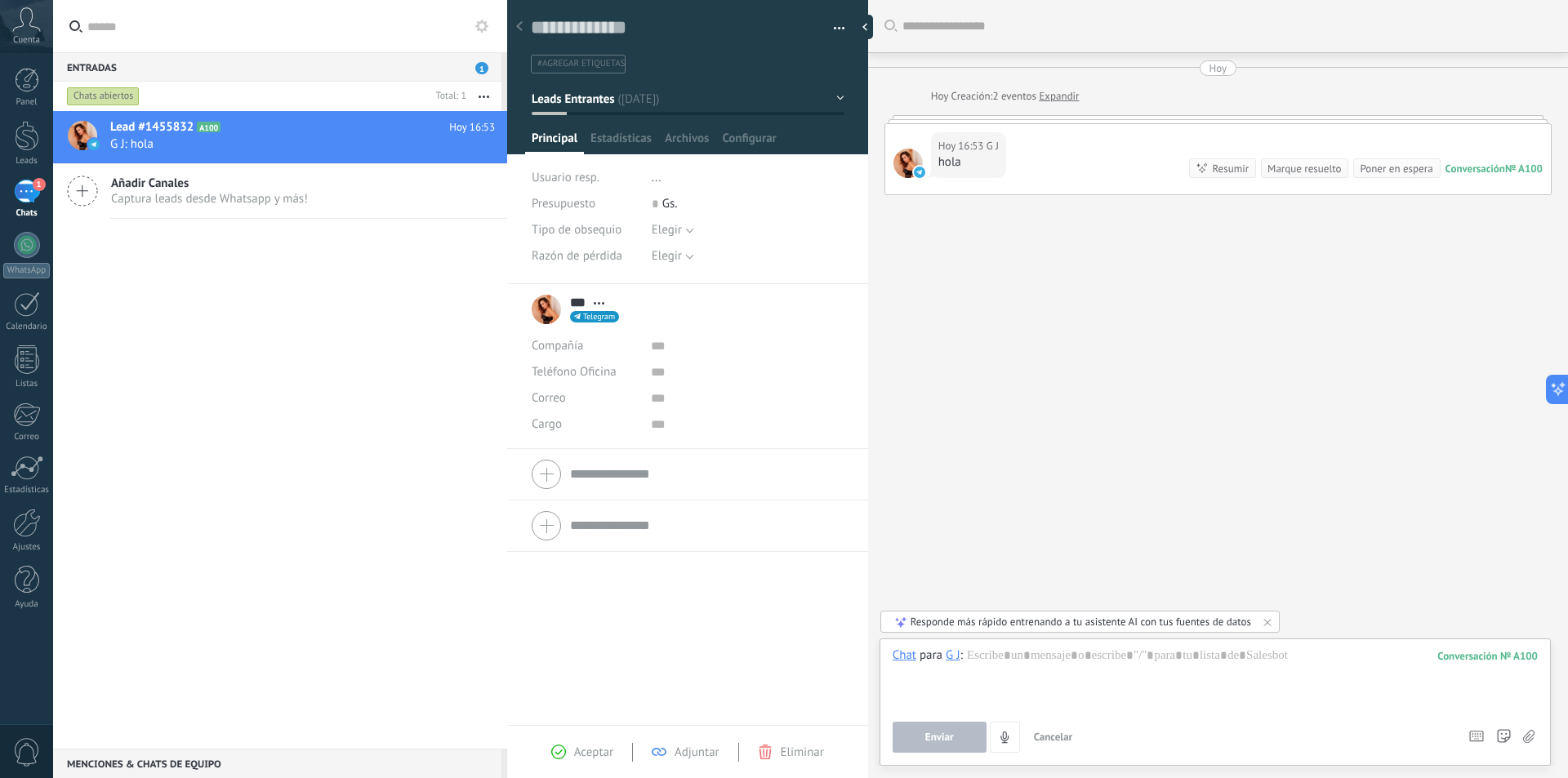
click at [1106, 284] on div "Buscar Carga más [DATE] [DATE] Creación: 2 eventos Expandir [DATE] 16:53 G J ho…" at bounding box center [1219, 389] width 700 height 778
drag, startPoint x: 1209, startPoint y: 300, endPoint x: 1197, endPoint y: 458, distance: 158.5
click at [1209, 305] on div "Buscar Carga más [DATE] [DATE] Creación: 2 eventos Expandir [DATE] 16:53 G J ho…" at bounding box center [1219, 389] width 700 height 778
drag, startPoint x: 923, startPoint y: 661, endPoint x: 717, endPoint y: 711, distance: 212.0
click at [923, 662] on span "para" at bounding box center [931, 656] width 23 height 16
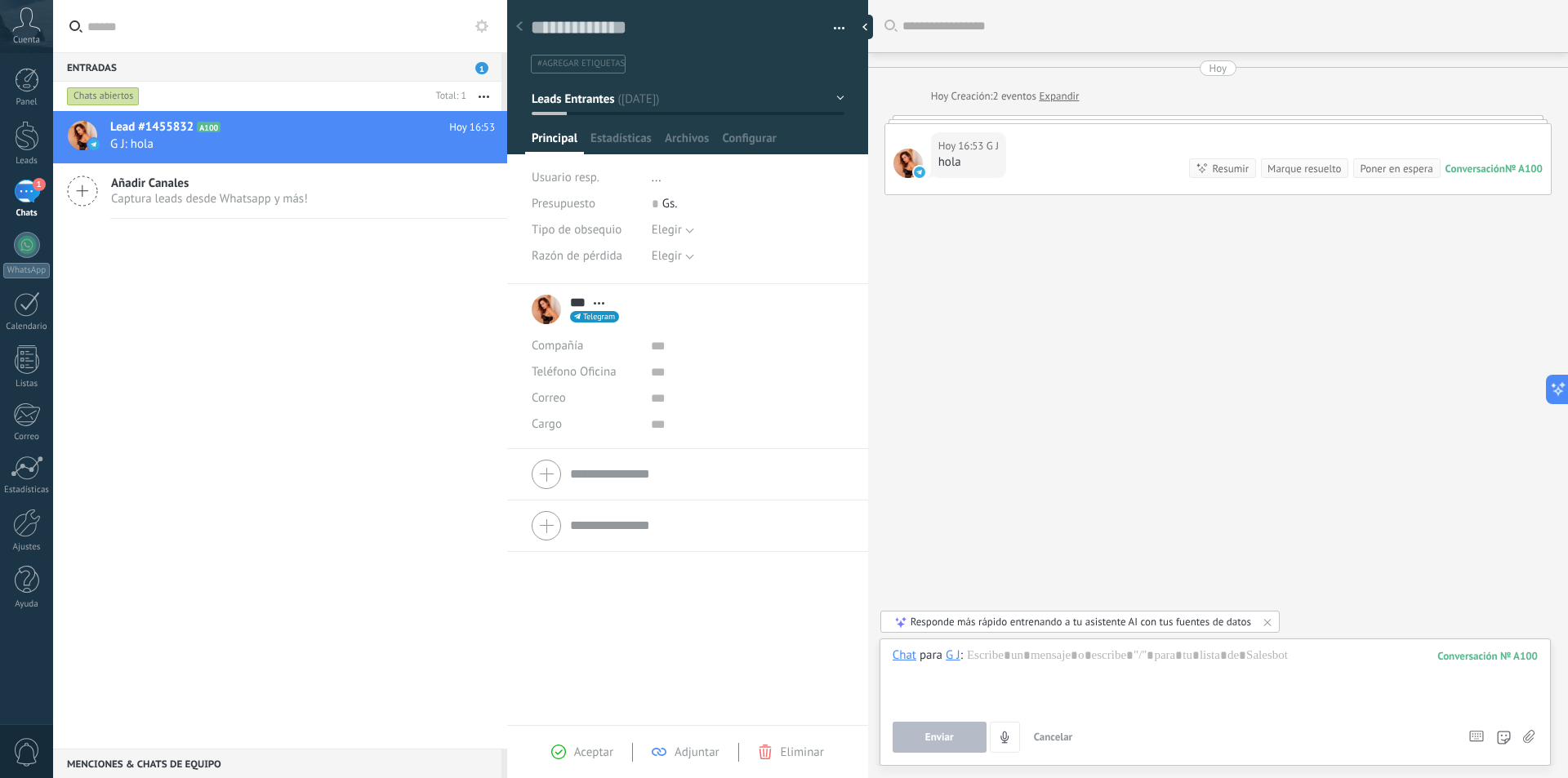
drag, startPoint x: 76, startPoint y: 670, endPoint x: 53, endPoint y: 620, distance: 55.0
click at [76, 669] on div "Lead #1455832 A100 [DATE] 16:53 G J: hola Añadir Canales Captura leads desde Wh…" at bounding box center [280, 430] width 454 height 638
drag, startPoint x: 53, startPoint y: 617, endPoint x: 43, endPoint y: 592, distance: 26.9
click at [51, 610] on body ".abccls-1,.abccls-2{fill-rule:evenodd}.abccls-2{fill:#fff} .abfcls-1{fill:none}…" at bounding box center [784, 389] width 1568 height 778
click at [35, 531] on div at bounding box center [27, 523] width 28 height 28
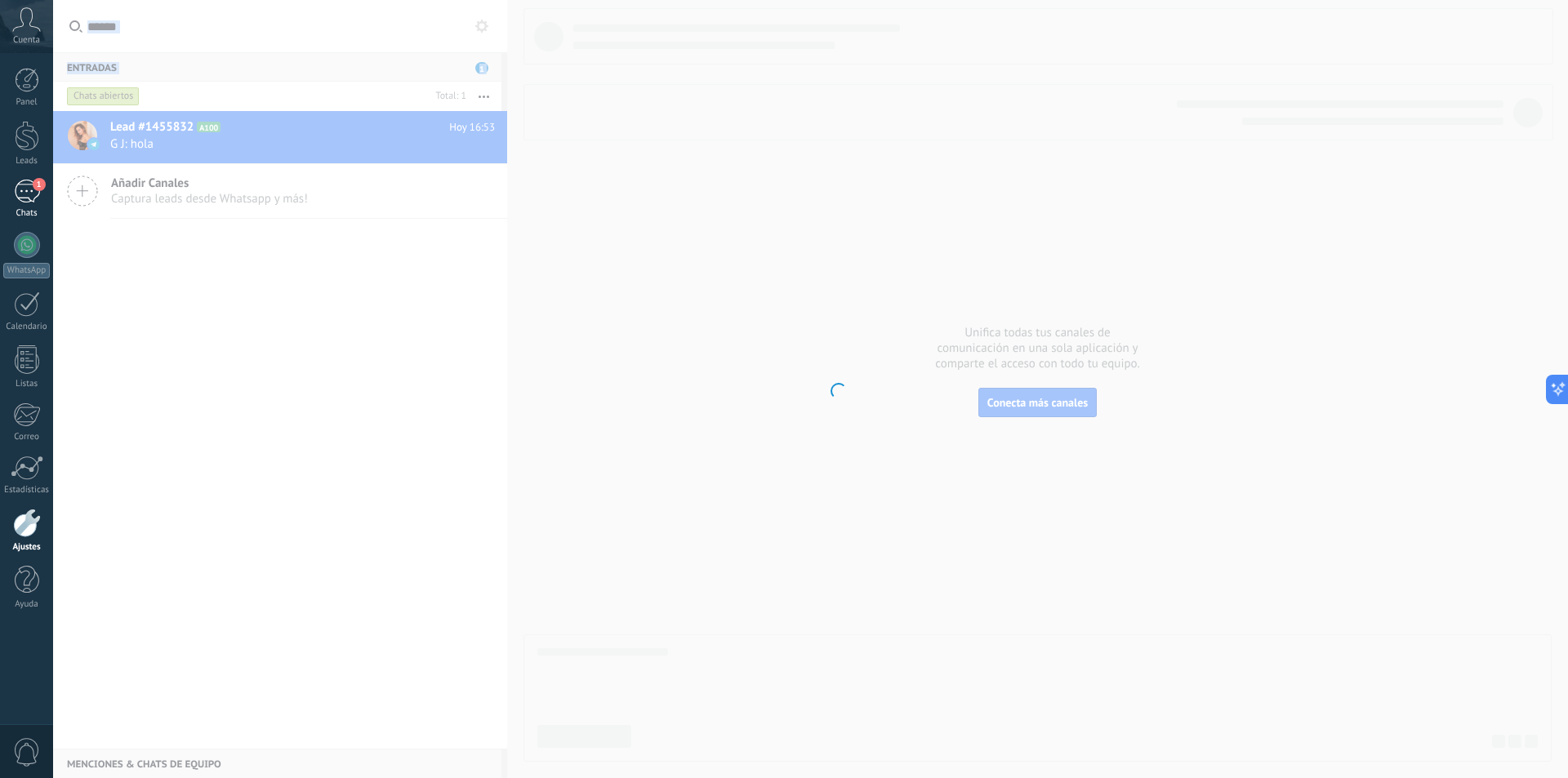
click at [45, 186] on span "1" at bounding box center [39, 184] width 13 height 13
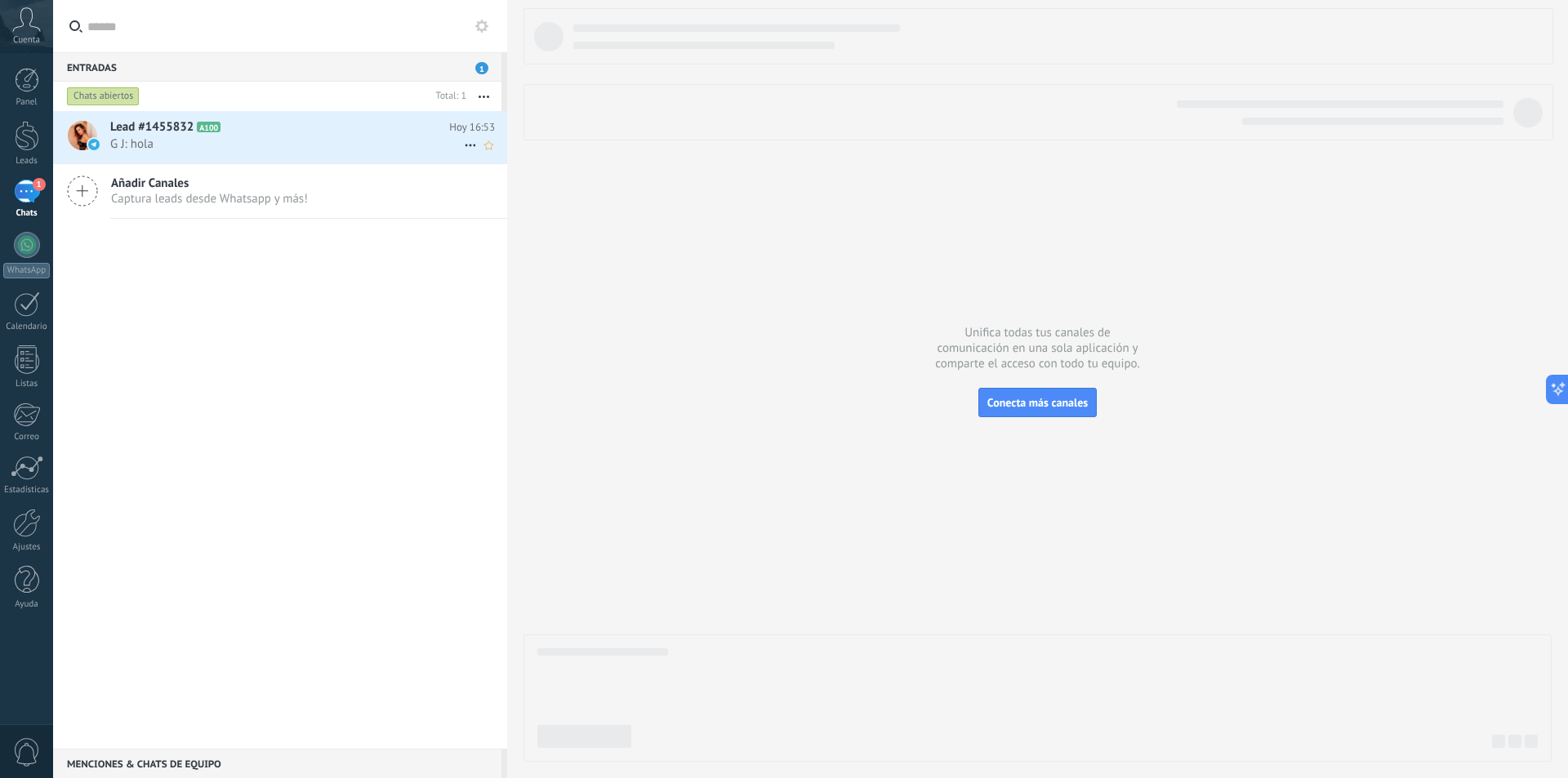
click at [461, 140] on icon at bounding box center [470, 145] width 20 height 20
click at [931, 372] on div at bounding box center [784, 389] width 1568 height 778
